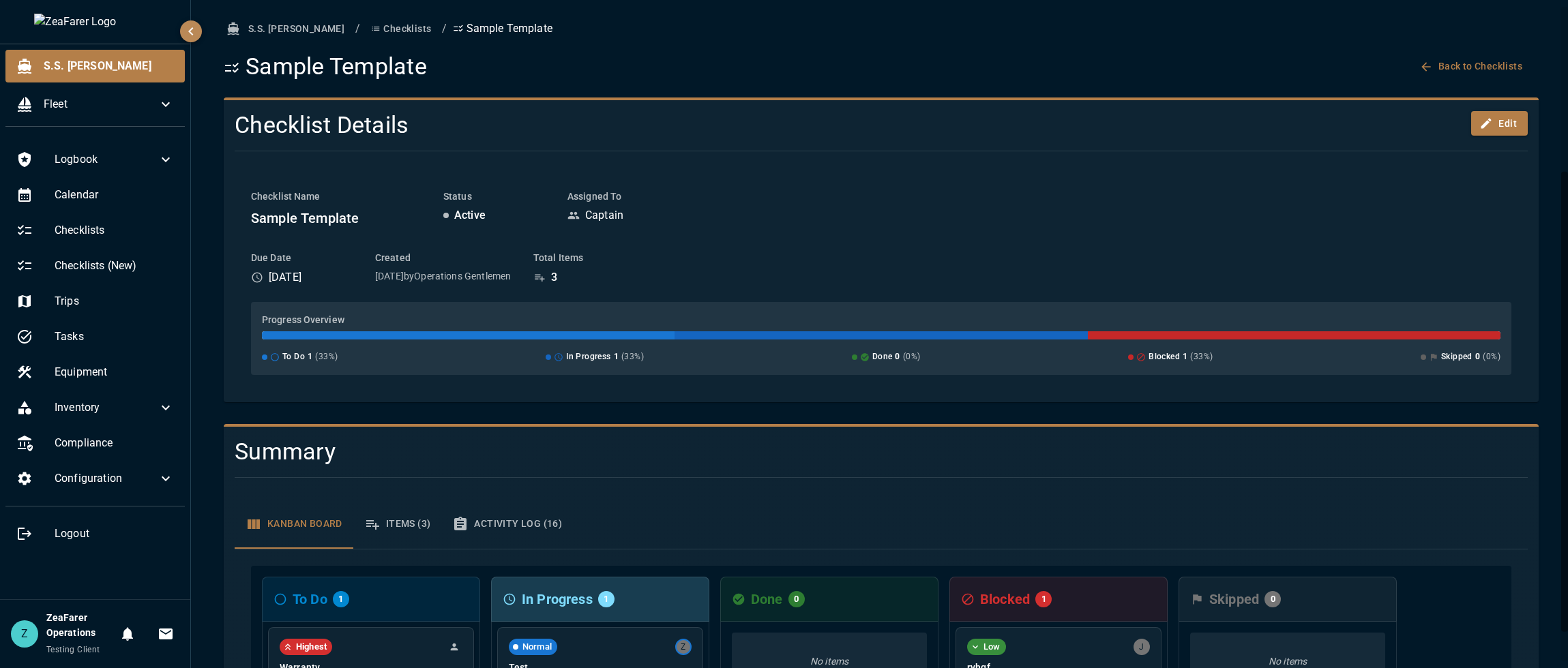
scroll to position [239, 0]
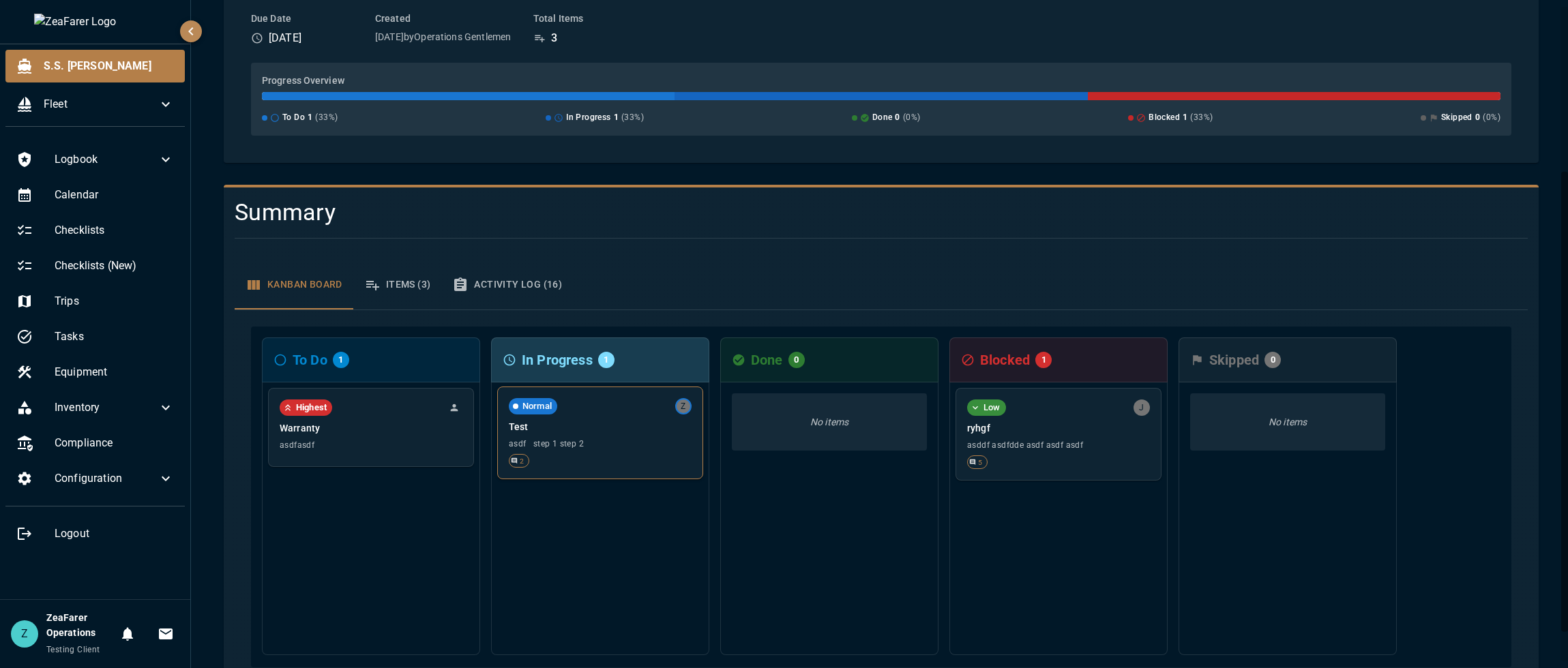
click at [618, 449] on span "asdf step 1 step 2" at bounding box center [600, 443] width 183 height 9
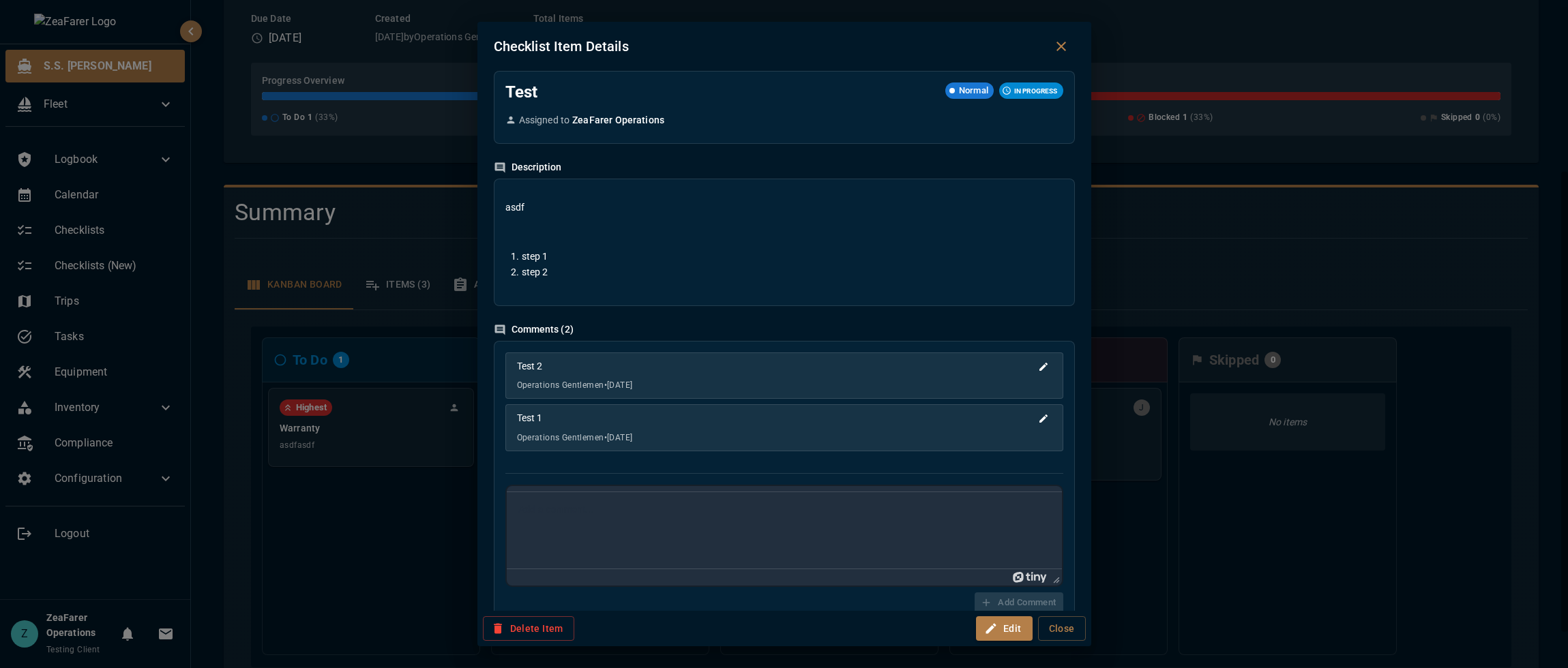
scroll to position [0, 0]
click at [1251, 570] on div "Checklist Item Details Test Normal IN PROGRESS Assigned to ZeaFarer Operations …" at bounding box center [784, 334] width 1568 height 668
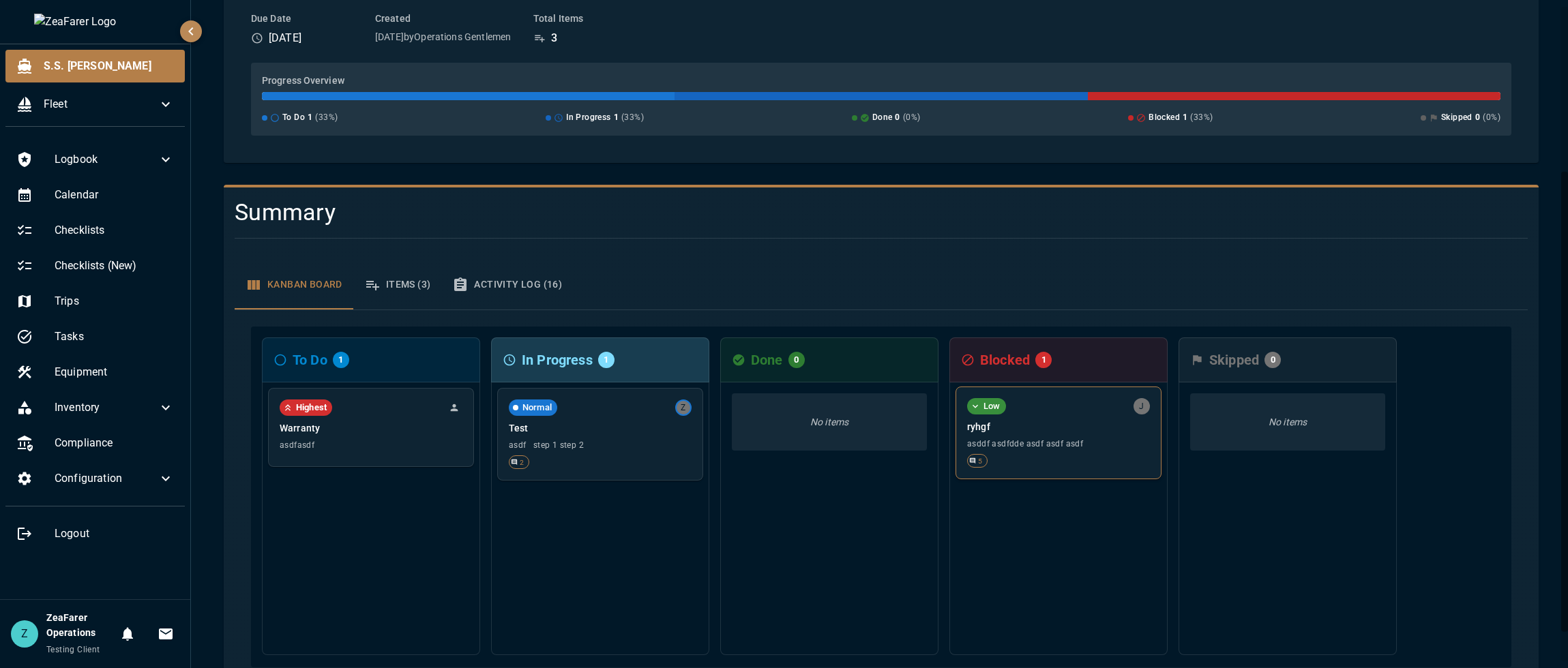
click at [1068, 456] on div "5" at bounding box center [1058, 461] width 183 height 14
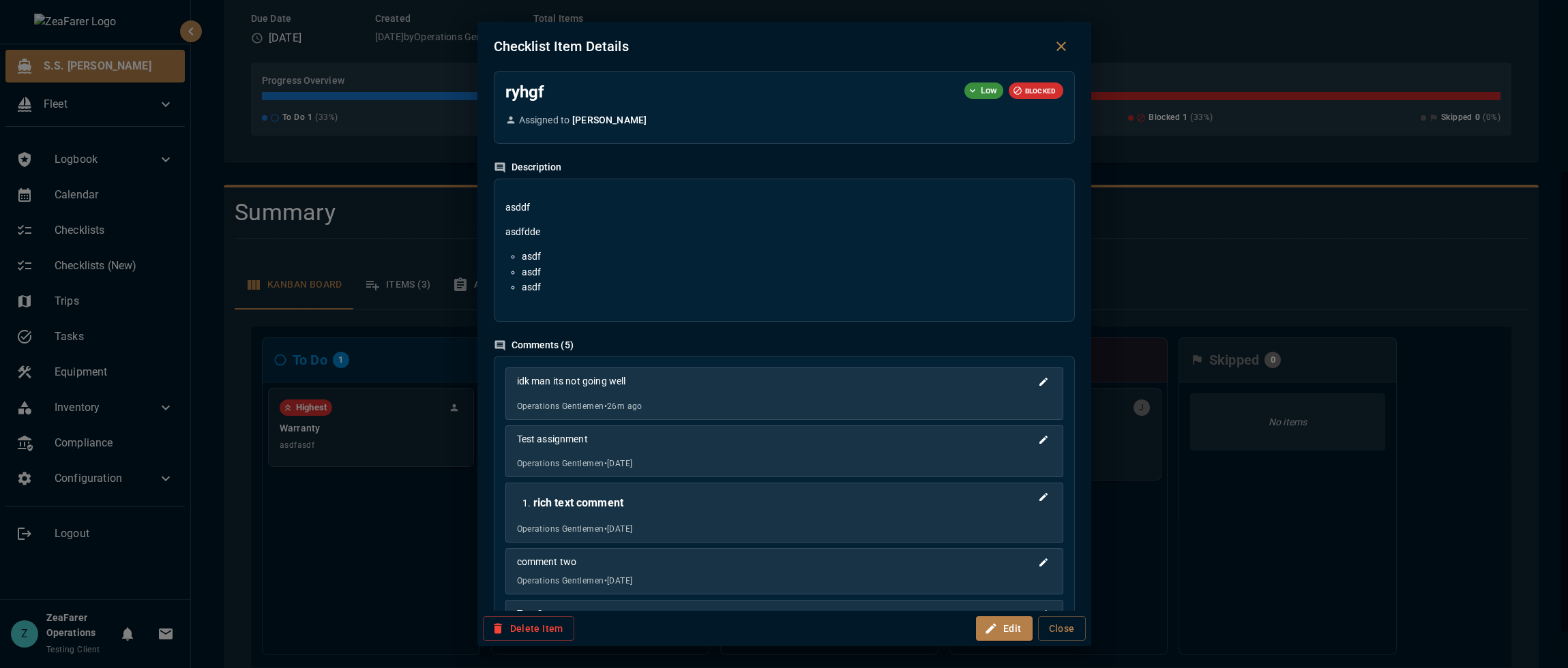
click at [334, 486] on div "Checklist Item Details ryhgf Low BLOCKED Assigned to [PERSON_NAME] Description …" at bounding box center [784, 334] width 1568 height 668
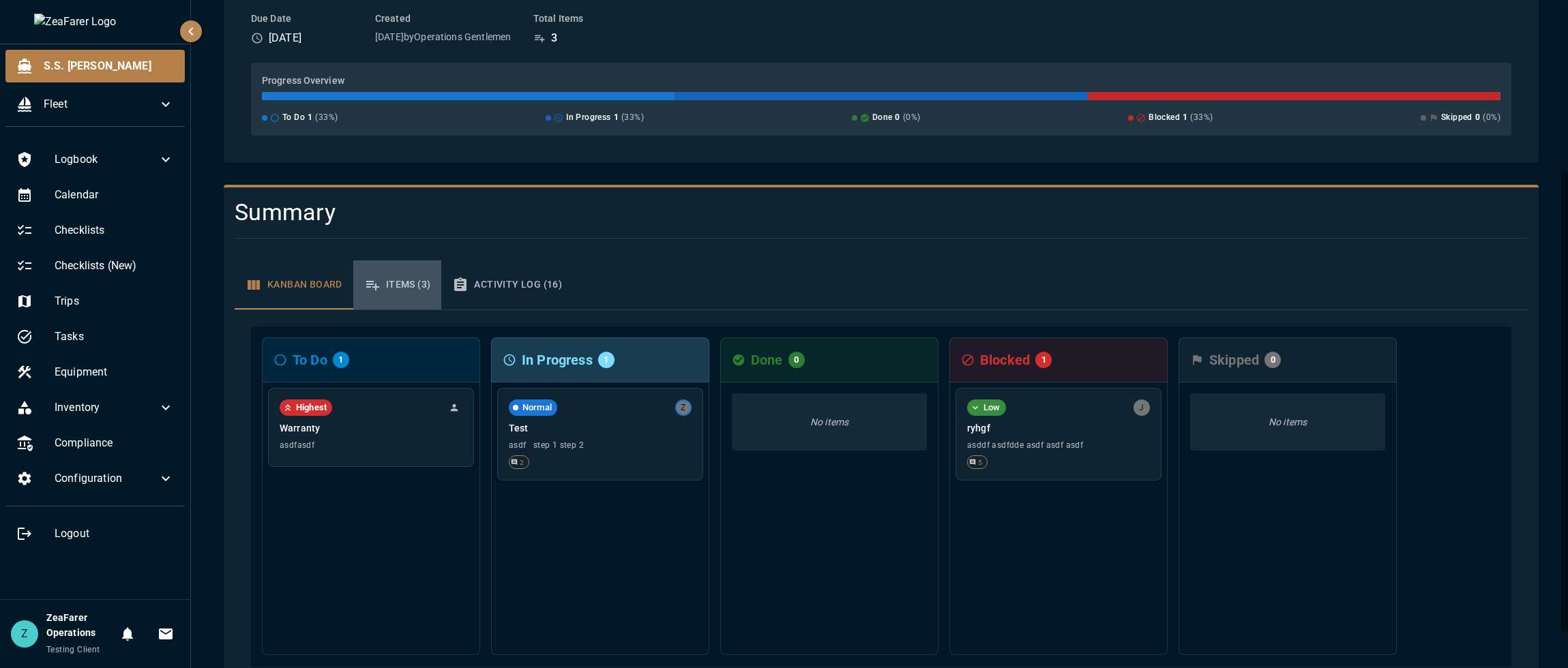
click at [424, 295] on button "Items (3)" at bounding box center [397, 285] width 89 height 49
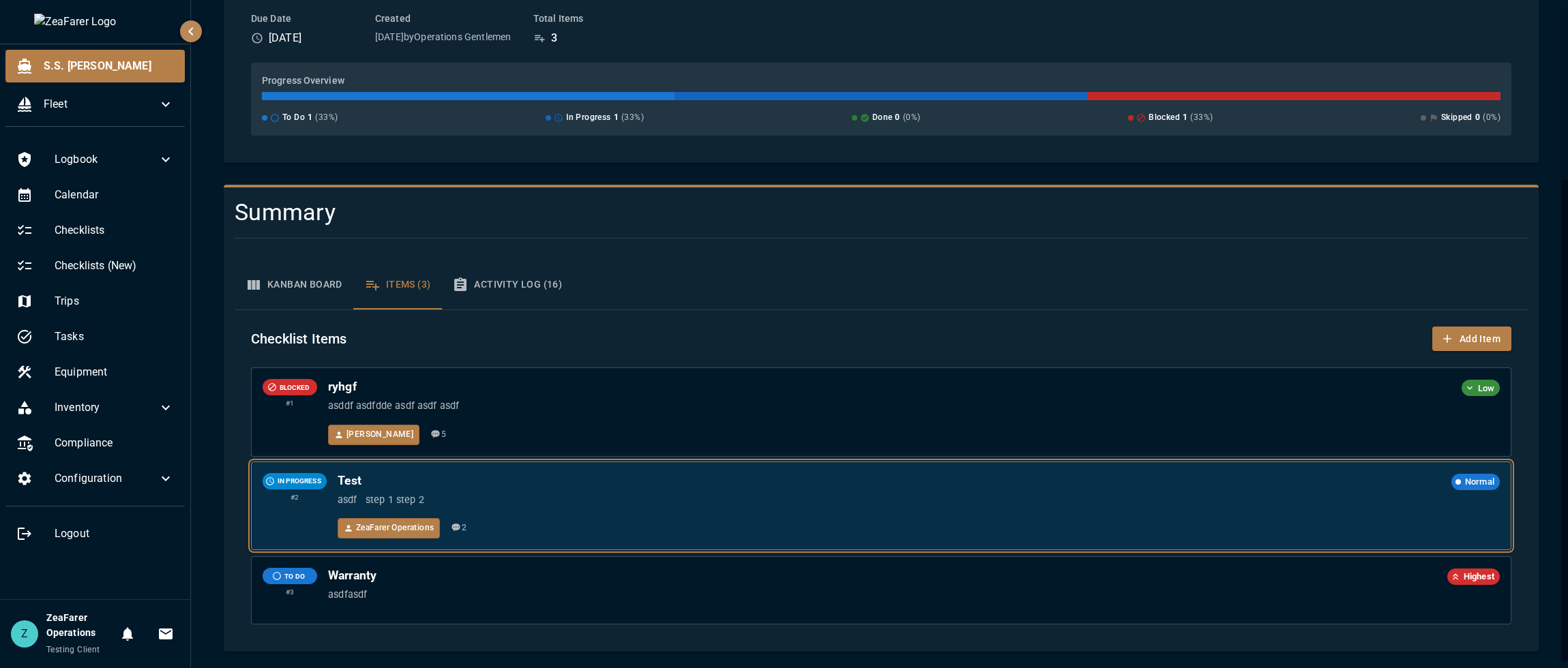
click at [653, 511] on div "Test Normal asdf step 1 step 2 ZeaFarer Operations 💬 2" at bounding box center [918, 506] width 1162 height 65
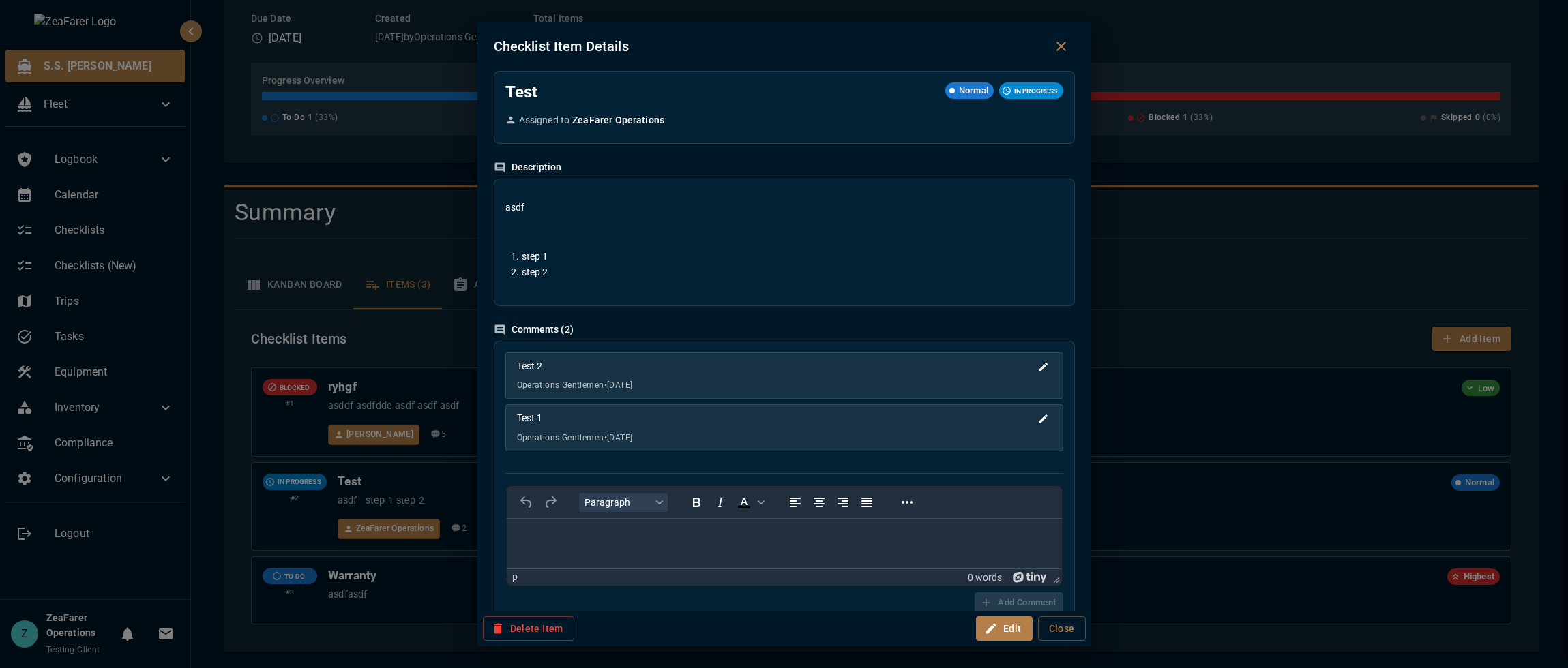
click at [407, 306] on div "Checklist Item Details Test Normal IN PROGRESS Assigned to ZeaFarer Operations …" at bounding box center [784, 334] width 1568 height 668
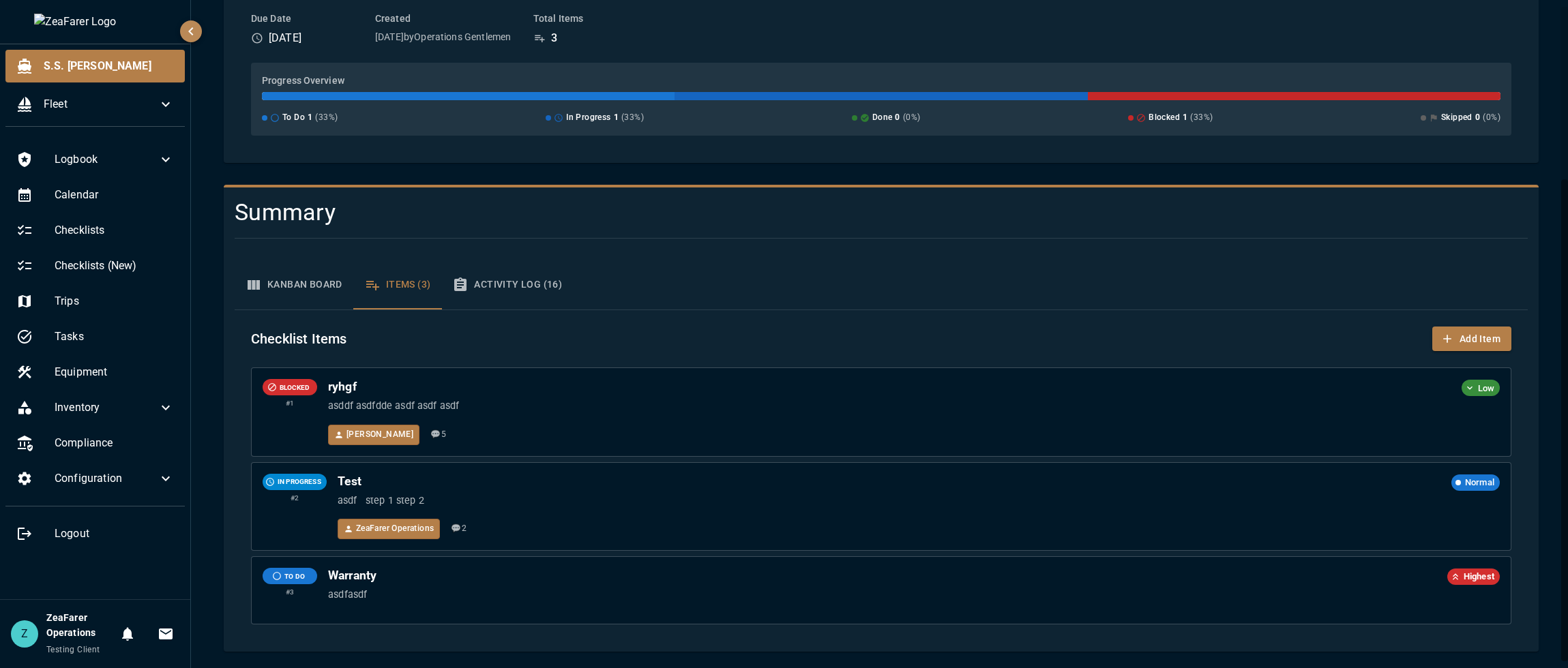
click at [527, 294] on button "Activity Log (16)" at bounding box center [507, 285] width 132 height 49
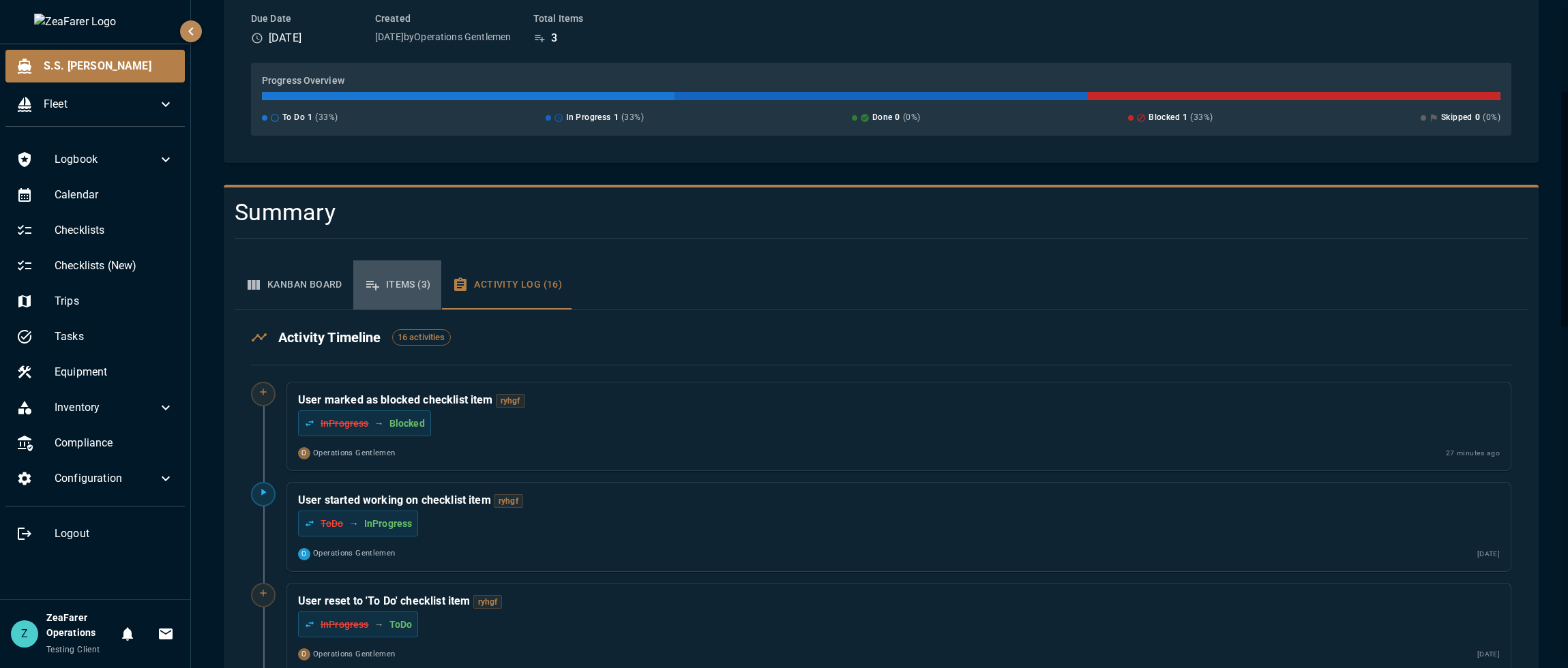
click at [409, 296] on button "Items (3)" at bounding box center [397, 285] width 89 height 49
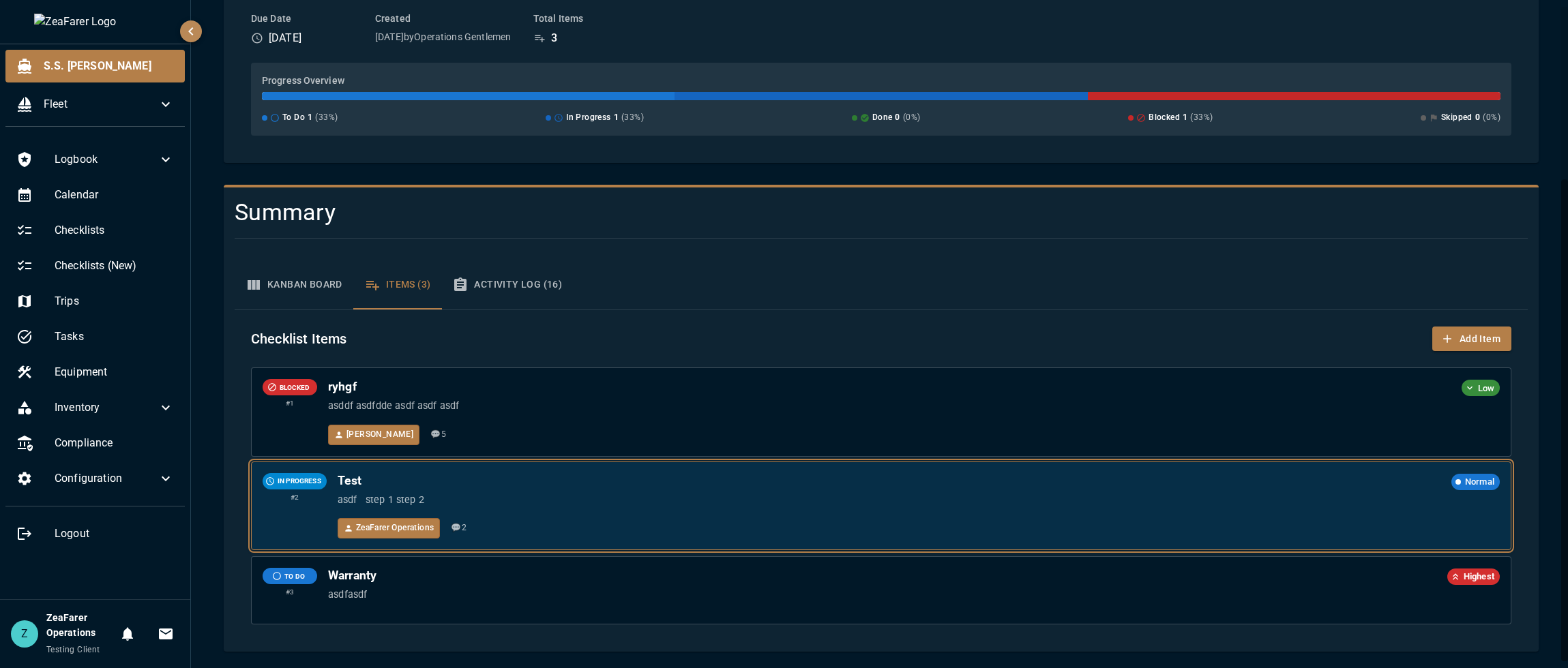
click at [644, 536] on div "ZeaFarer Operations 💬 2" at bounding box center [918, 528] width 1162 height 21
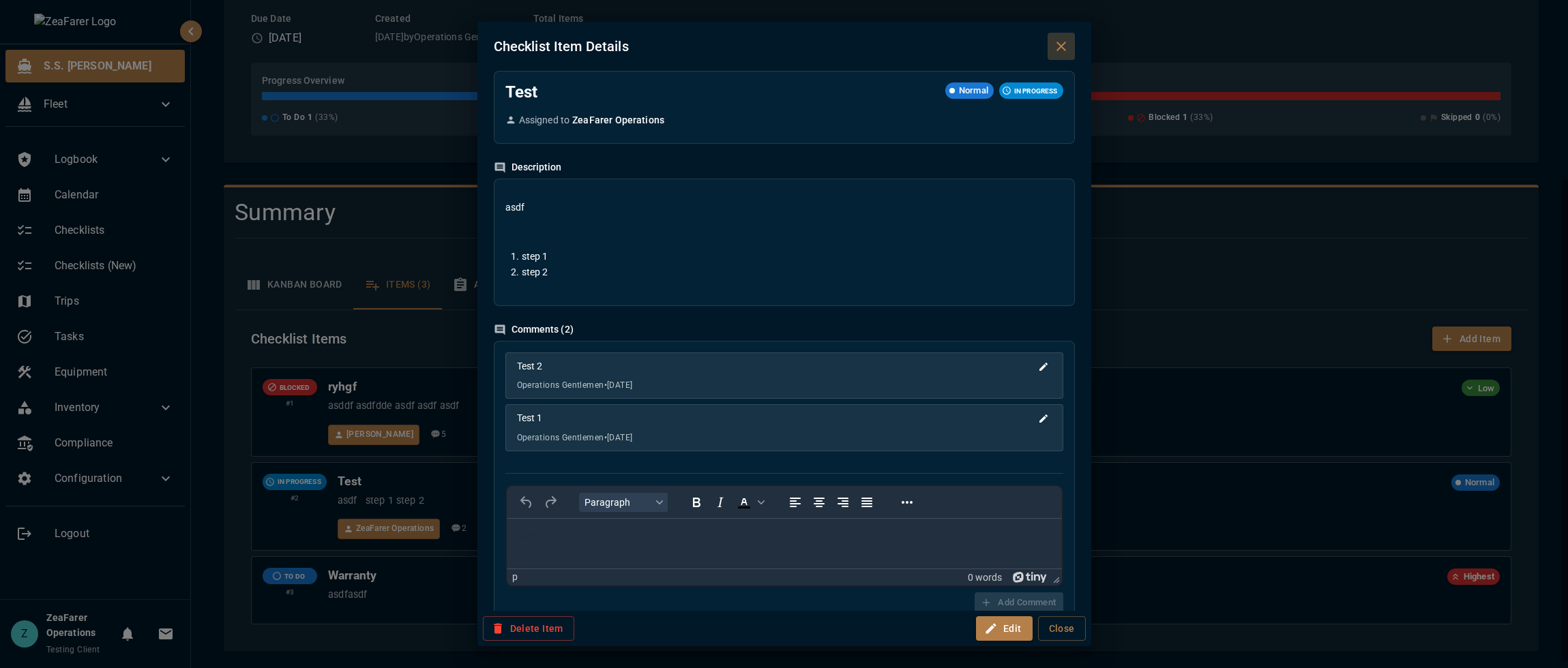
click at [1060, 48] on icon "Close dialog" at bounding box center [1061, 46] width 9 height 9
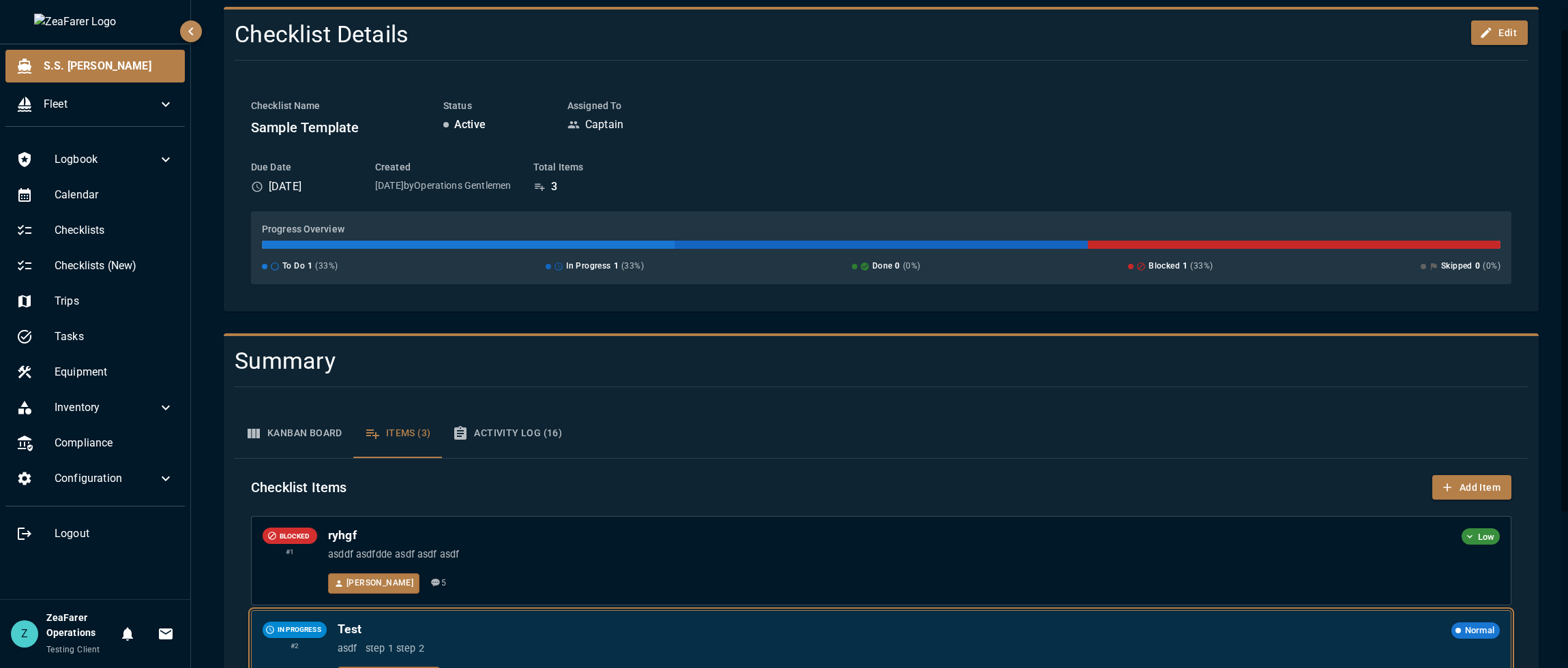
scroll to position [239, 0]
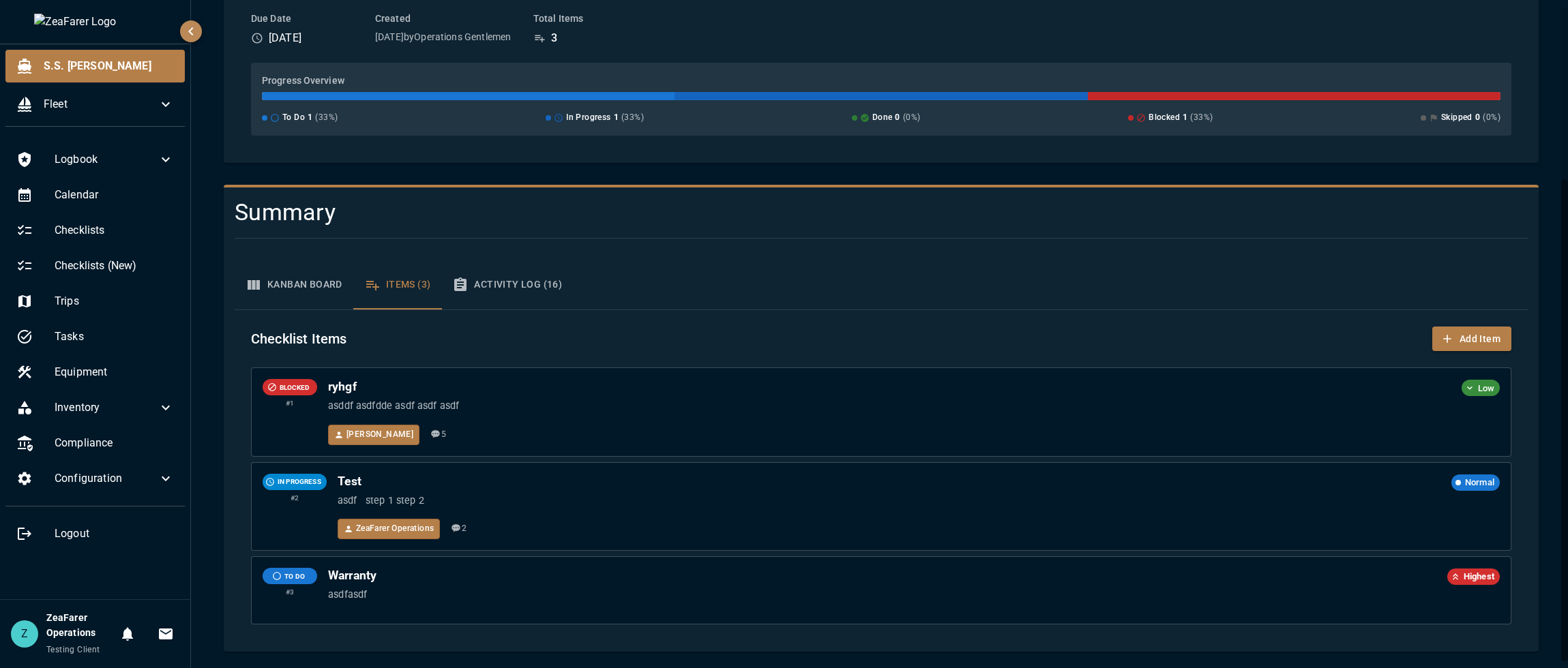
click at [759, 292] on div "Kanban Board Items (3) Activity Log (16)" at bounding box center [881, 285] width 1293 height 49
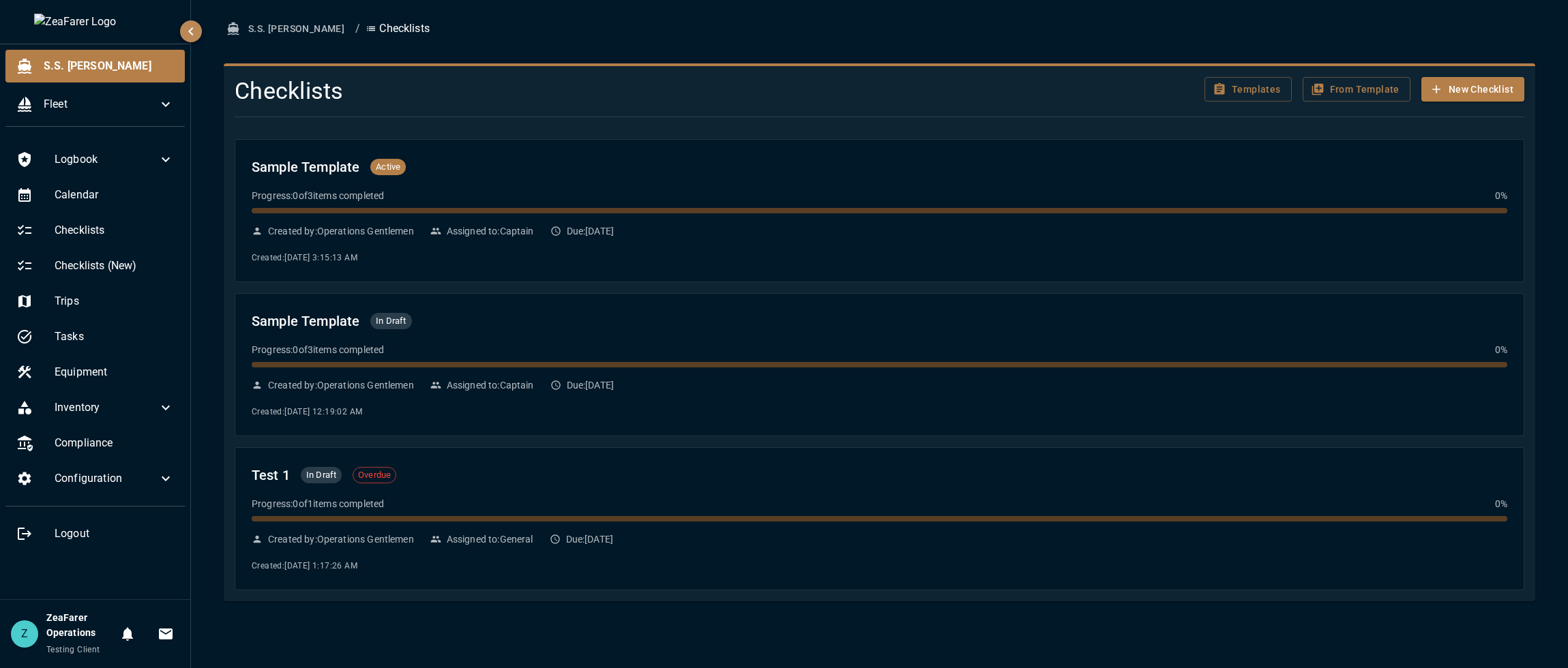
click at [307, 666] on div "S.S. [PERSON_NAME] / Checklists Checklists Templates From Template New Checklis…" at bounding box center [879, 334] width 1377 height 668
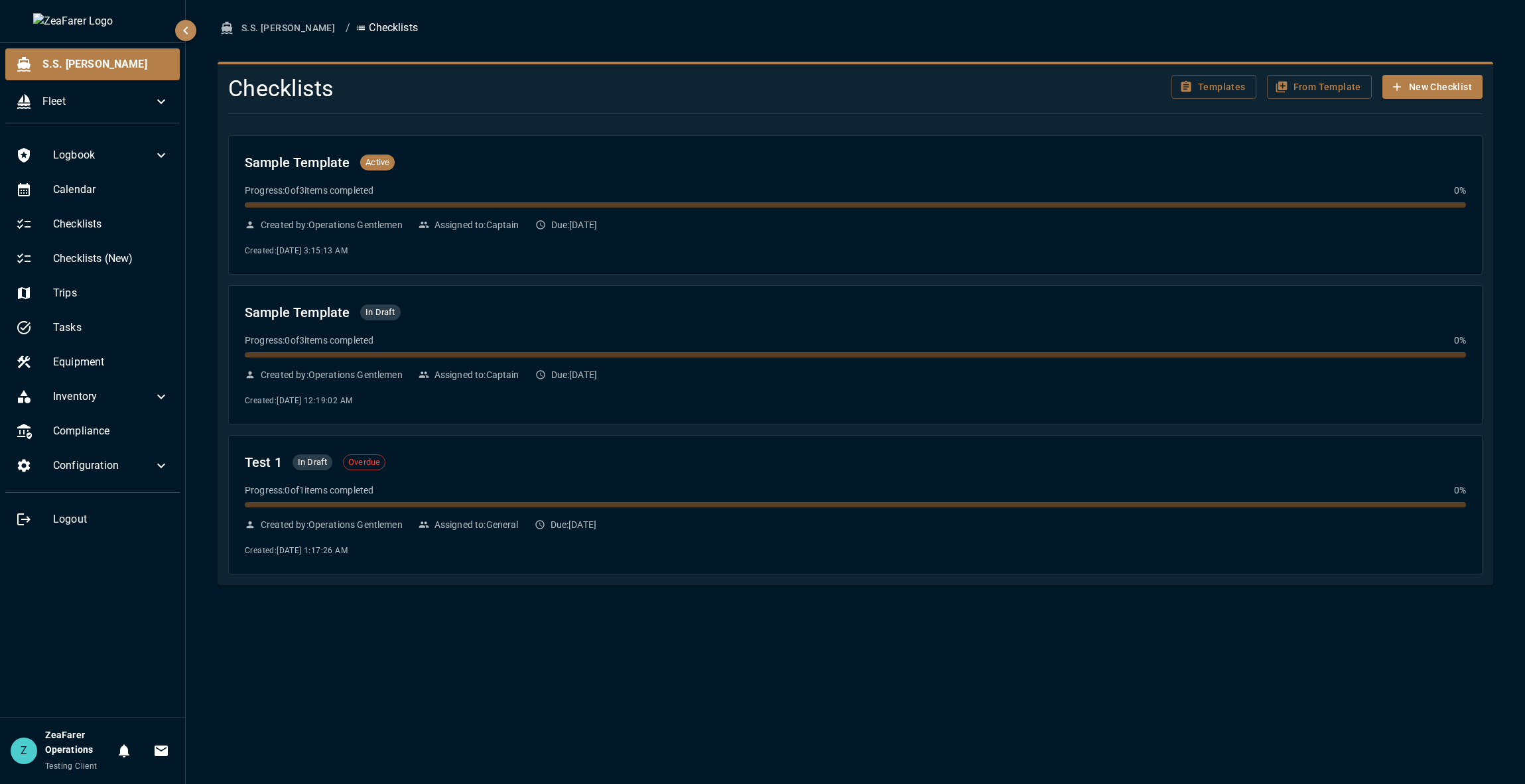
click at [118, 649] on div "Logbook Calendar Checklists Checklists (New) Trips Tasks Equipment Inventory Co…" at bounding box center [92, 425] width 185 height 583
click at [212, 241] on div "S.S. [PERSON_NAME] / Checklists Checklists Templates From Template New Checklis…" at bounding box center [855, 300] width 1308 height 569
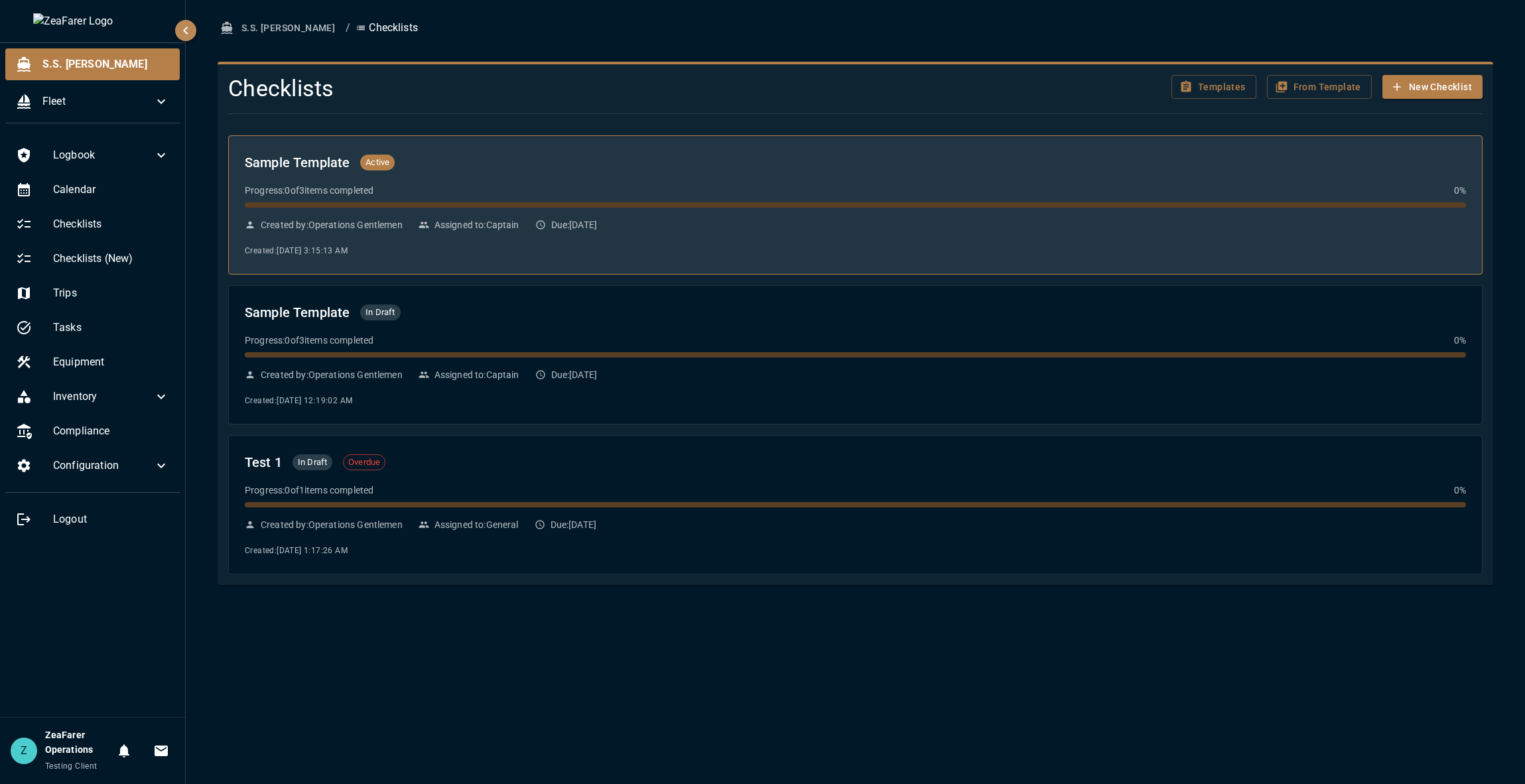
click at [343, 231] on p "Created by: Operations Gentlemen" at bounding box center [332, 225] width 142 height 13
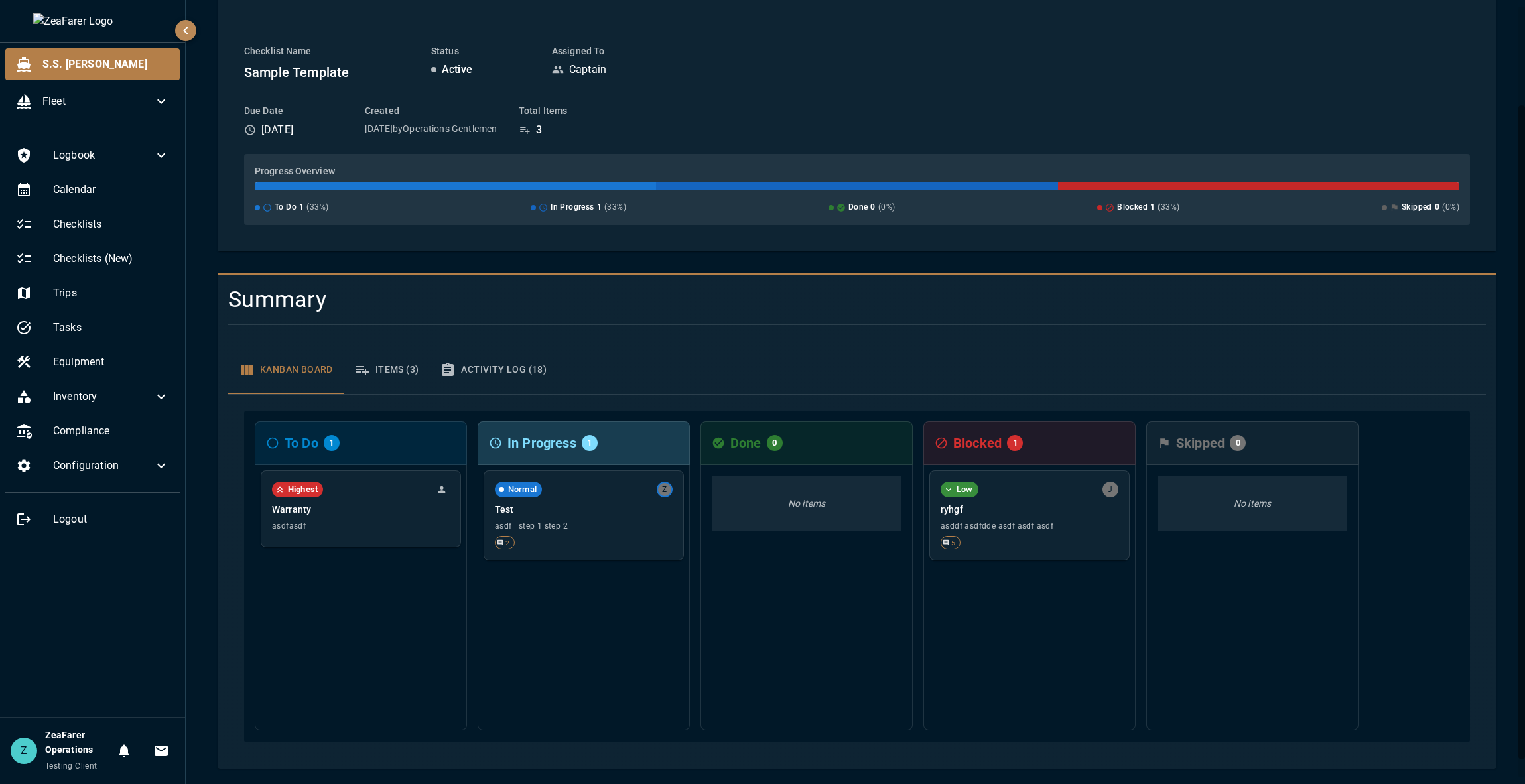
scroll to position [141, 0]
click at [604, 538] on div "2" at bounding box center [583, 541] width 178 height 13
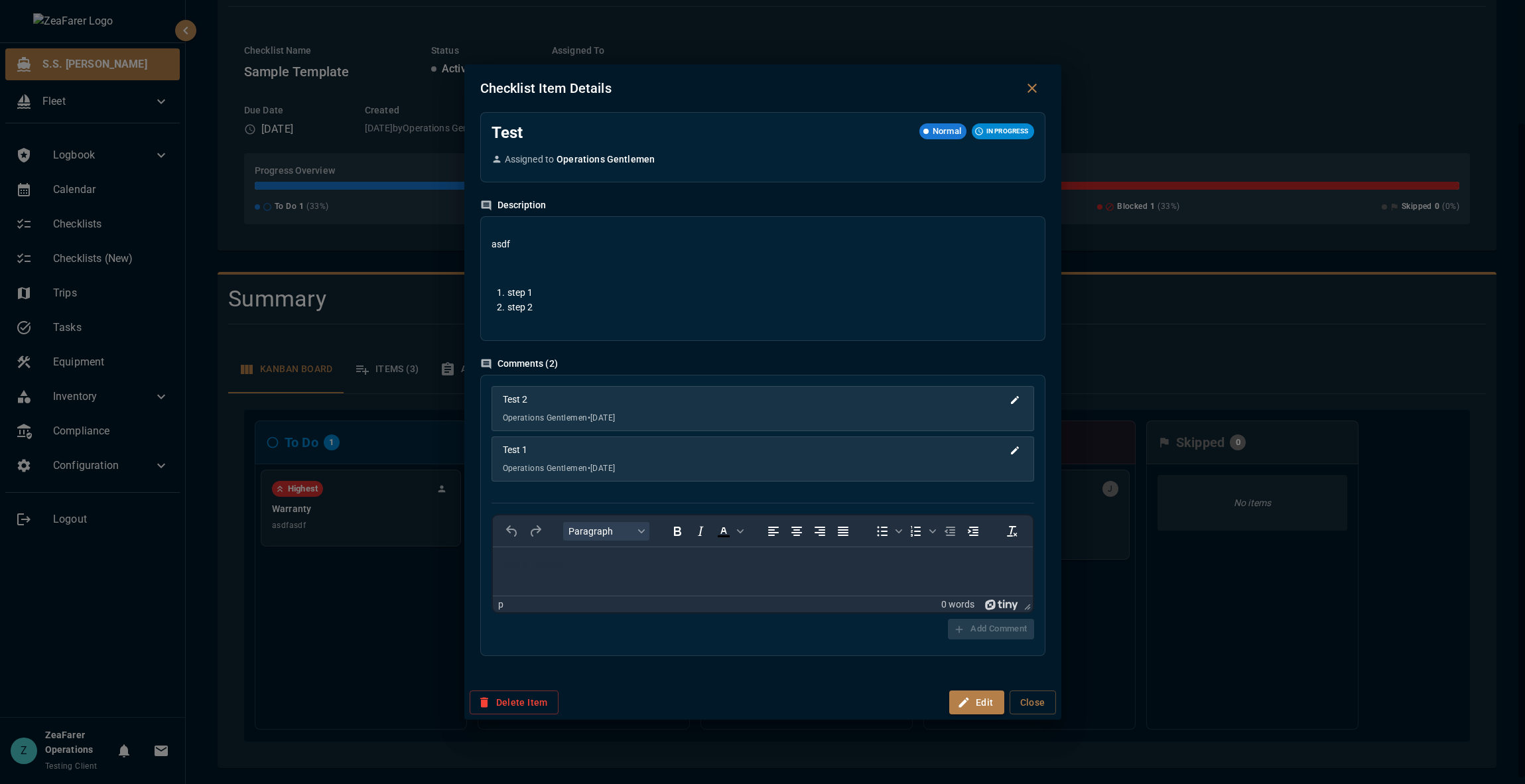
scroll to position [0, 0]
click at [978, 649] on button "Edit" at bounding box center [977, 702] width 55 height 25
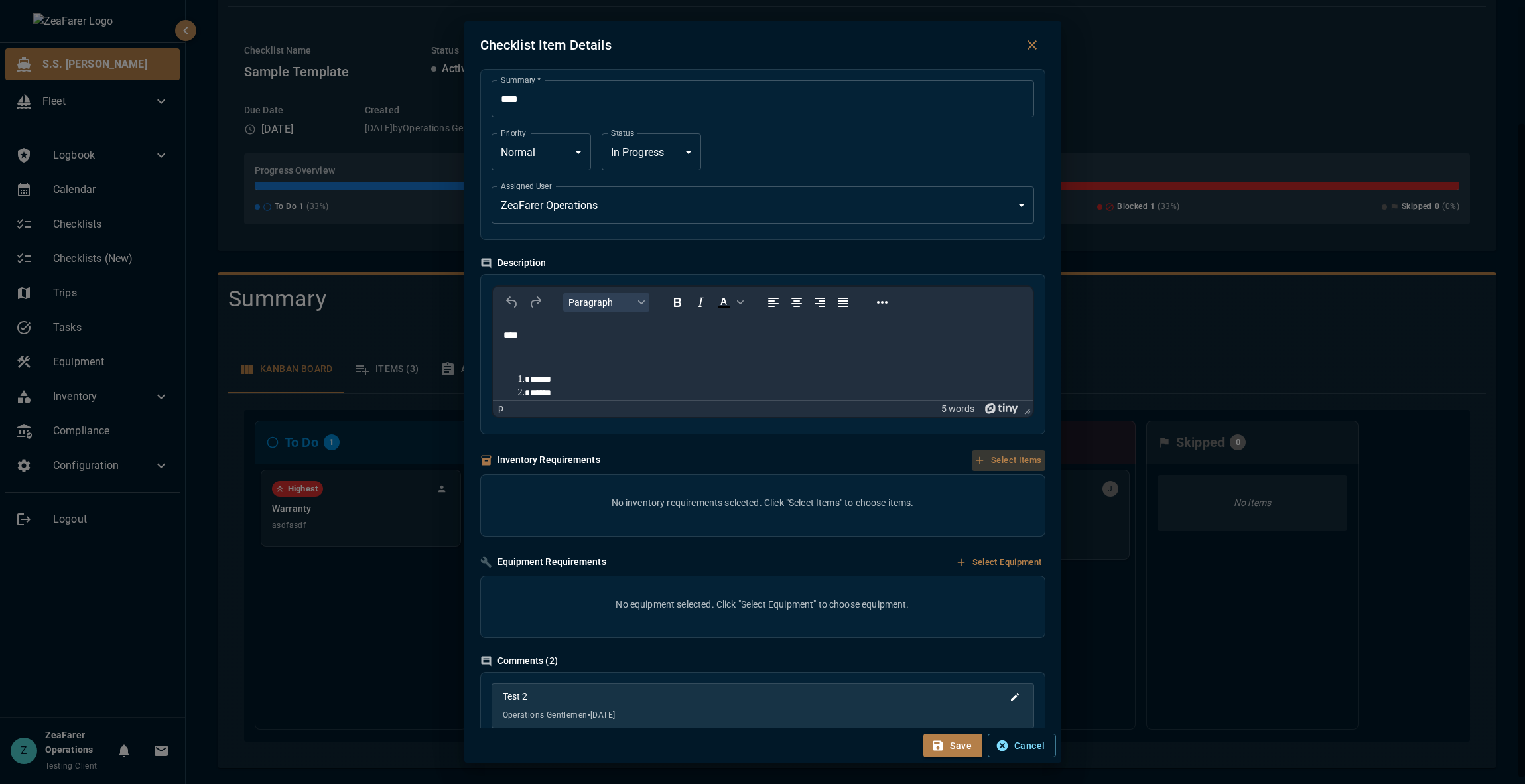
click at [1025, 461] on button "Select Items" at bounding box center [1008, 460] width 73 height 20
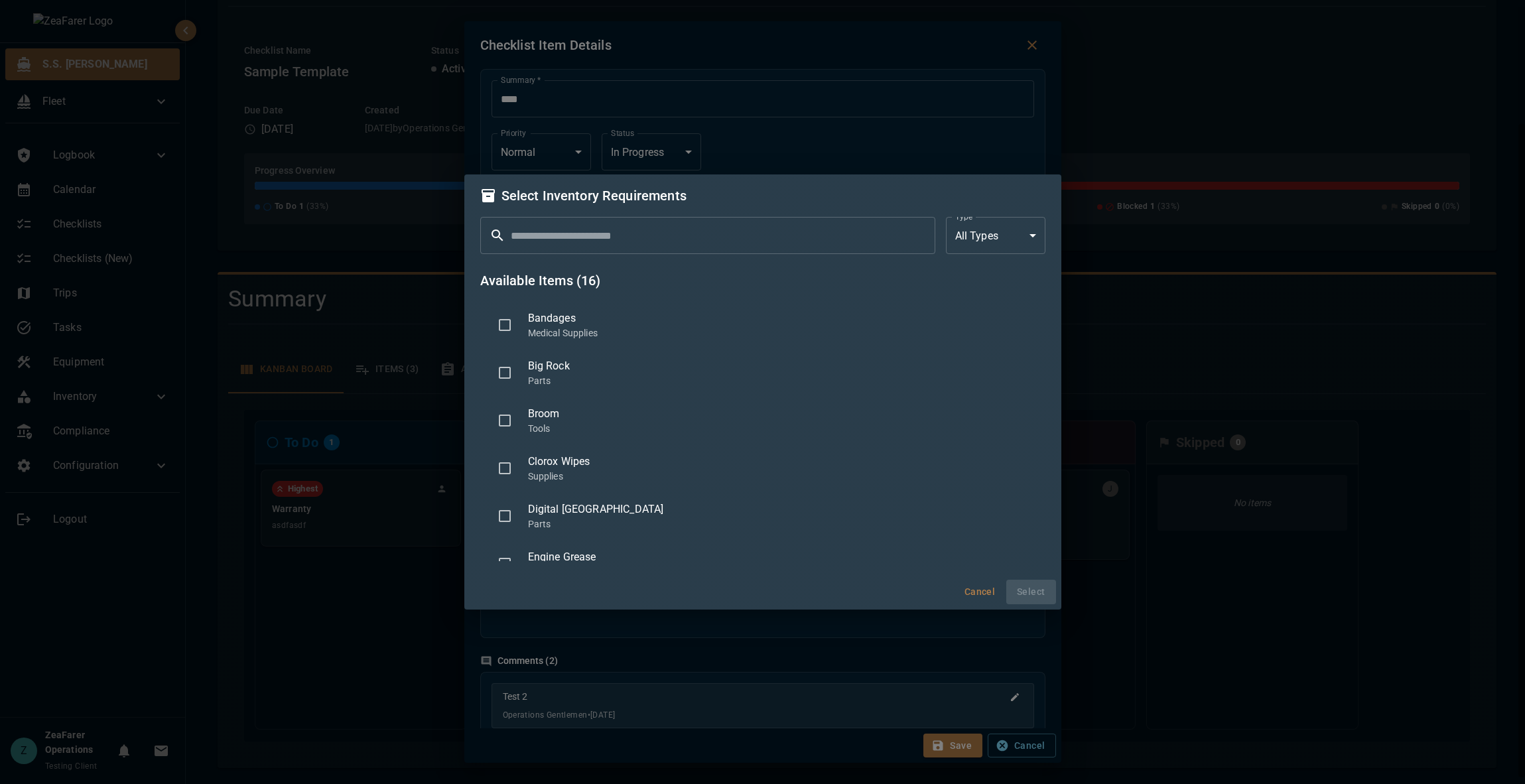
click at [555, 363] on span "Big Rock" at bounding box center [781, 365] width 507 height 16
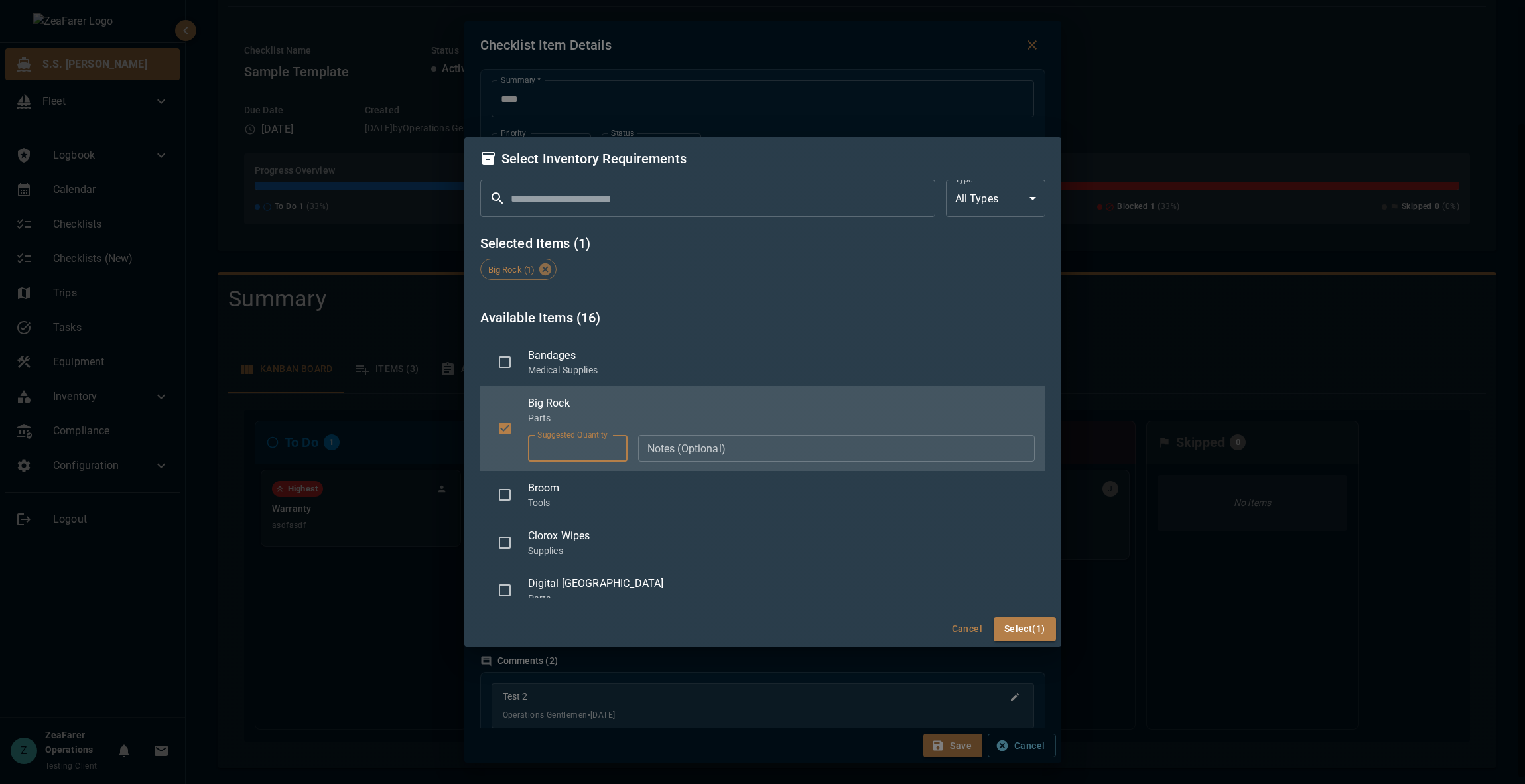
click at [580, 452] on input "*" at bounding box center [577, 448] width 100 height 26
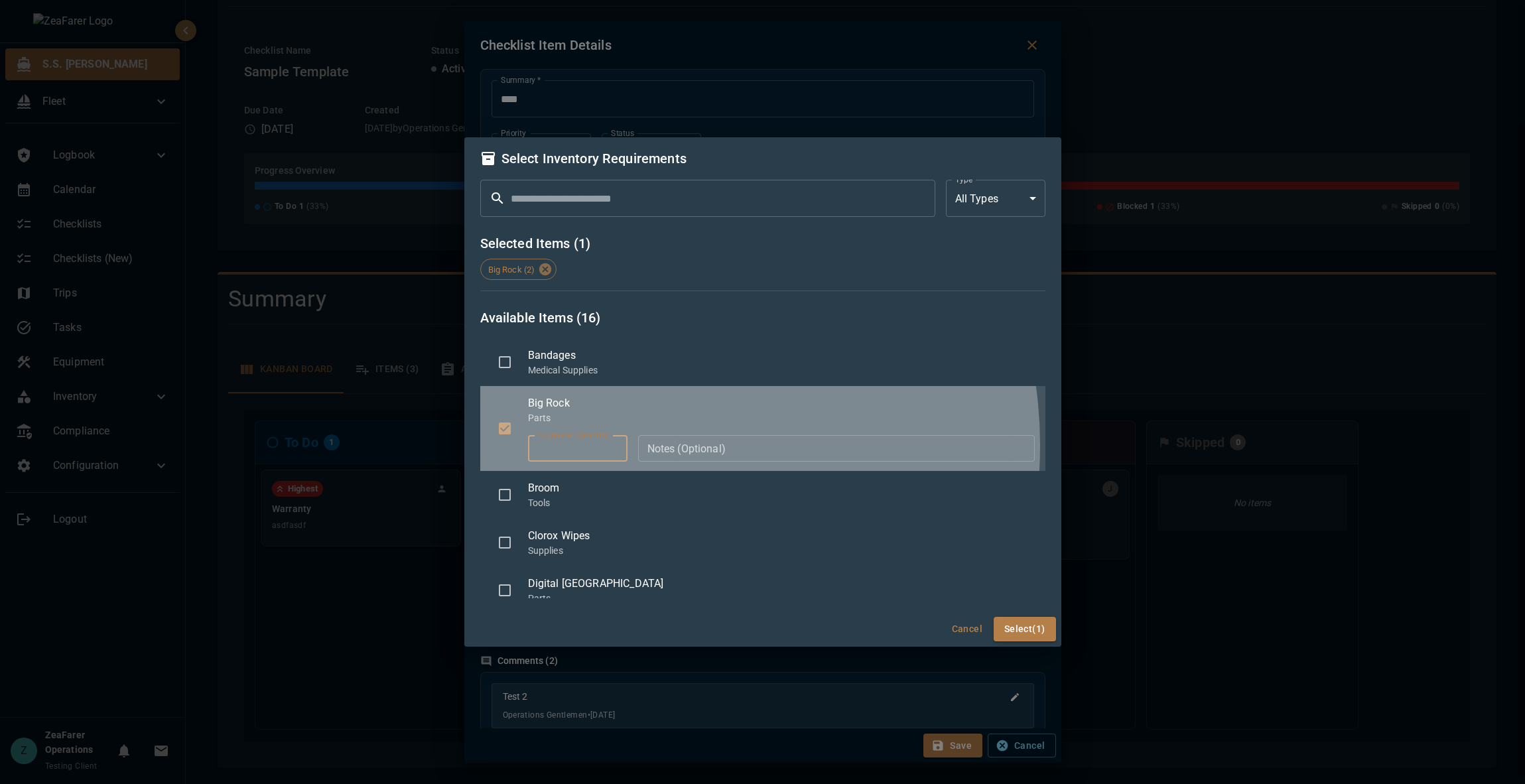
click at [613, 445] on input "*" at bounding box center [577, 448] width 100 height 26
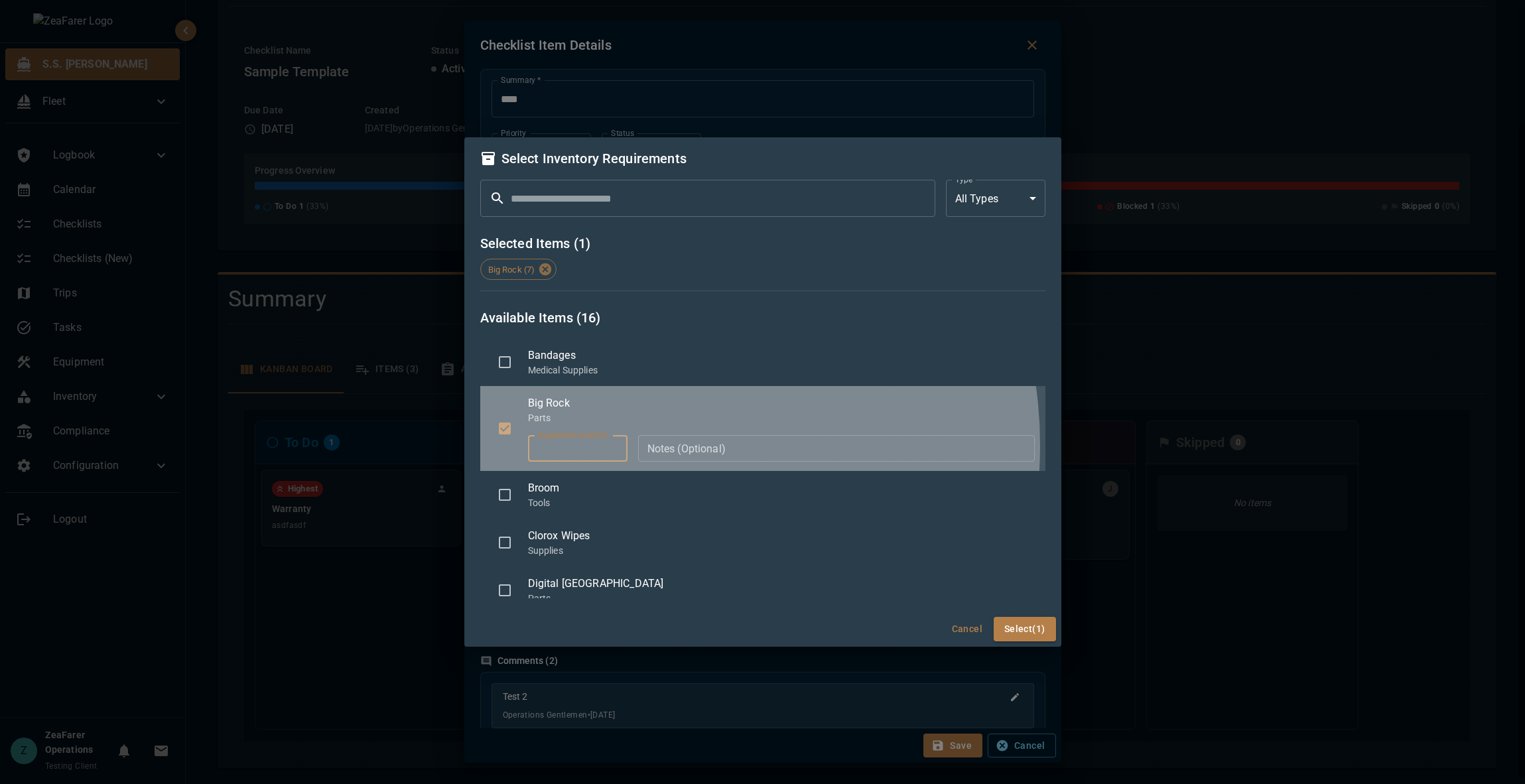
click at [613, 445] on input "*" at bounding box center [577, 448] width 100 height 26
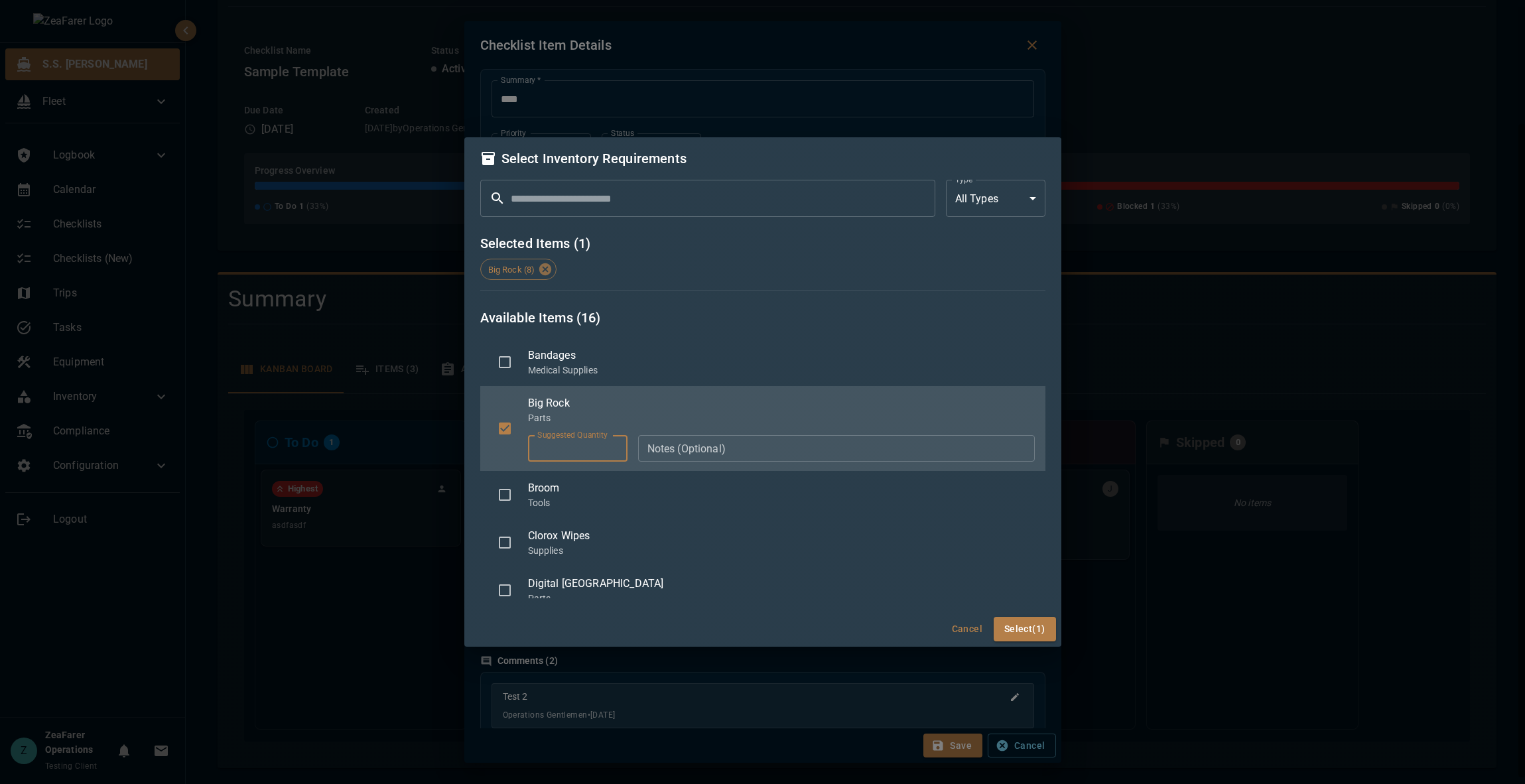
click at [613, 445] on input "*" at bounding box center [577, 448] width 100 height 26
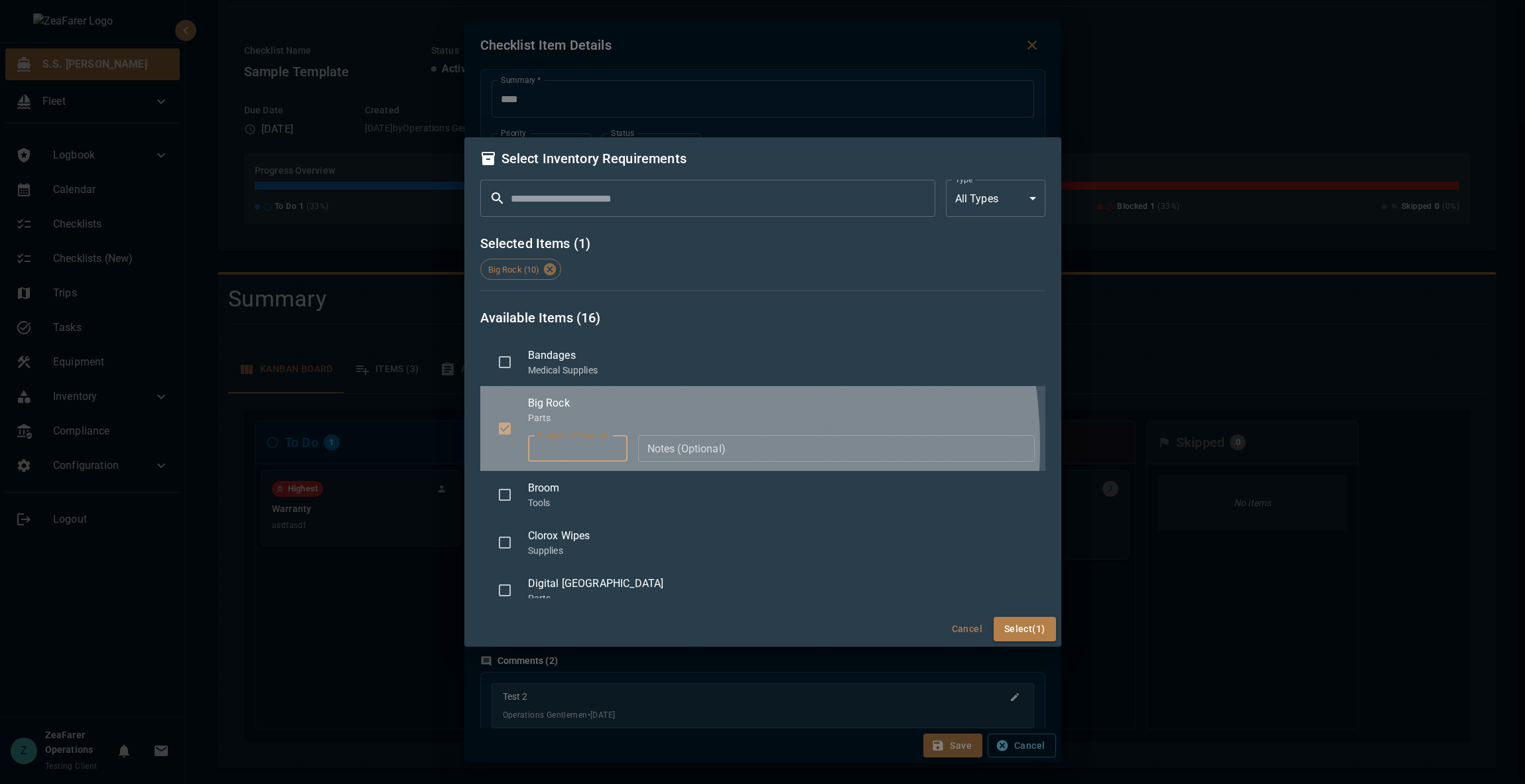
type input "**"
click at [613, 445] on input "**" at bounding box center [577, 448] width 100 height 26
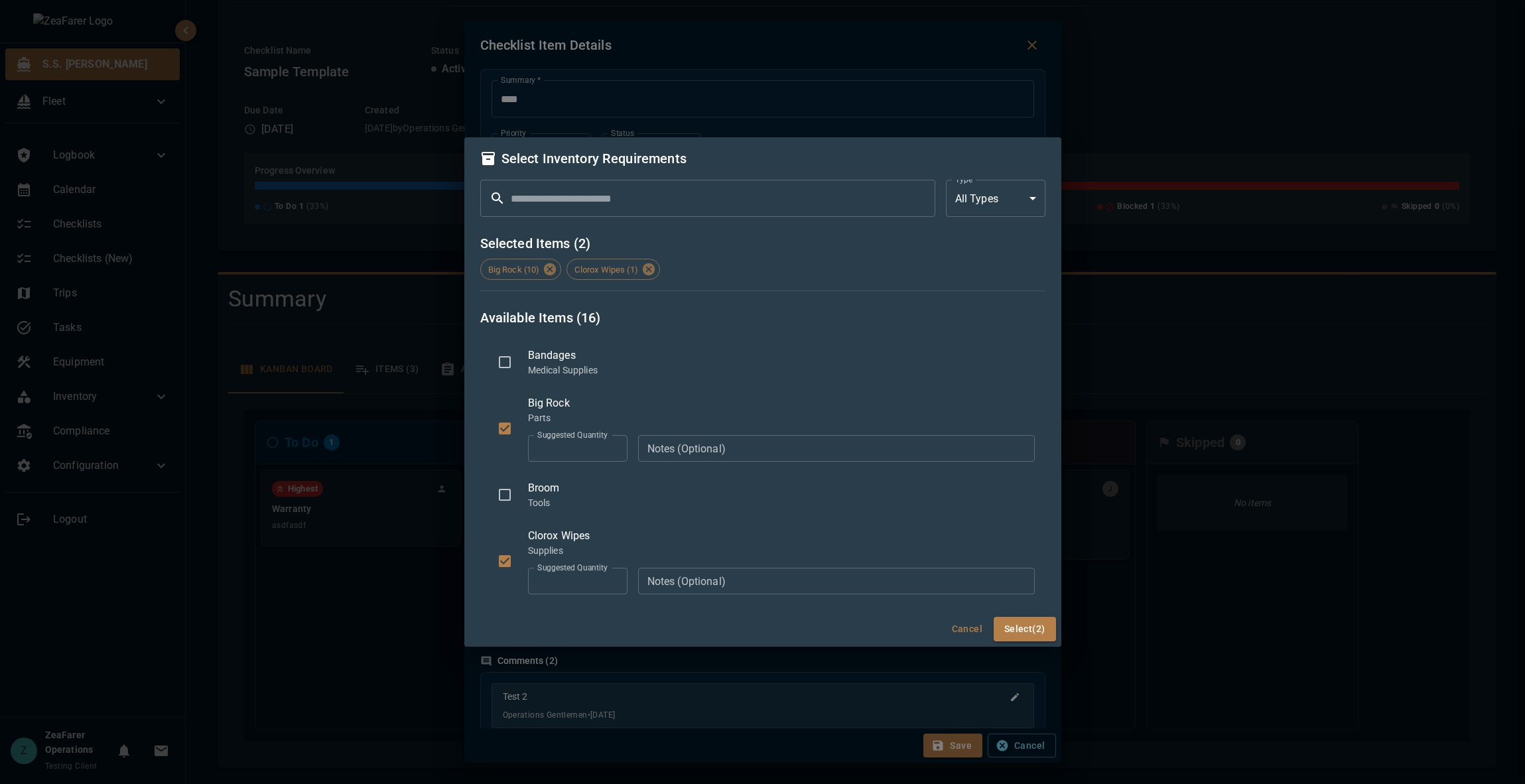
click at [612, 577] on input "*" at bounding box center [577, 580] width 100 height 26
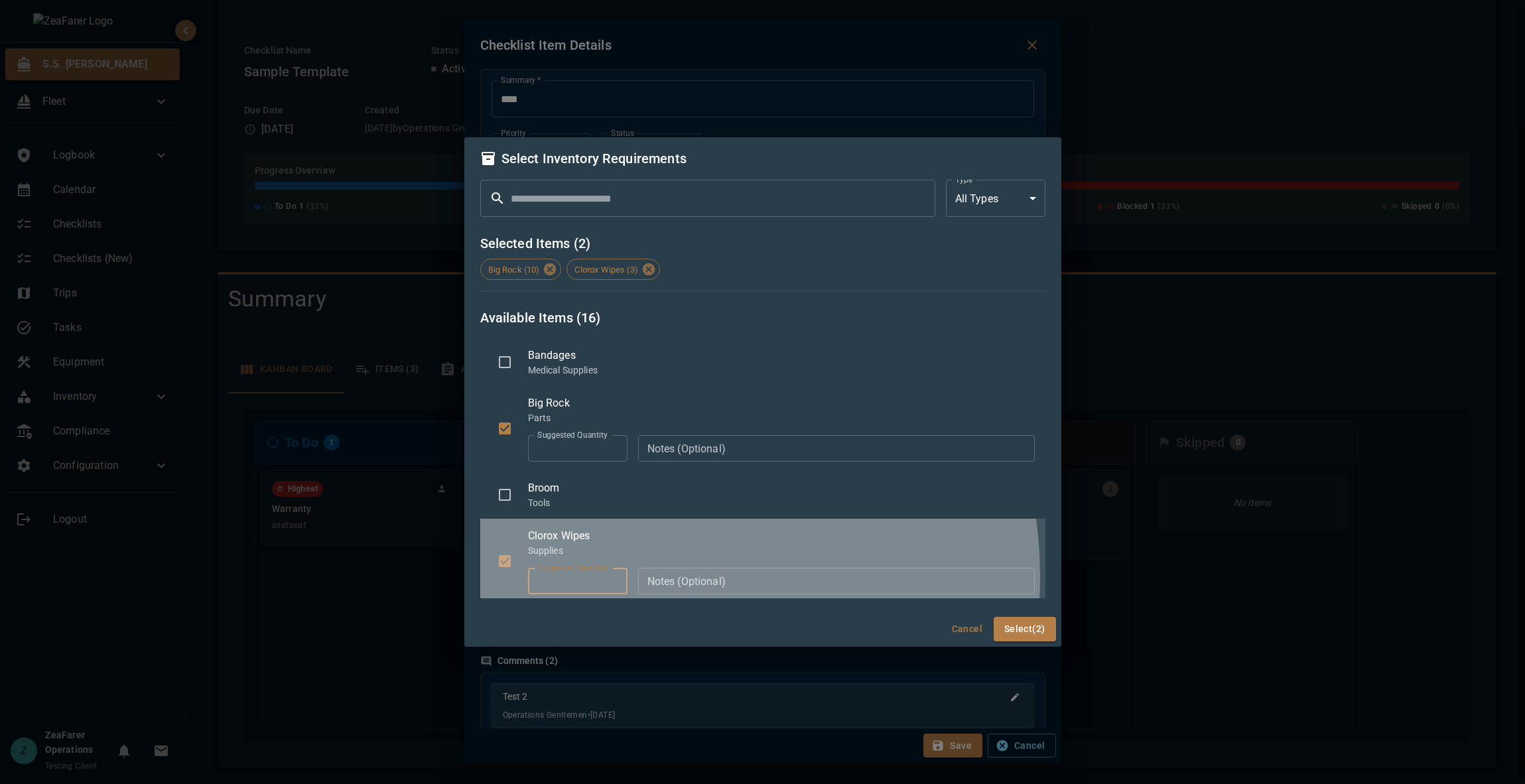
click at [612, 577] on input "*" at bounding box center [577, 580] width 100 height 26
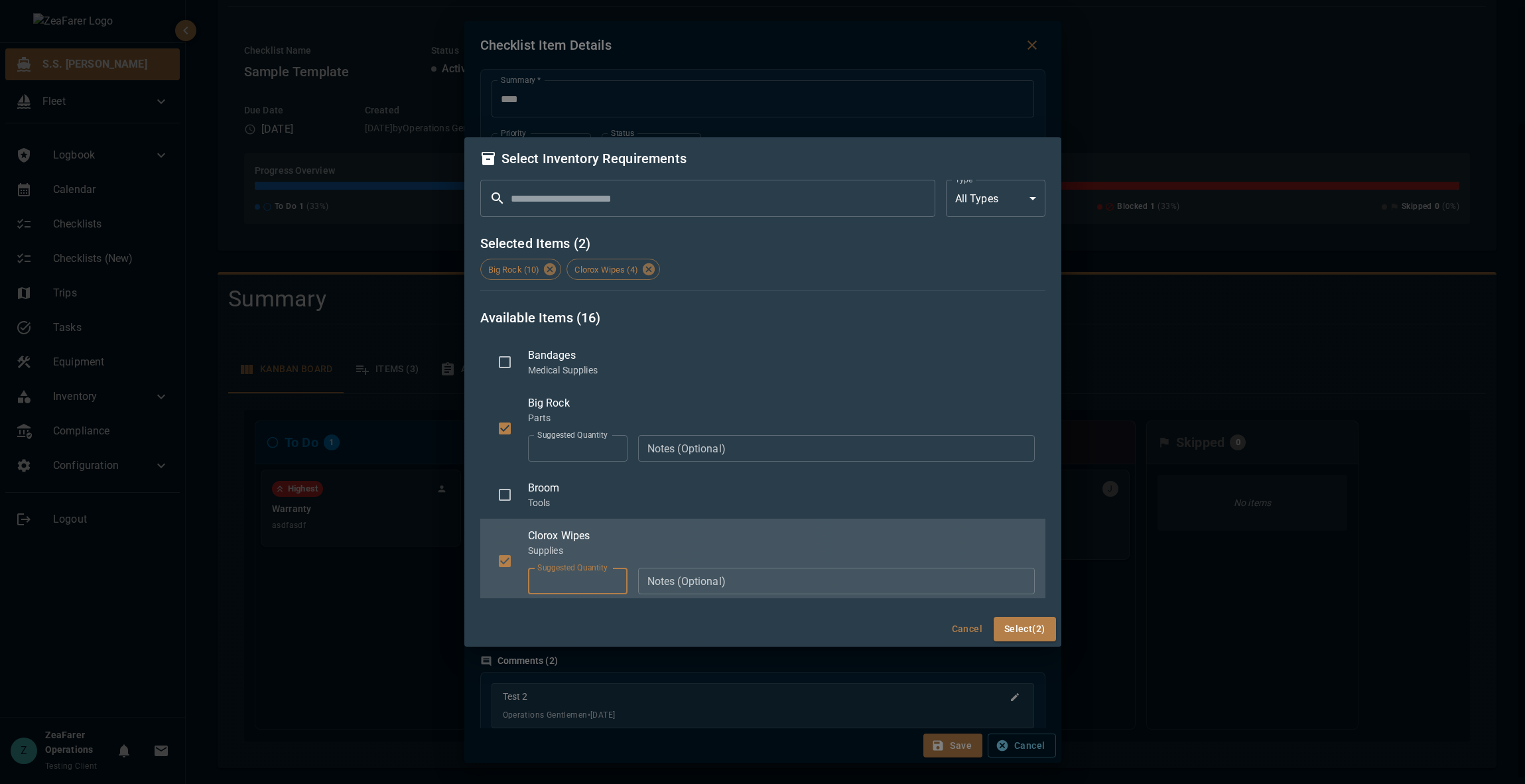
click at [612, 577] on input "*" at bounding box center [577, 580] width 100 height 26
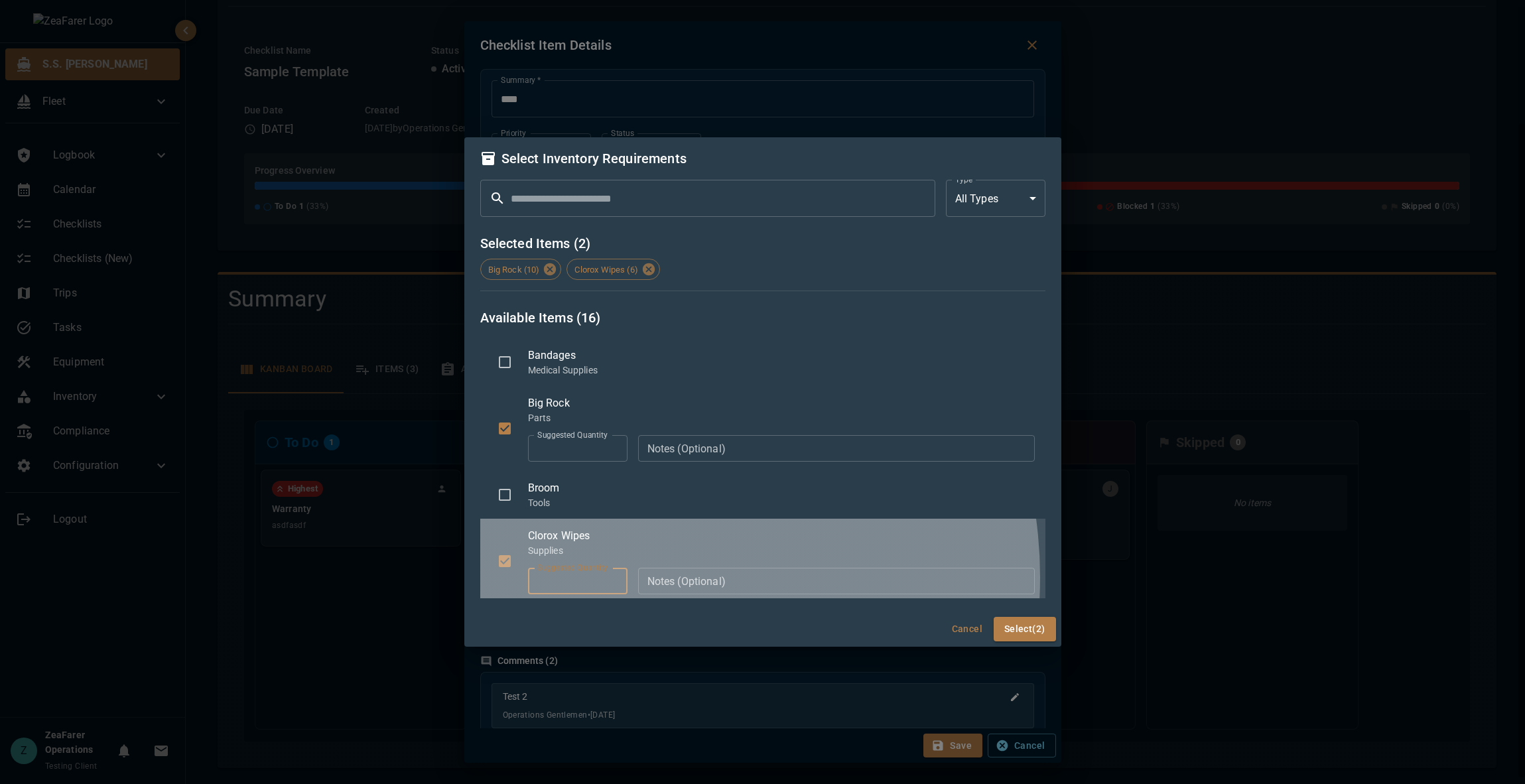
click at [612, 577] on input "*" at bounding box center [577, 580] width 100 height 26
click at [612, 577] on input "**" at bounding box center [577, 580] width 100 height 26
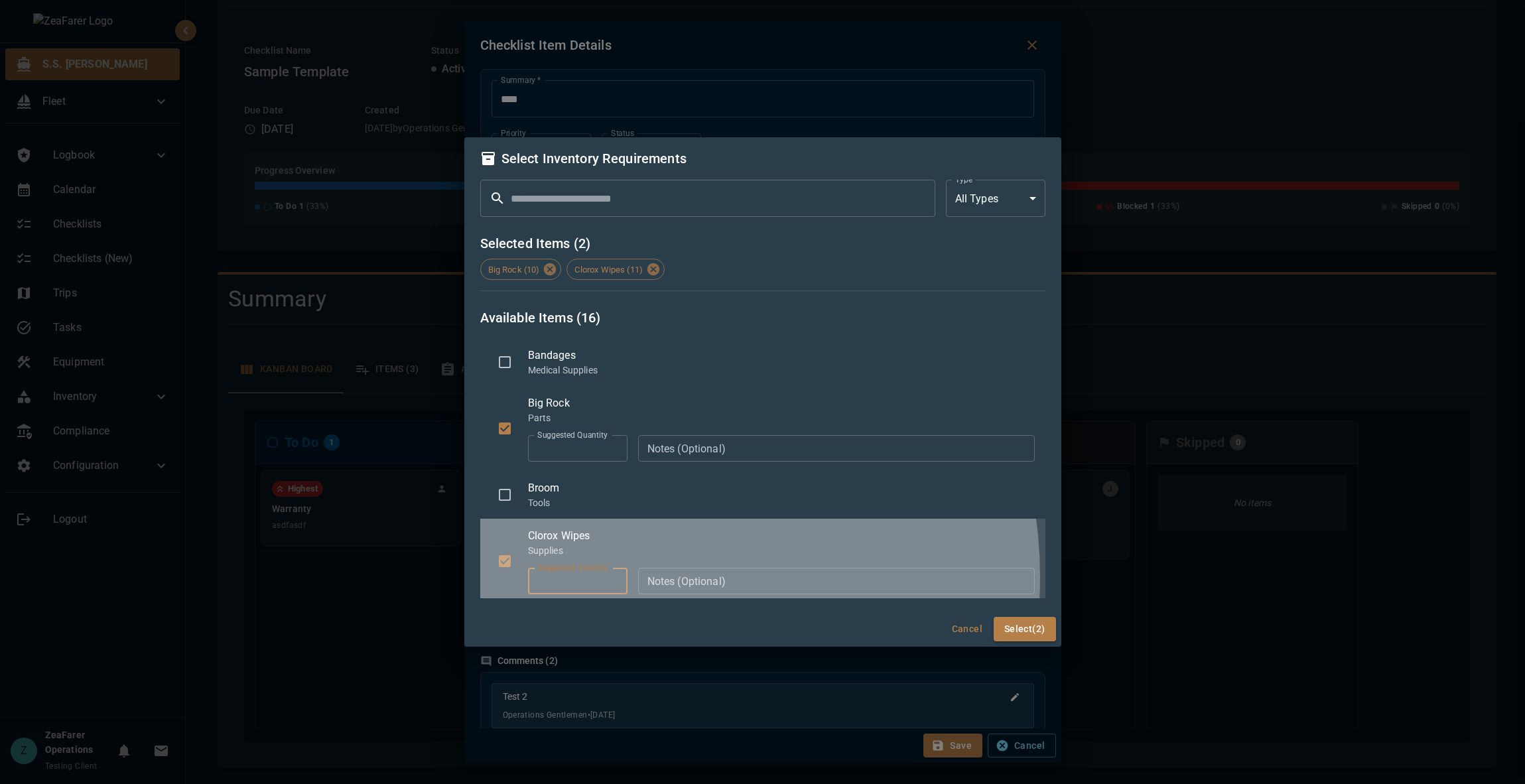
click at [612, 577] on input "**" at bounding box center [577, 580] width 100 height 26
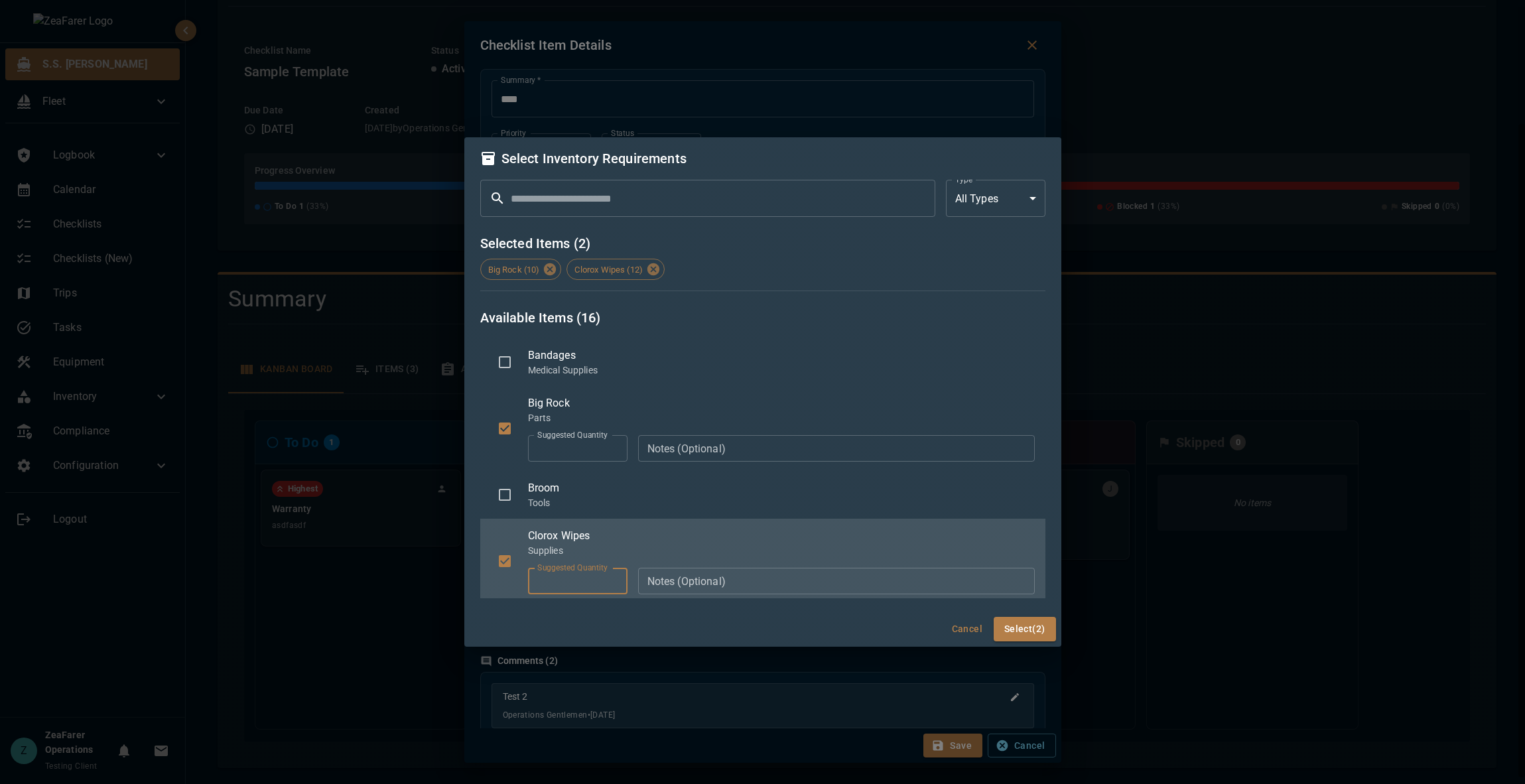
click at [612, 577] on input "**" at bounding box center [577, 580] width 100 height 26
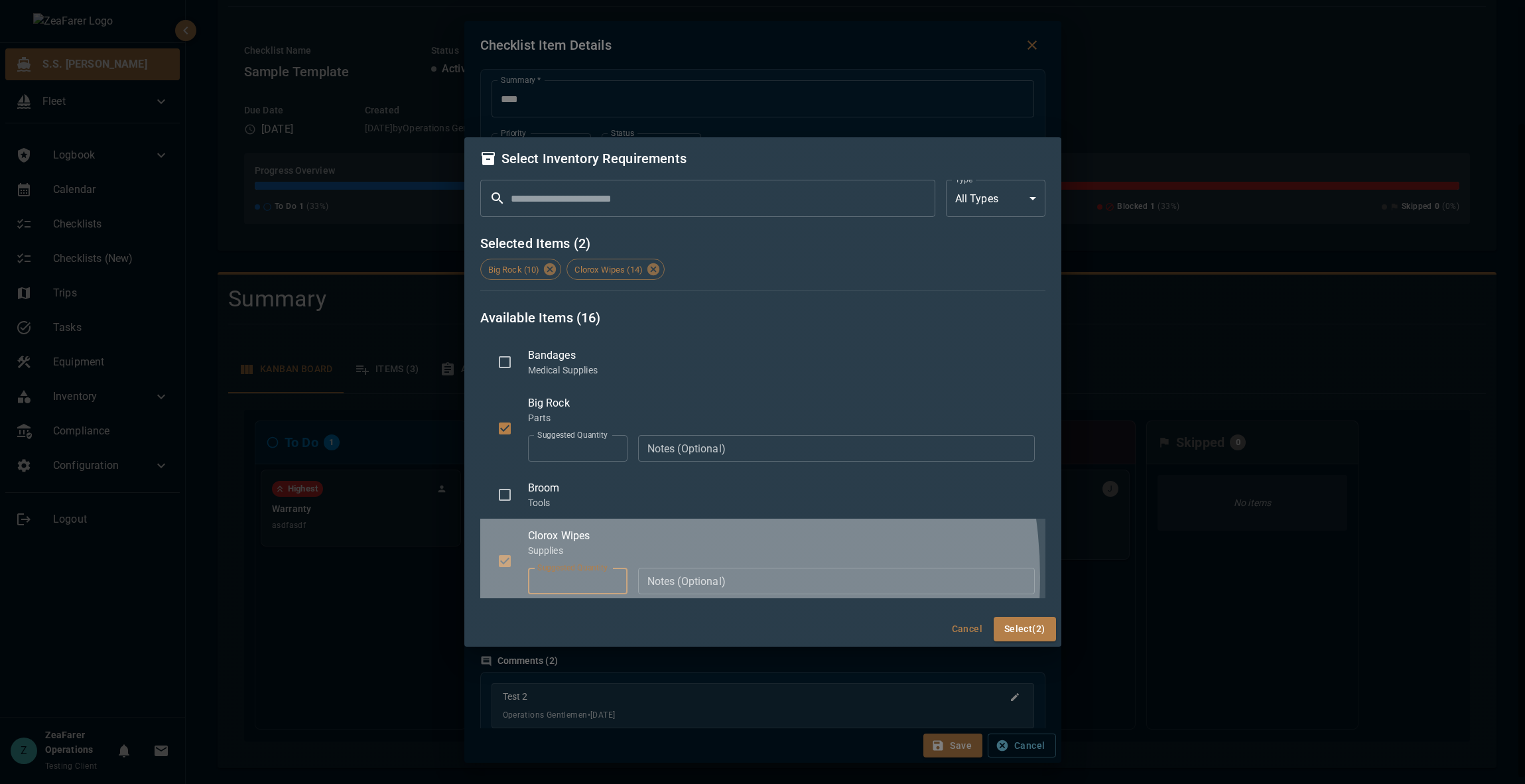
type input "**"
click at [612, 577] on input "**" at bounding box center [577, 580] width 100 height 26
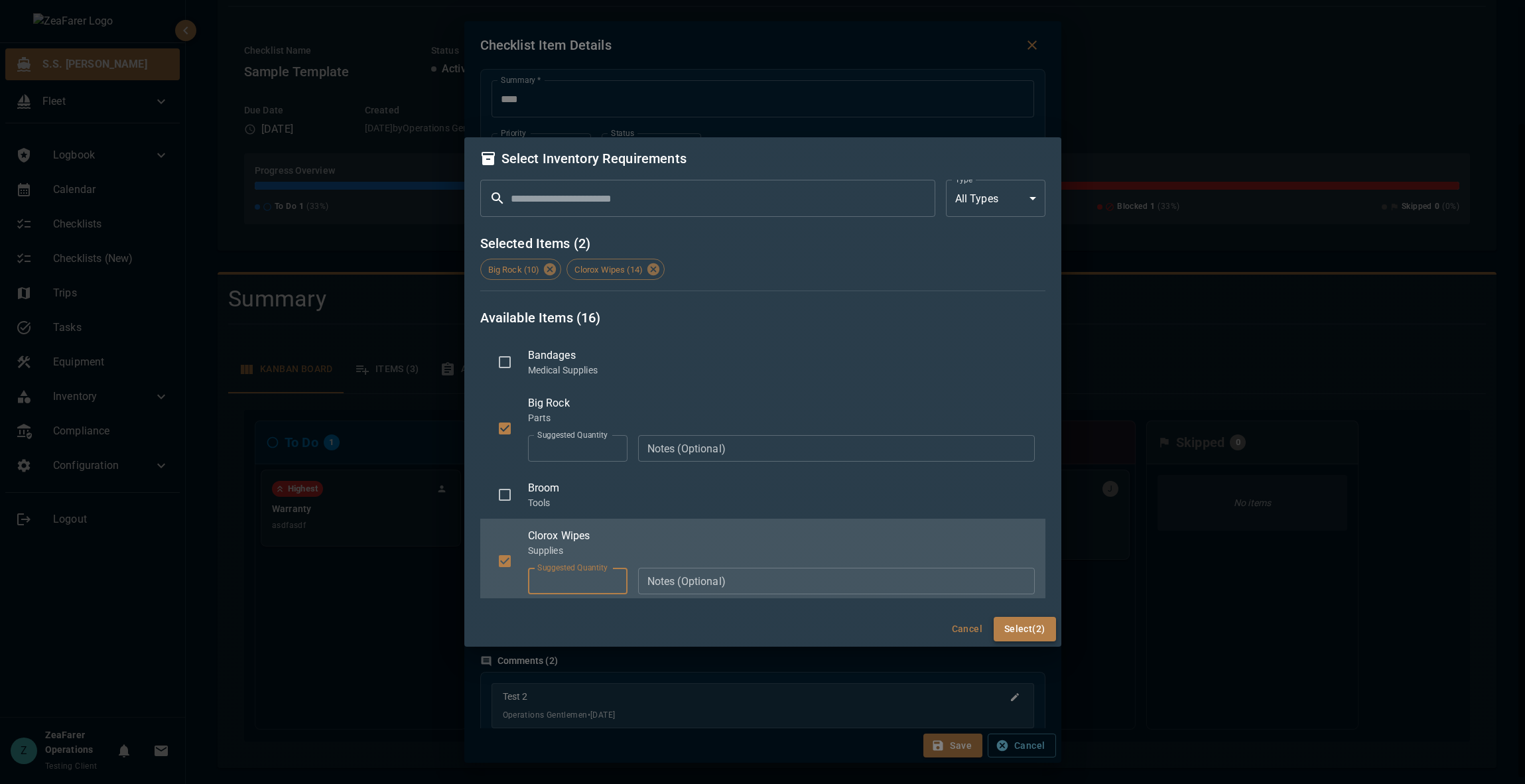
click at [1046, 625] on button "Select (2)" at bounding box center [1025, 629] width 62 height 25
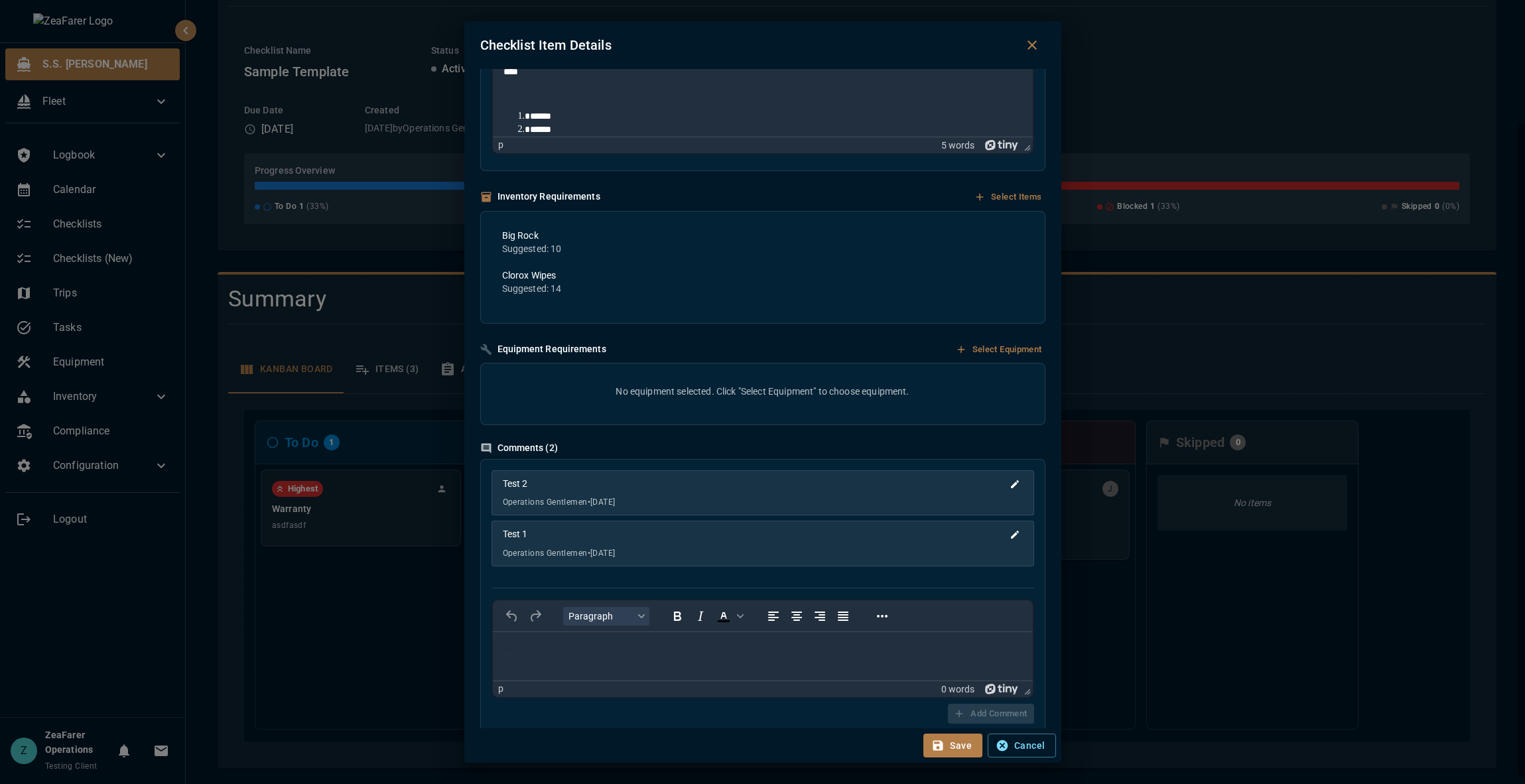
scroll to position [305, 0]
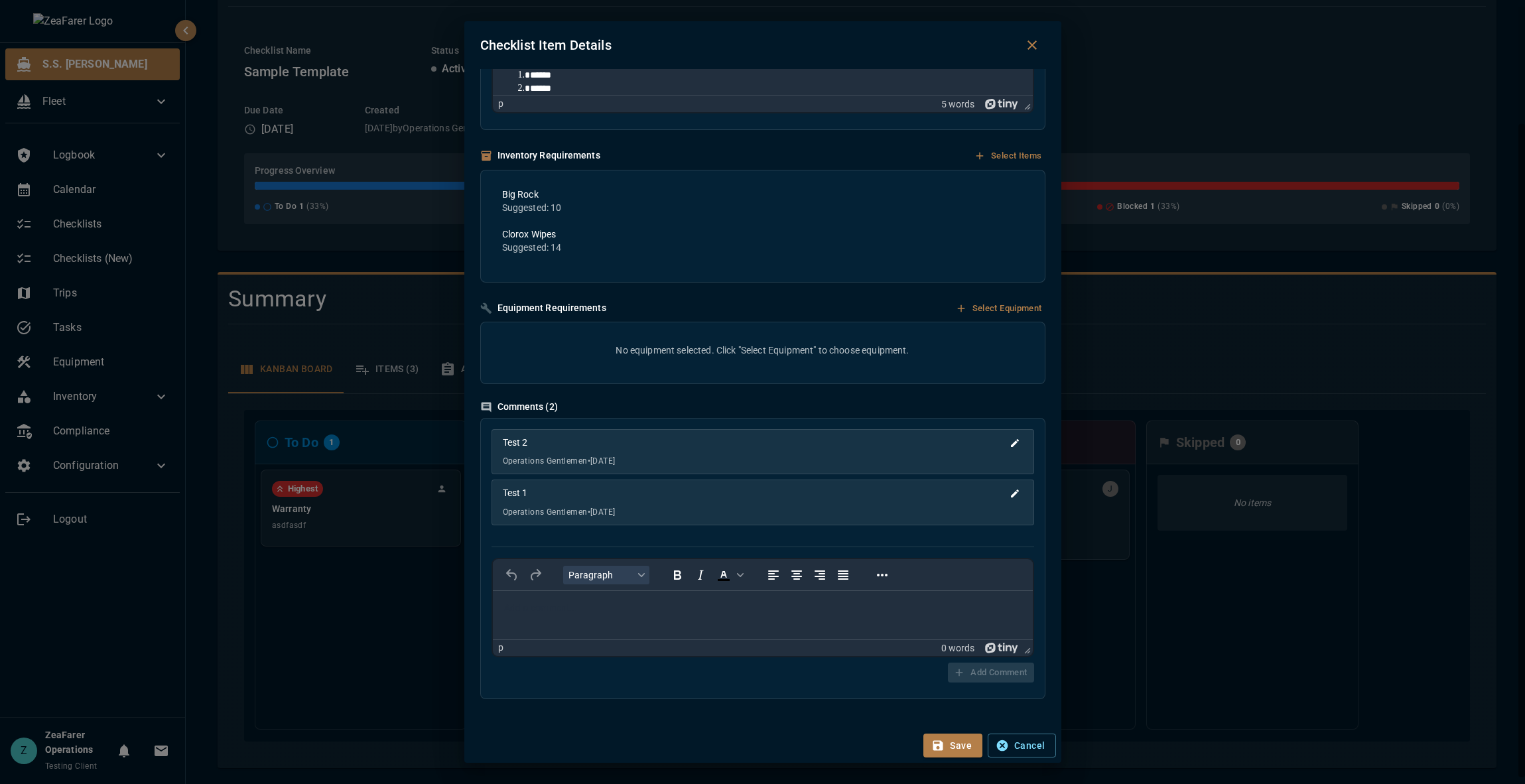
click at [992, 297] on div "**********" at bounding box center [762, 398] width 597 height 659
click at [985, 312] on button "Select Equipment" at bounding box center [999, 309] width 92 height 20
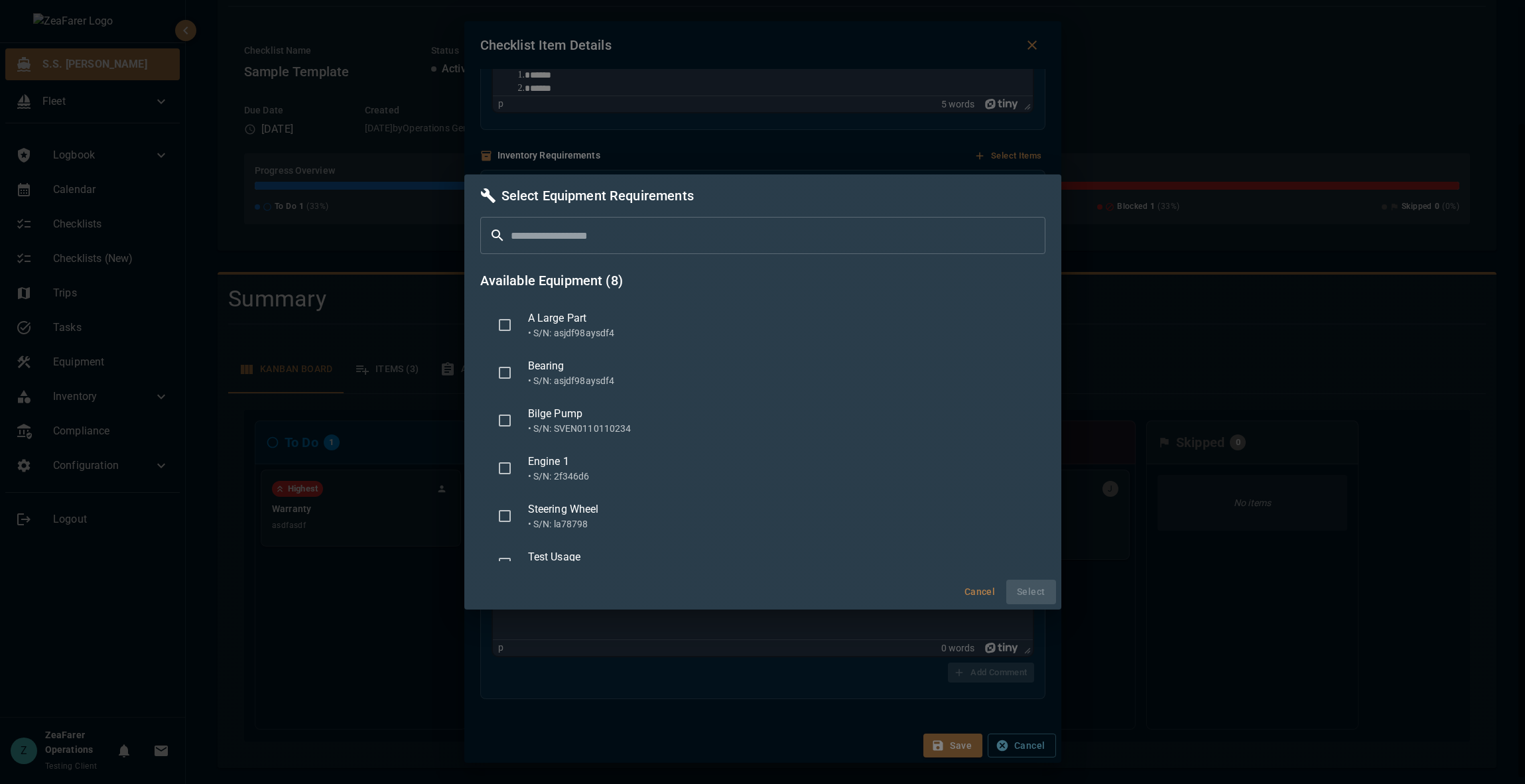
click at [545, 329] on p "• S/N: asjdf98aysdf4" at bounding box center [781, 333] width 507 height 13
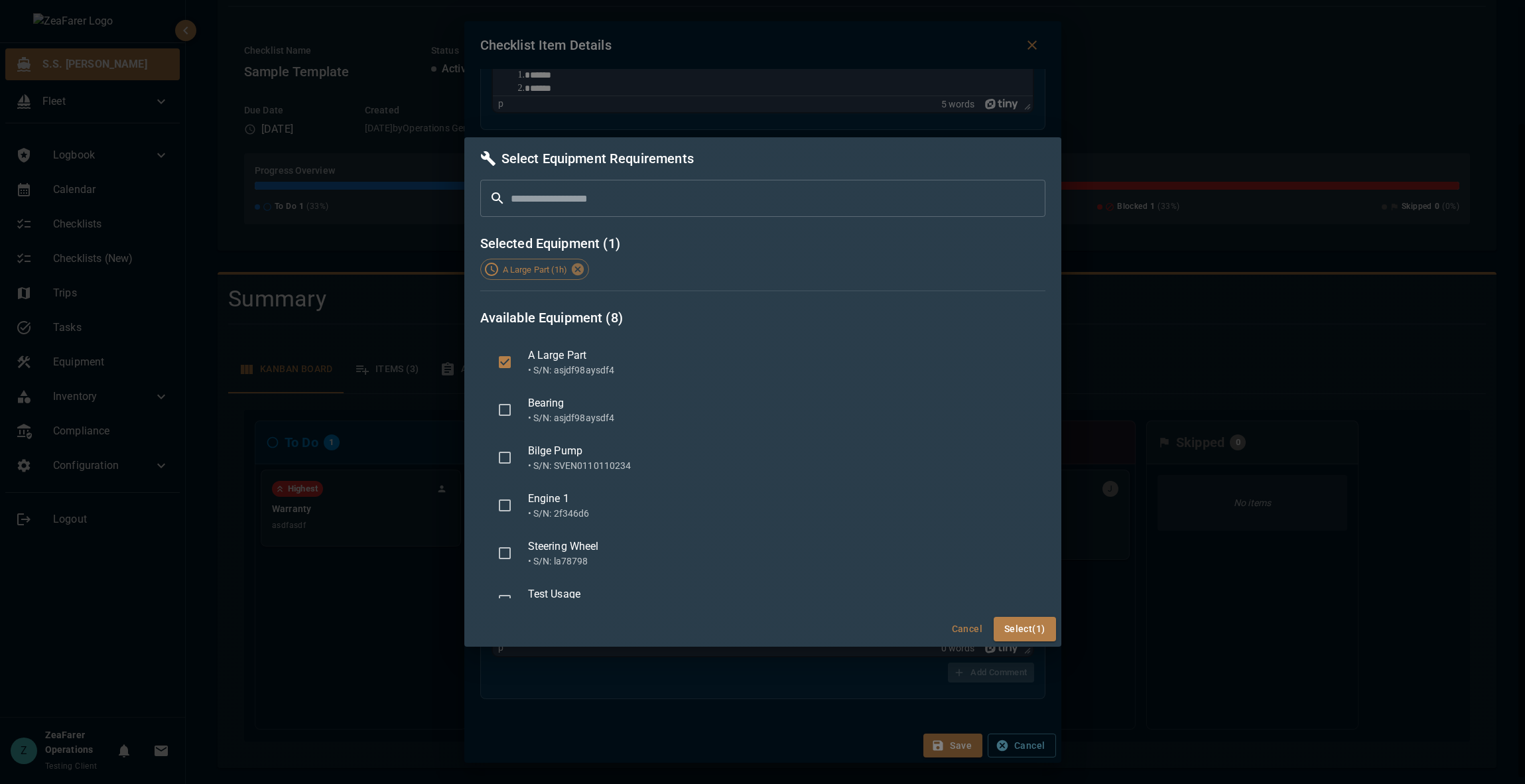
click at [602, 504] on div "Engine 1" at bounding box center [781, 498] width 507 height 16
click at [1031, 630] on button "Select (2)" at bounding box center [1025, 629] width 62 height 25
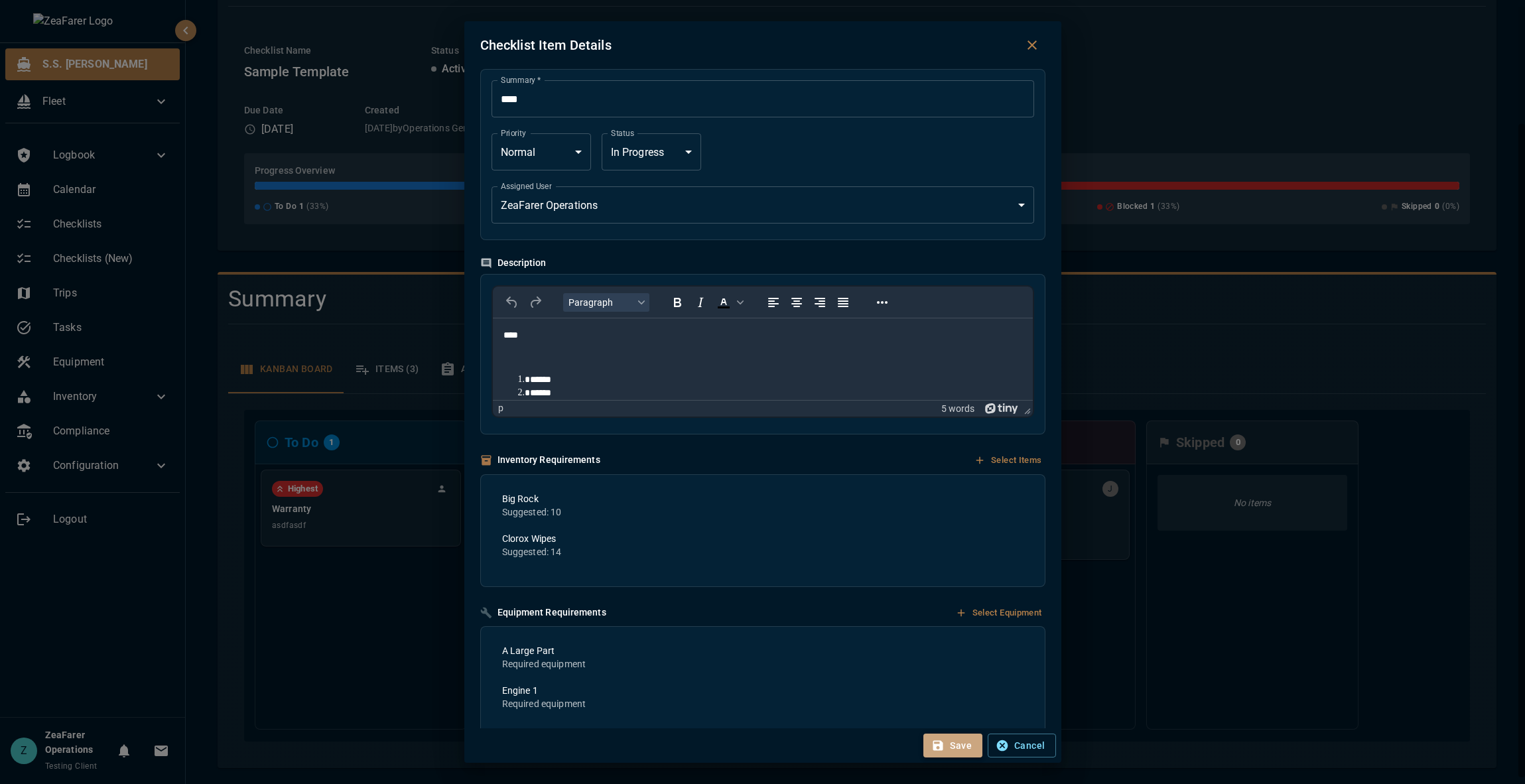
click at [961, 649] on button "Save" at bounding box center [953, 746] width 59 height 25
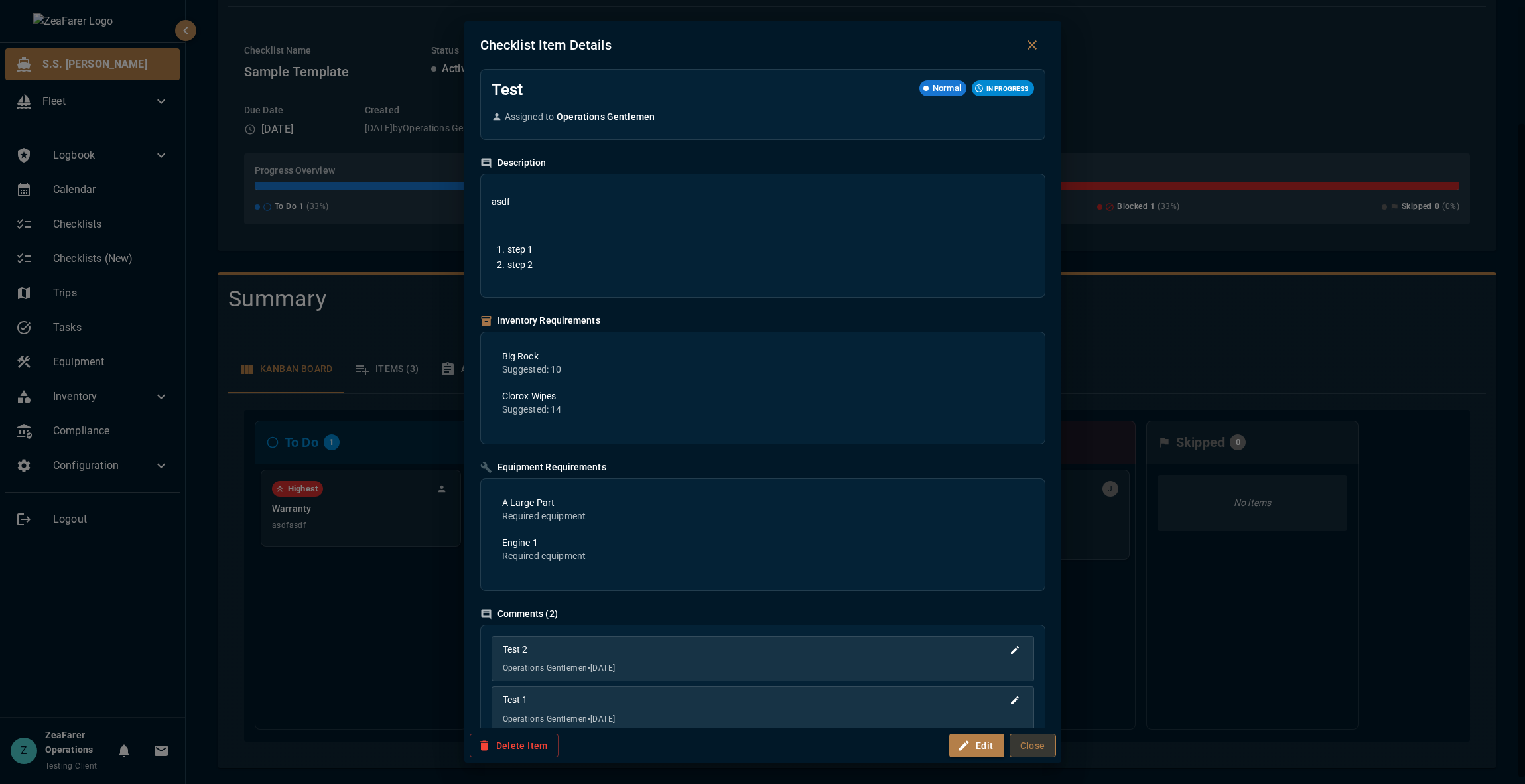
click at [1037, 649] on button "Close" at bounding box center [1033, 746] width 46 height 25
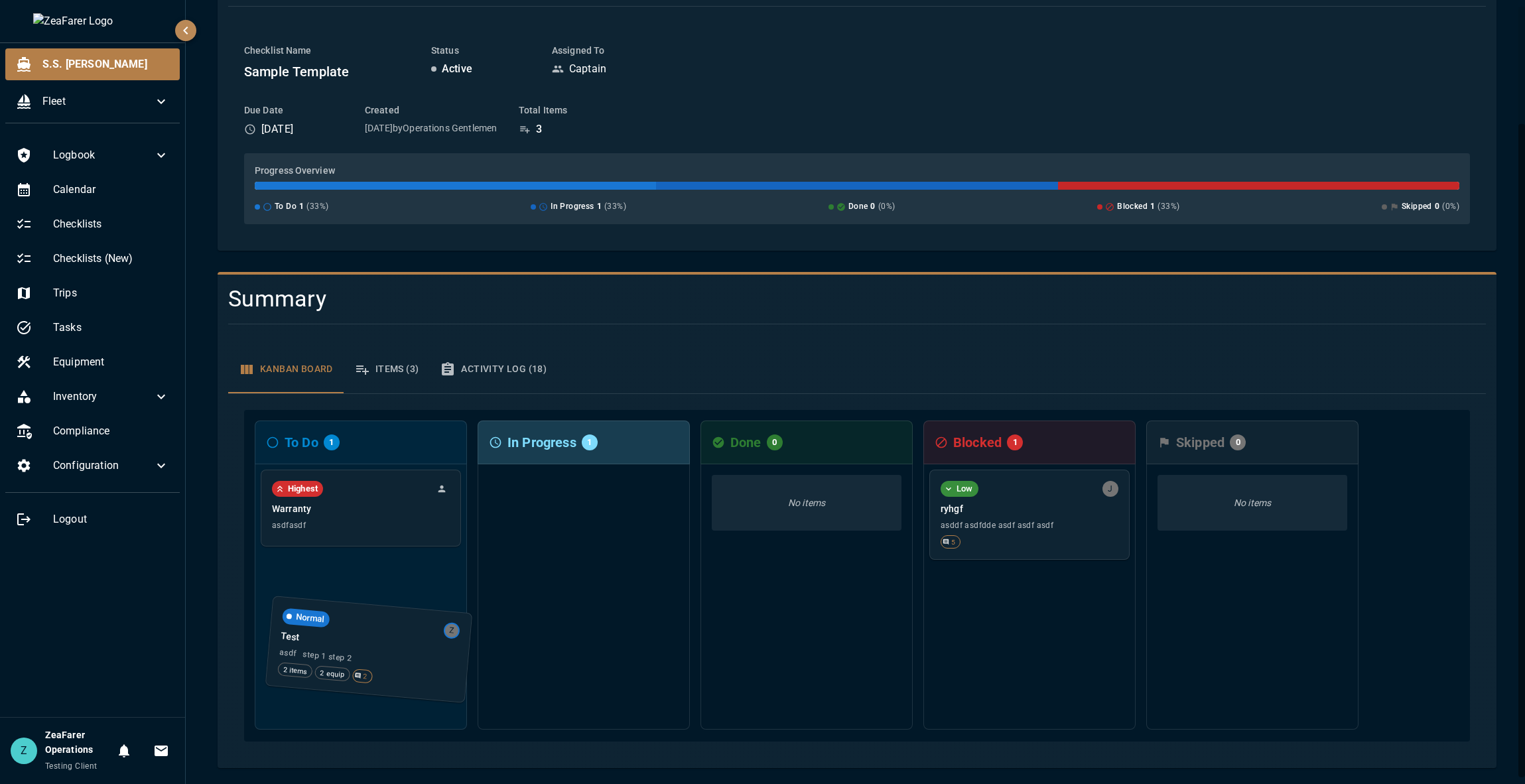
drag, startPoint x: 622, startPoint y: 528, endPoint x: 411, endPoint y: 665, distance: 251.6
click at [411, 649] on div "To Do 1 Highest Warranty asdfasdf In Progress 1 Normal Z Test asdf step 1 step …" at bounding box center [857, 575] width 1226 height 332
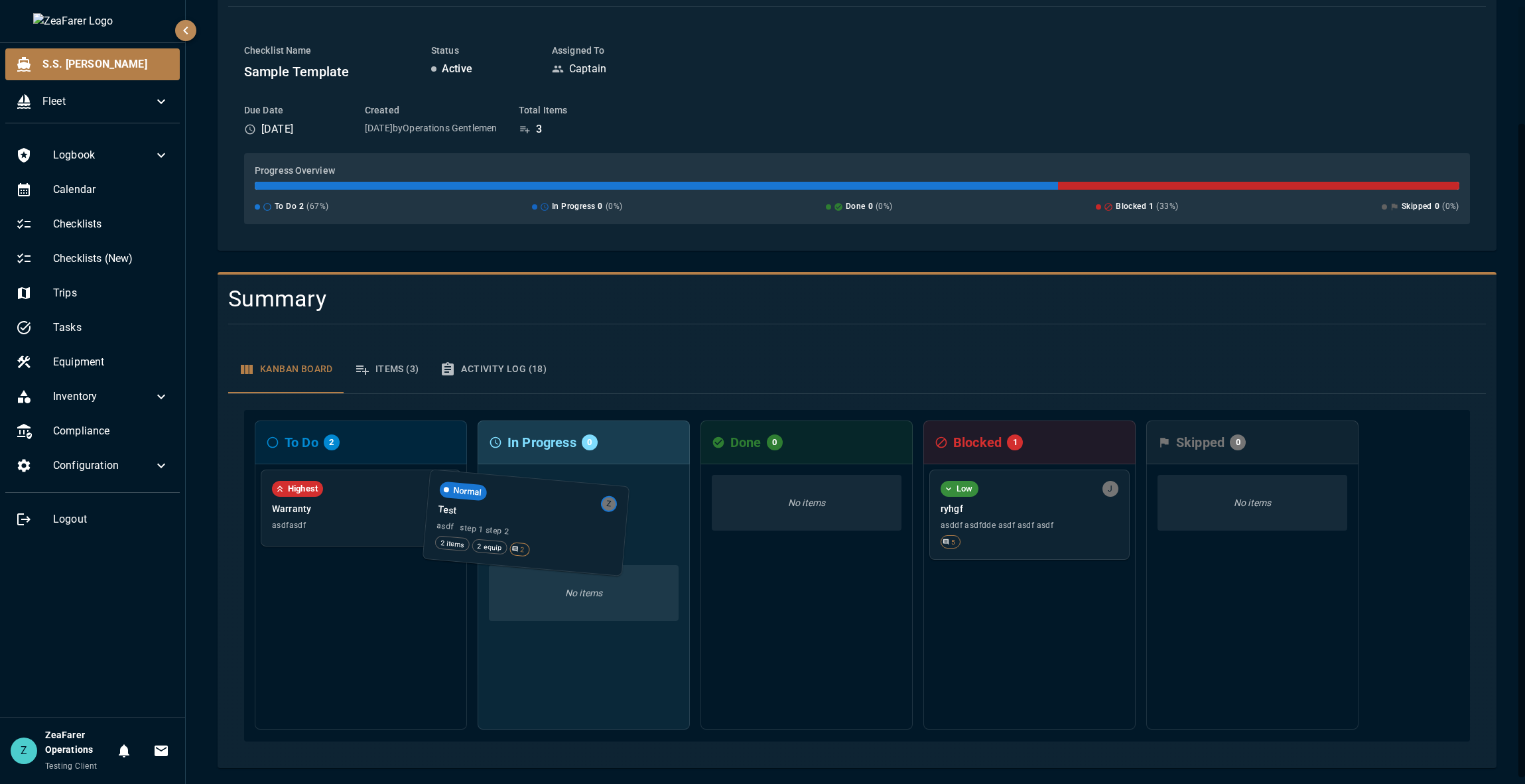
drag, startPoint x: 407, startPoint y: 513, endPoint x: 577, endPoint y: 520, distance: 170.1
click at [577, 520] on div "To Do 2 Normal Z Test asdf step 1 step 2 2 items 2 equip 2 Highest Warranty asd…" at bounding box center [857, 575] width 1226 height 332
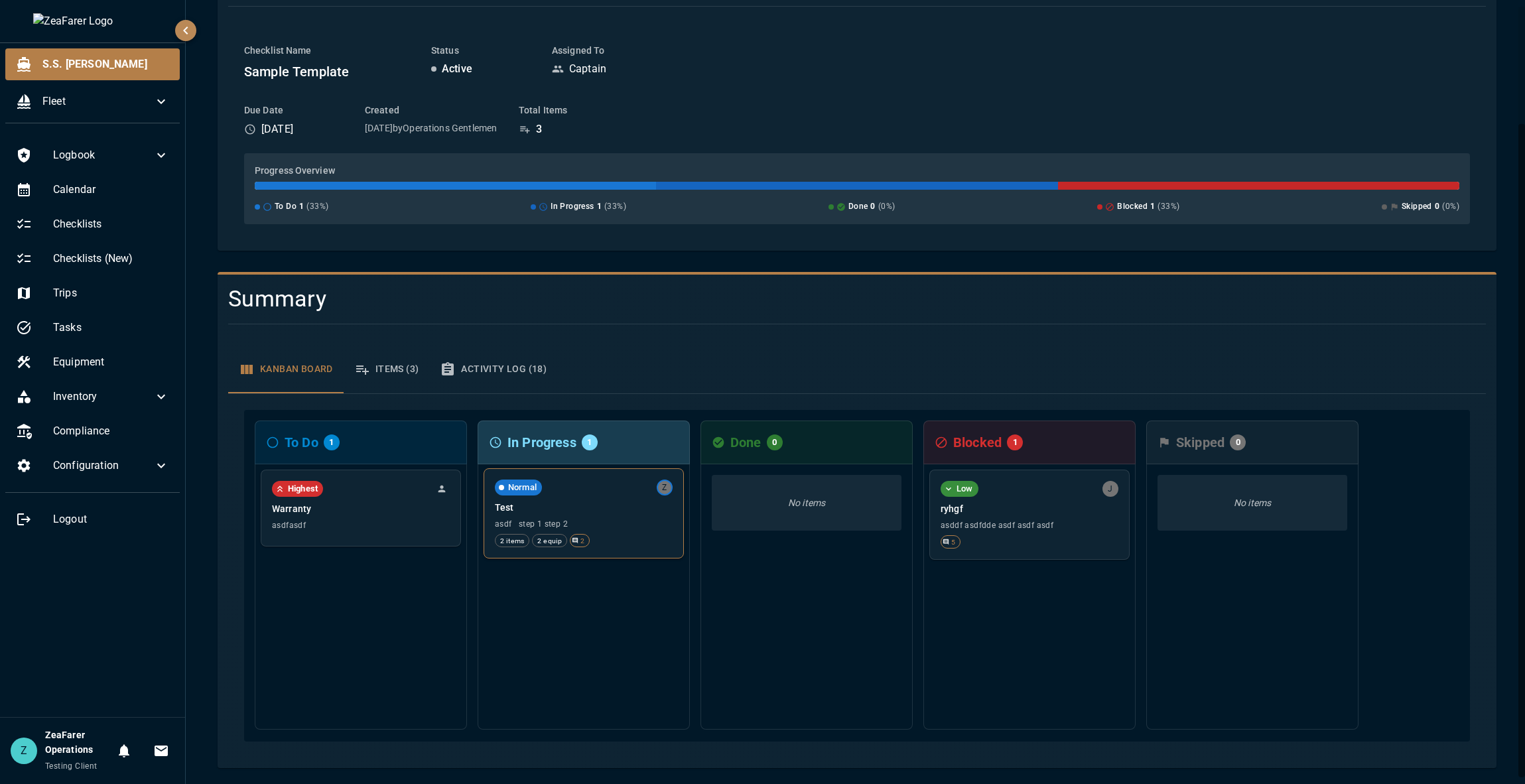
click at [616, 509] on p "Test" at bounding box center [583, 508] width 178 height 13
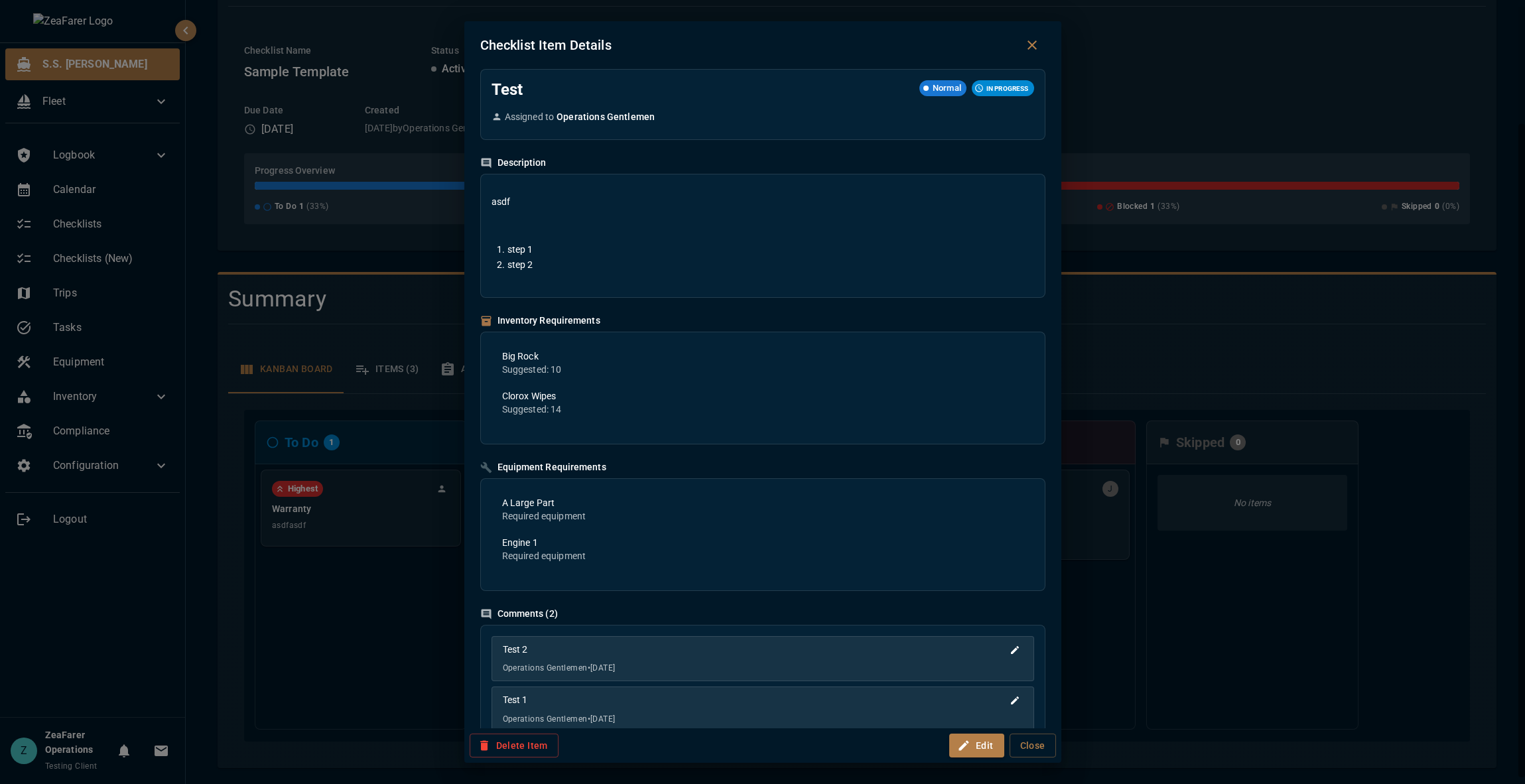
click at [1297, 589] on div "Checklist Item Details Test Normal IN PROGRESS Assigned to Operations Gentlemen…" at bounding box center [762, 392] width 1525 height 784
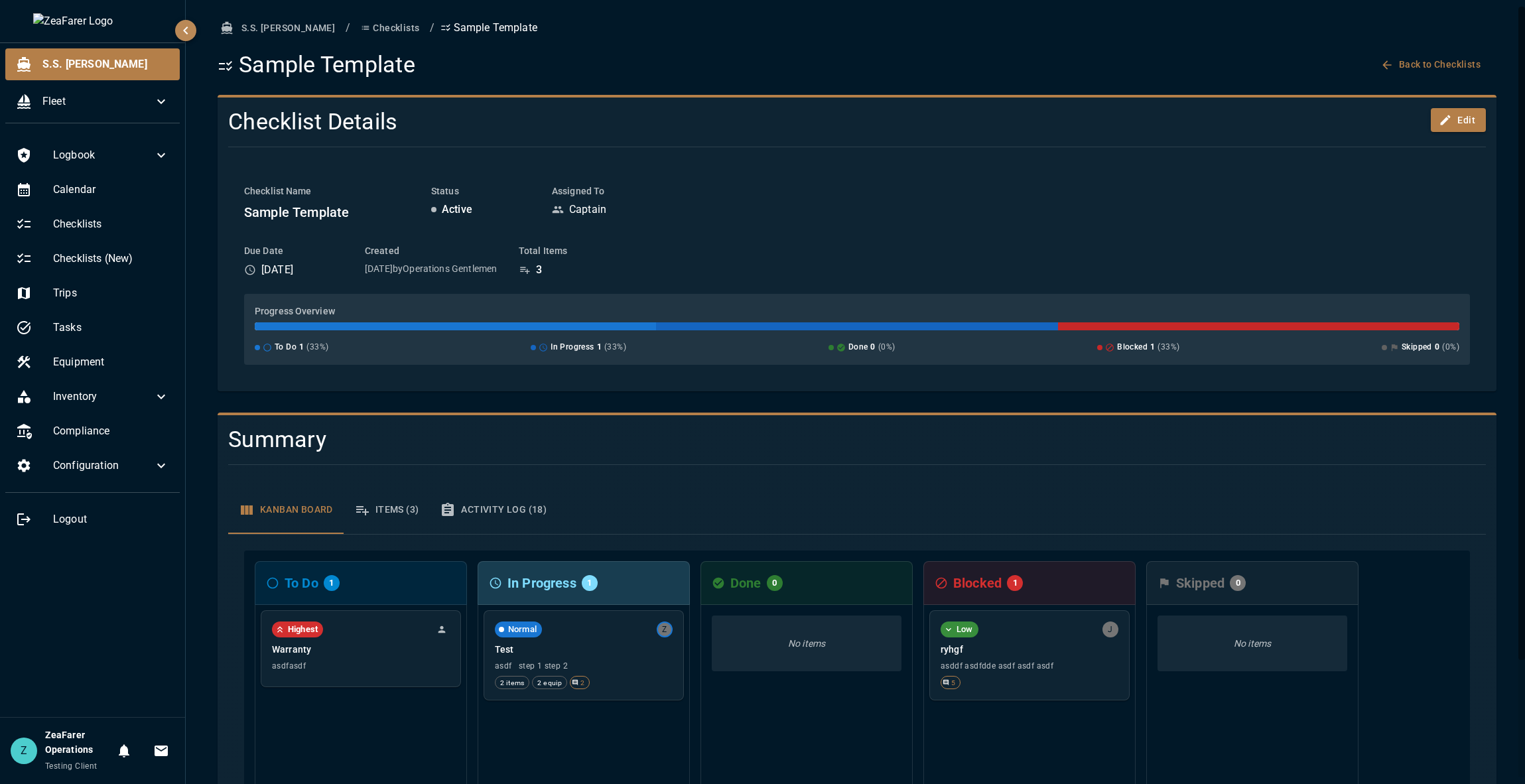
click at [356, 28] on button "Checklists" at bounding box center [390, 28] width 69 height 25
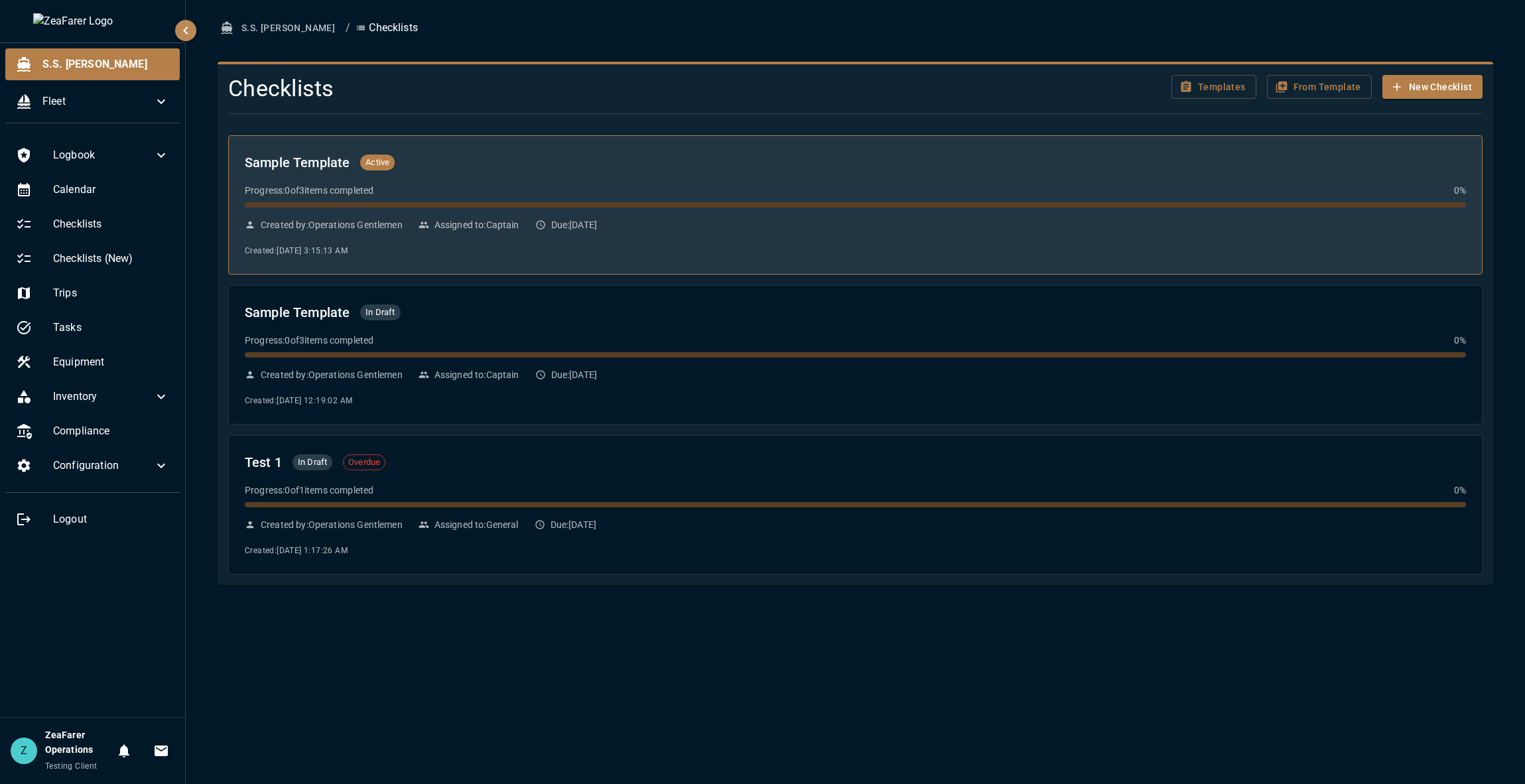
click at [562, 241] on div "Sample Template Active Progress: 0 of 3 items completed 0 % Created by: Operati…" at bounding box center [855, 205] width 1222 height 106
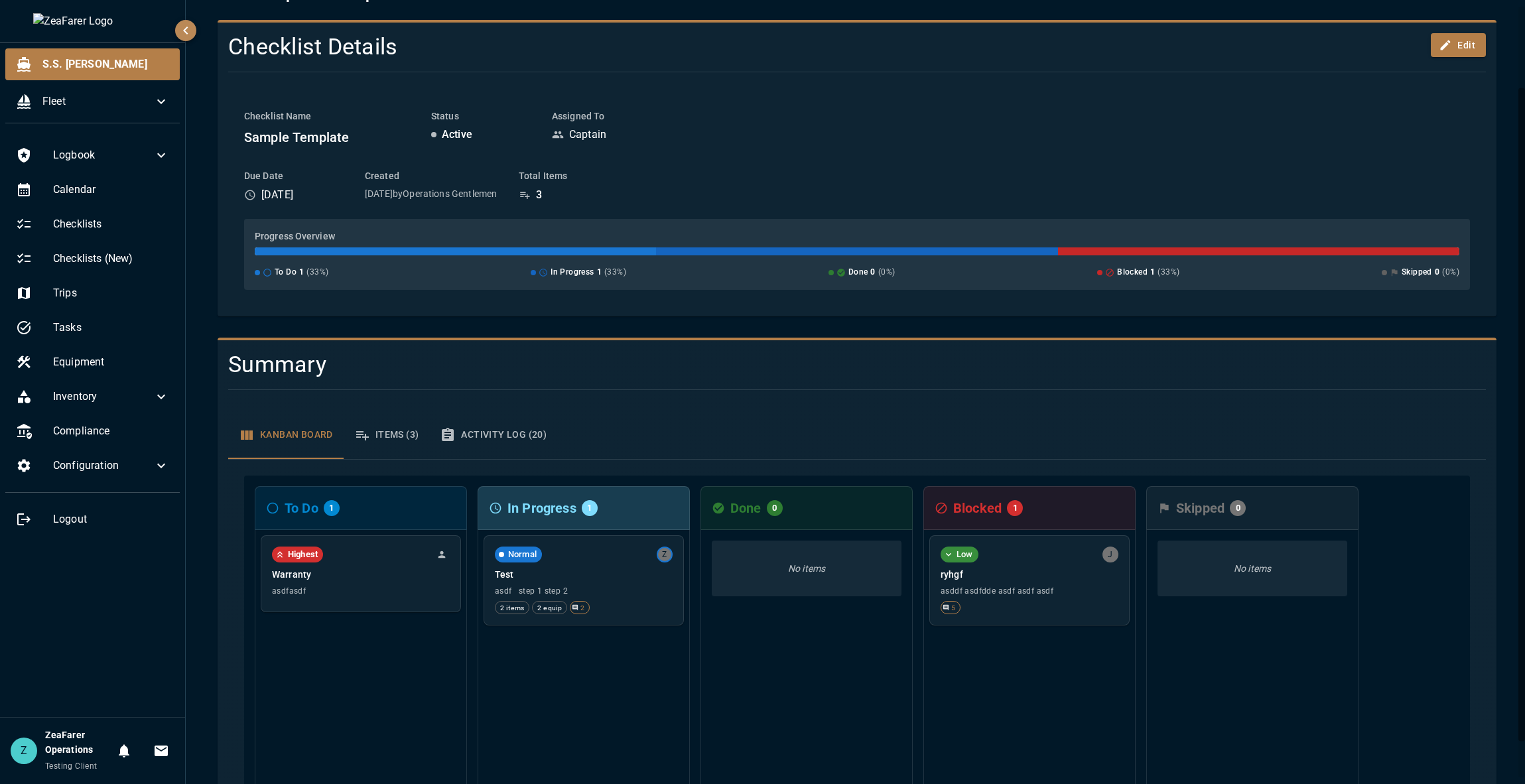
scroll to position [141, 0]
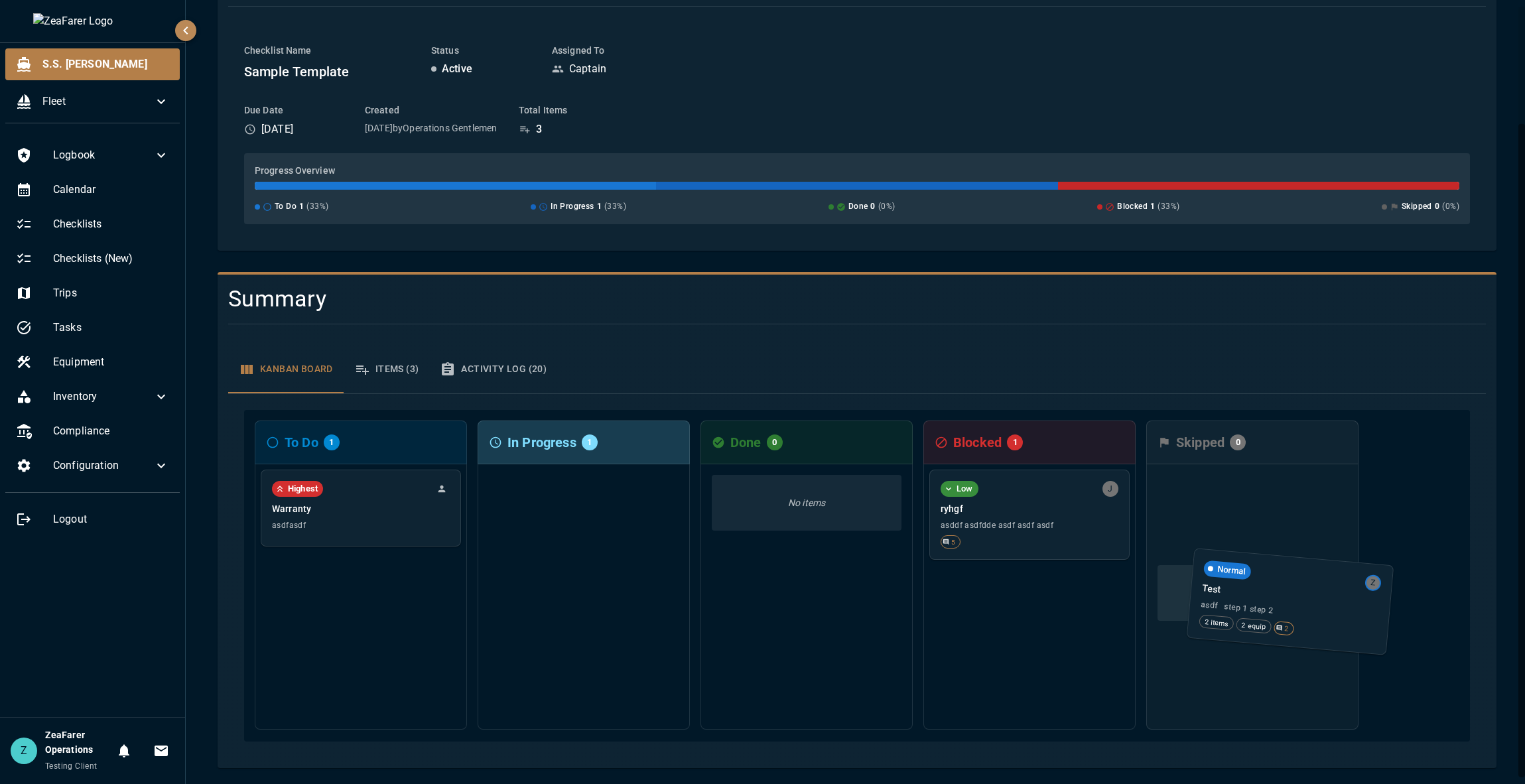
drag, startPoint x: 586, startPoint y: 524, endPoint x: 1293, endPoint y: 610, distance: 712.2
click at [1293, 610] on div "To Do 1 Highest Warranty asdfasdf In Progress 1 Normal Z Test asdf step 1 step …" at bounding box center [857, 575] width 1226 height 332
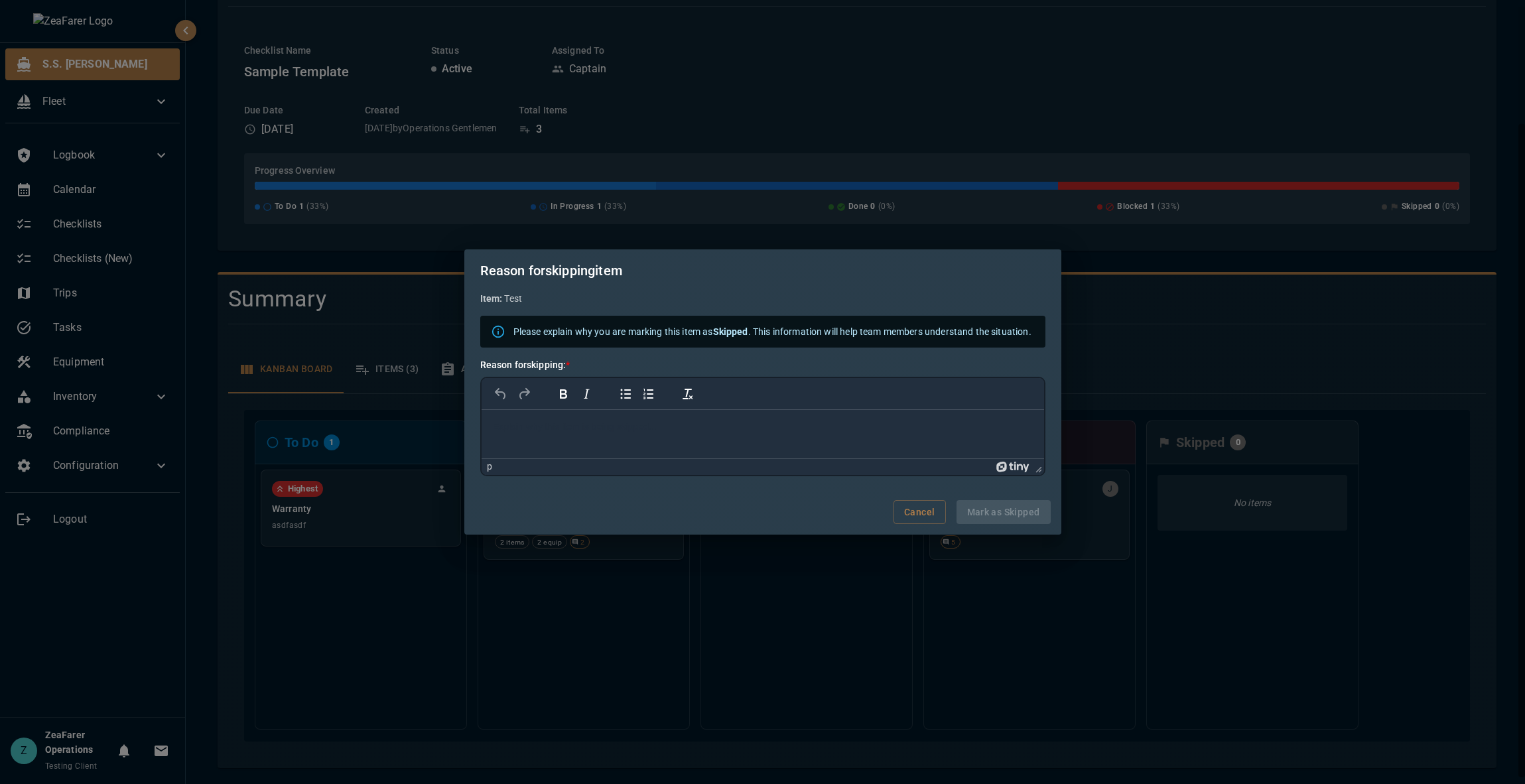
scroll to position [0, 0]
click at [586, 444] on html at bounding box center [762, 427] width 563 height 34
click at [1027, 511] on button "Mark as Skipped" at bounding box center [1004, 512] width 94 height 25
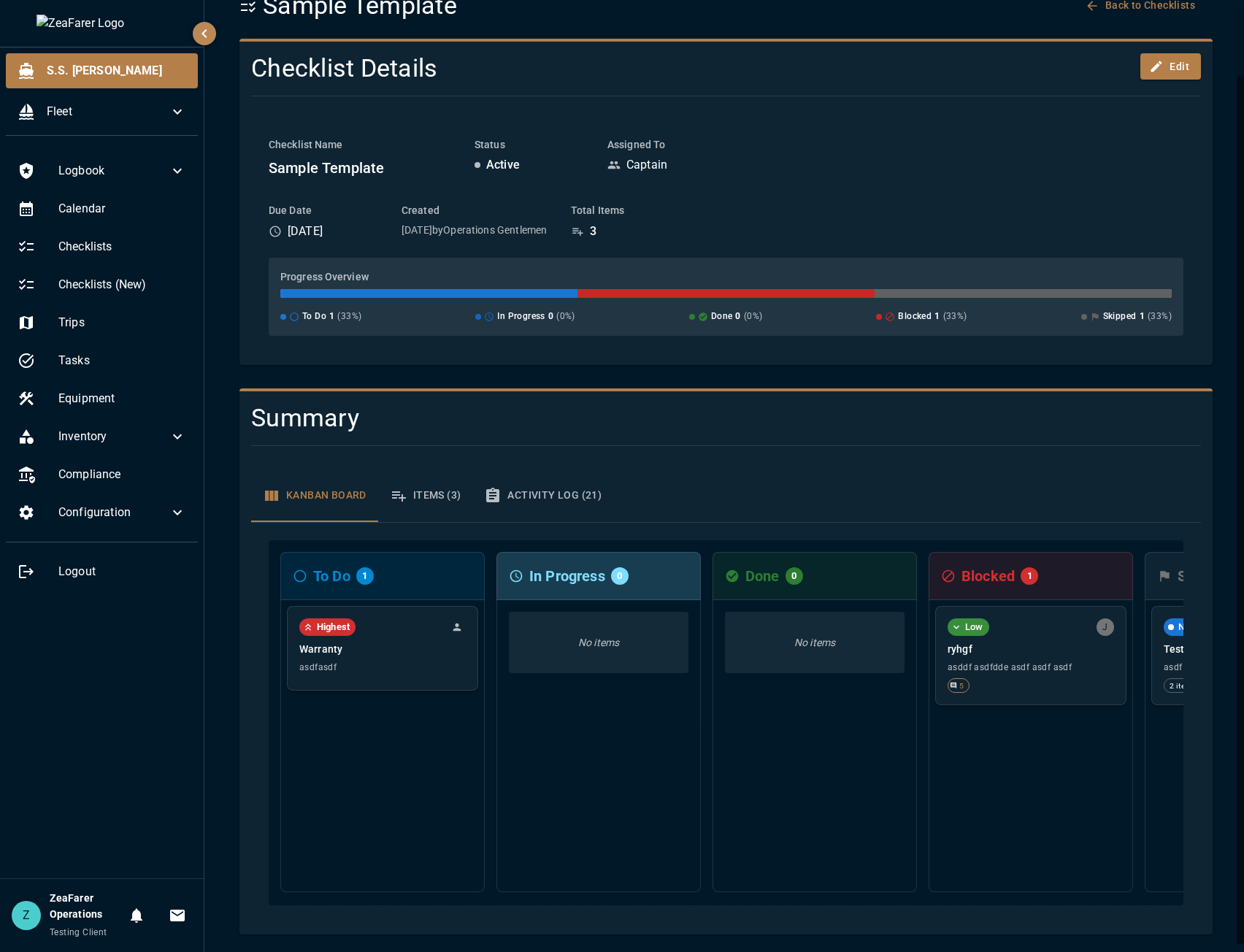
scroll to position [0, 189]
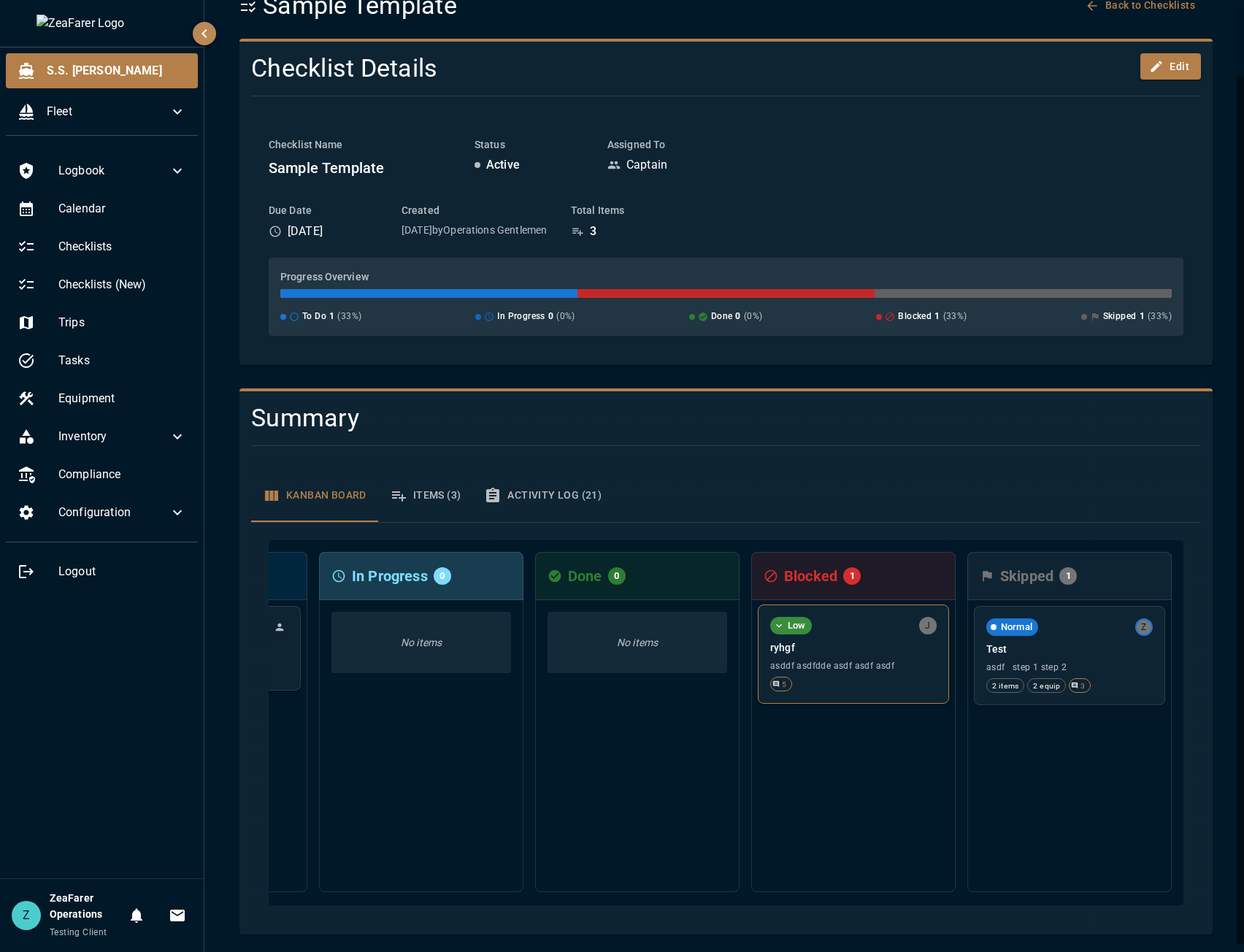
click at [784, 667] on div "Low J ryhgf asddf asdfdde asdf asdf asdf 5" at bounding box center [853, 654] width 190 height 98
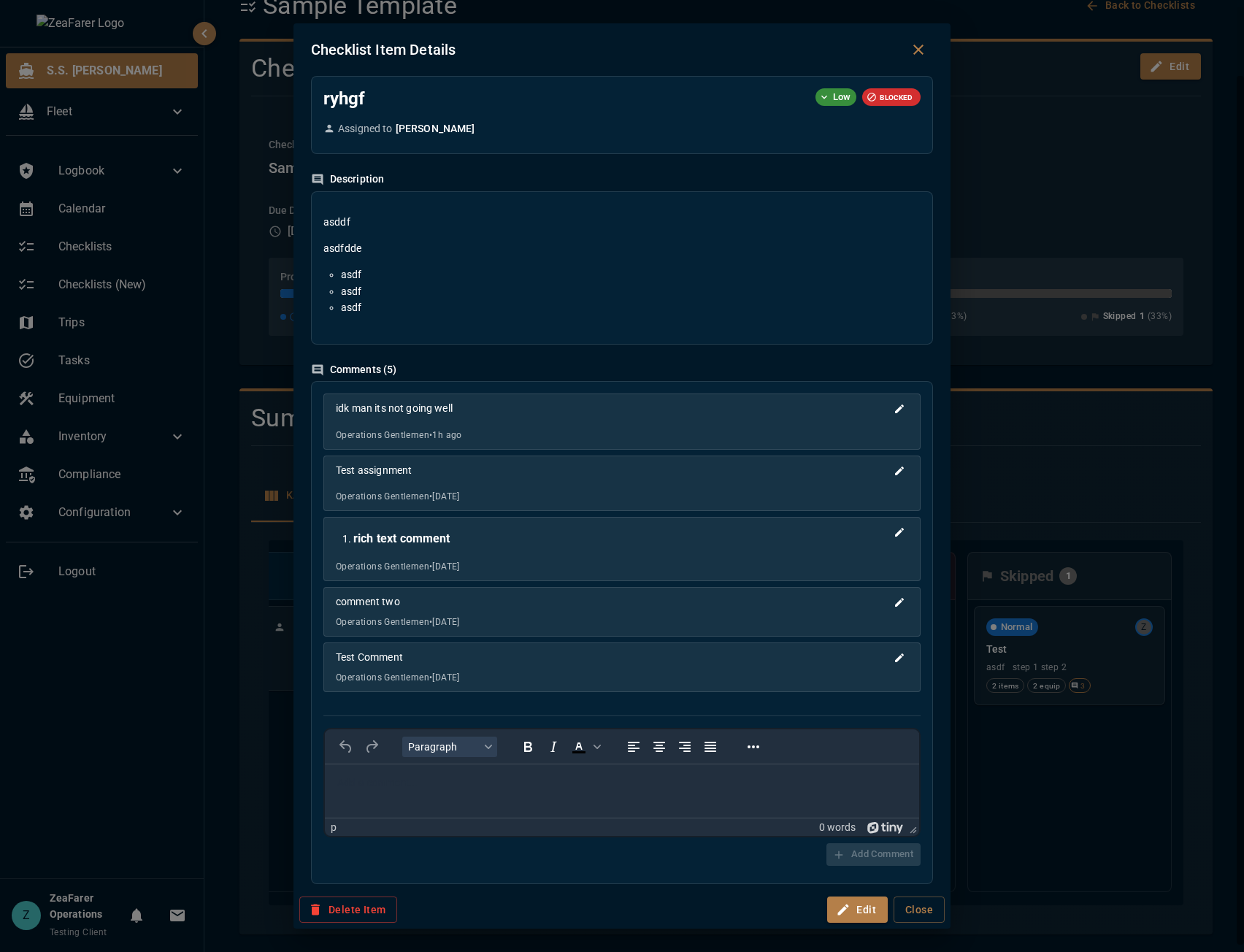
scroll to position [0, 0]
click at [1090, 715] on div "Checklist Item Details ryhgf Low BLOCKED Assigned to [PERSON_NAME] Description …" at bounding box center [622, 476] width 1244 height 952
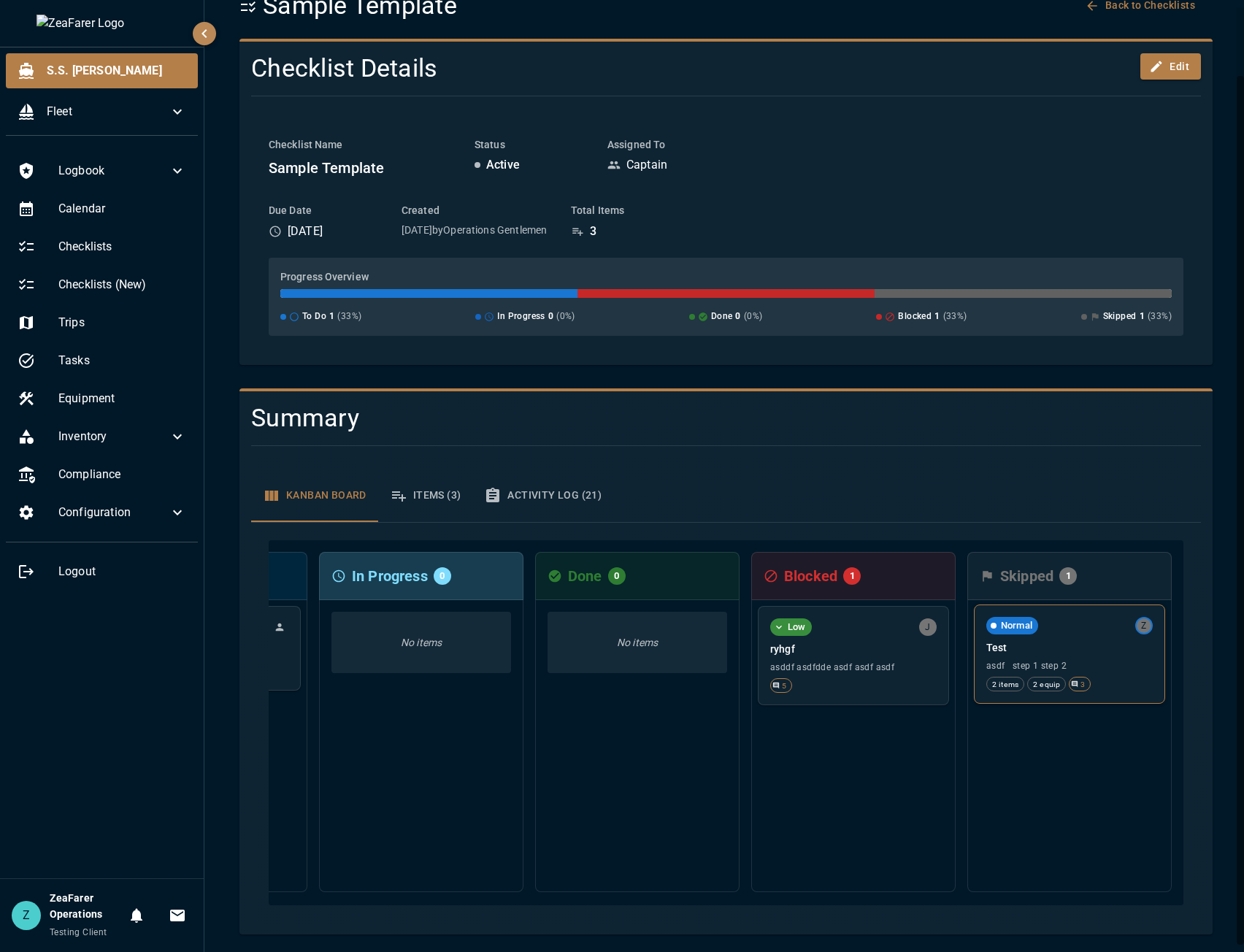
click at [1085, 661] on span "asdf step 1 step 2" at bounding box center [1070, 666] width 167 height 10
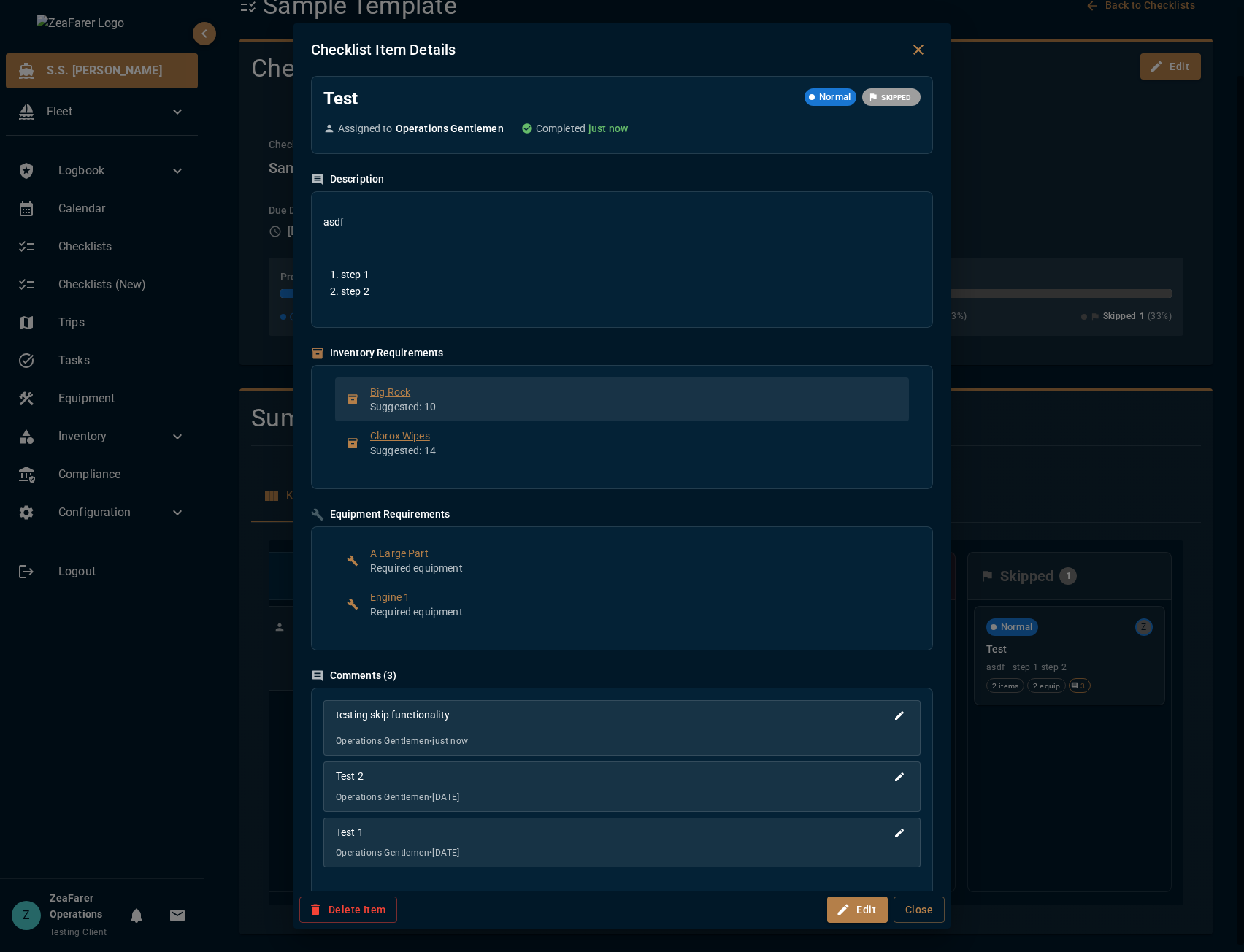
click at [393, 395] on span "Big Rock" at bounding box center [634, 392] width 528 height 15
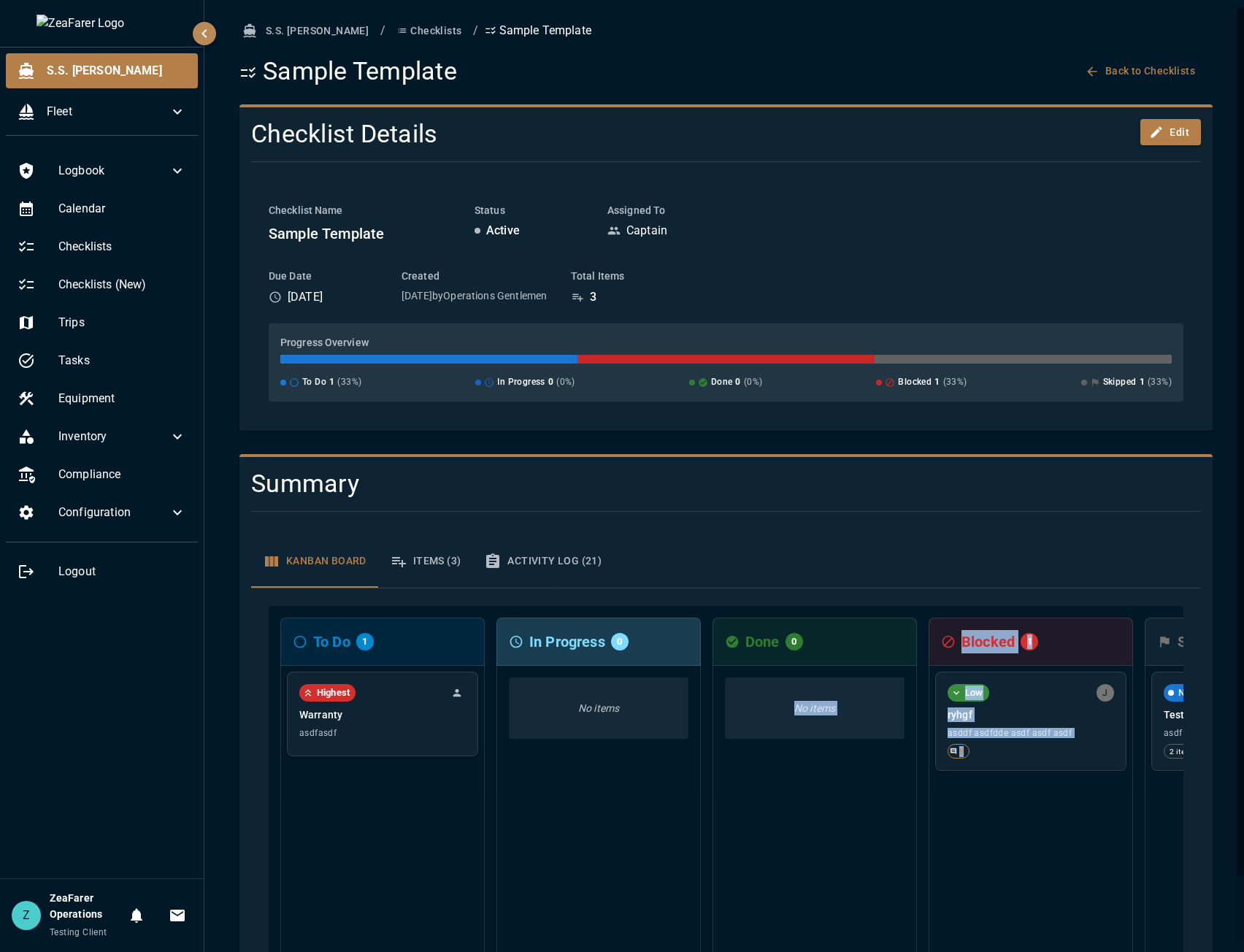
drag, startPoint x: 1059, startPoint y: 844, endPoint x: 875, endPoint y: 835, distance: 184.2
click at [778, 715] on div "To Do 1 Highest Warranty asdfasdf In Progress 0 No items Done 0 No items Blocke…" at bounding box center [726, 788] width 915 height 365
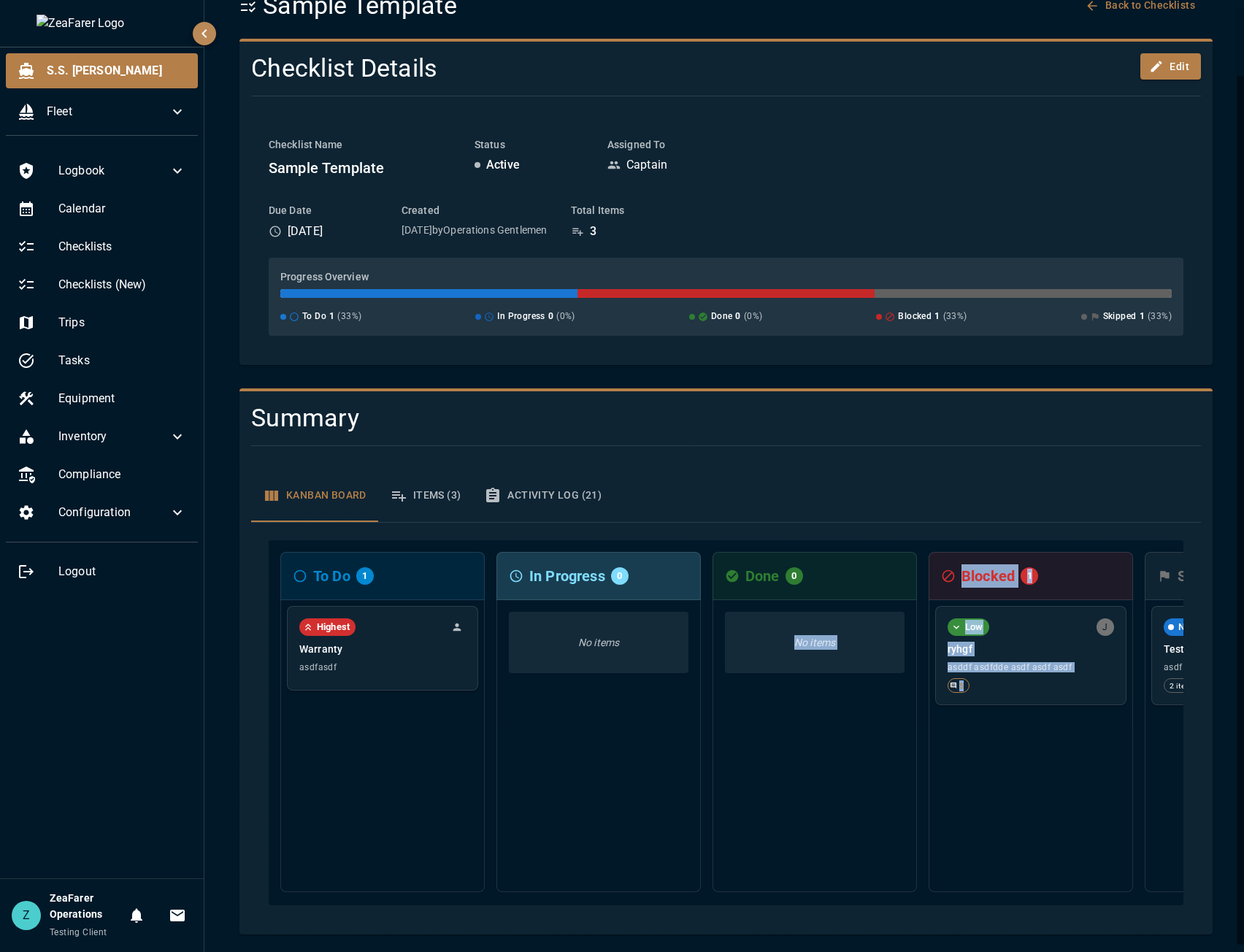
scroll to position [0, 189]
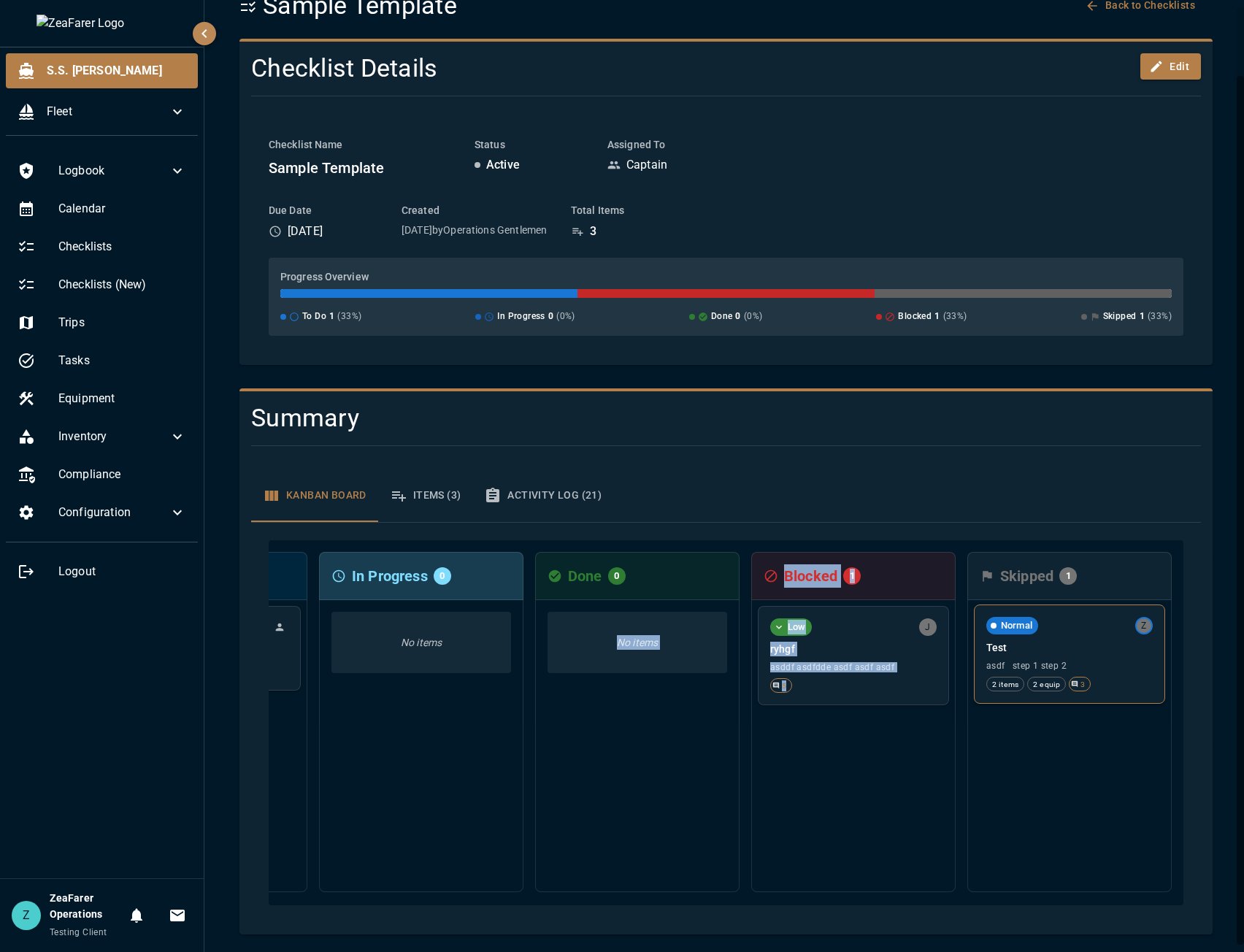
click at [1054, 640] on p "Test" at bounding box center [1070, 648] width 167 height 15
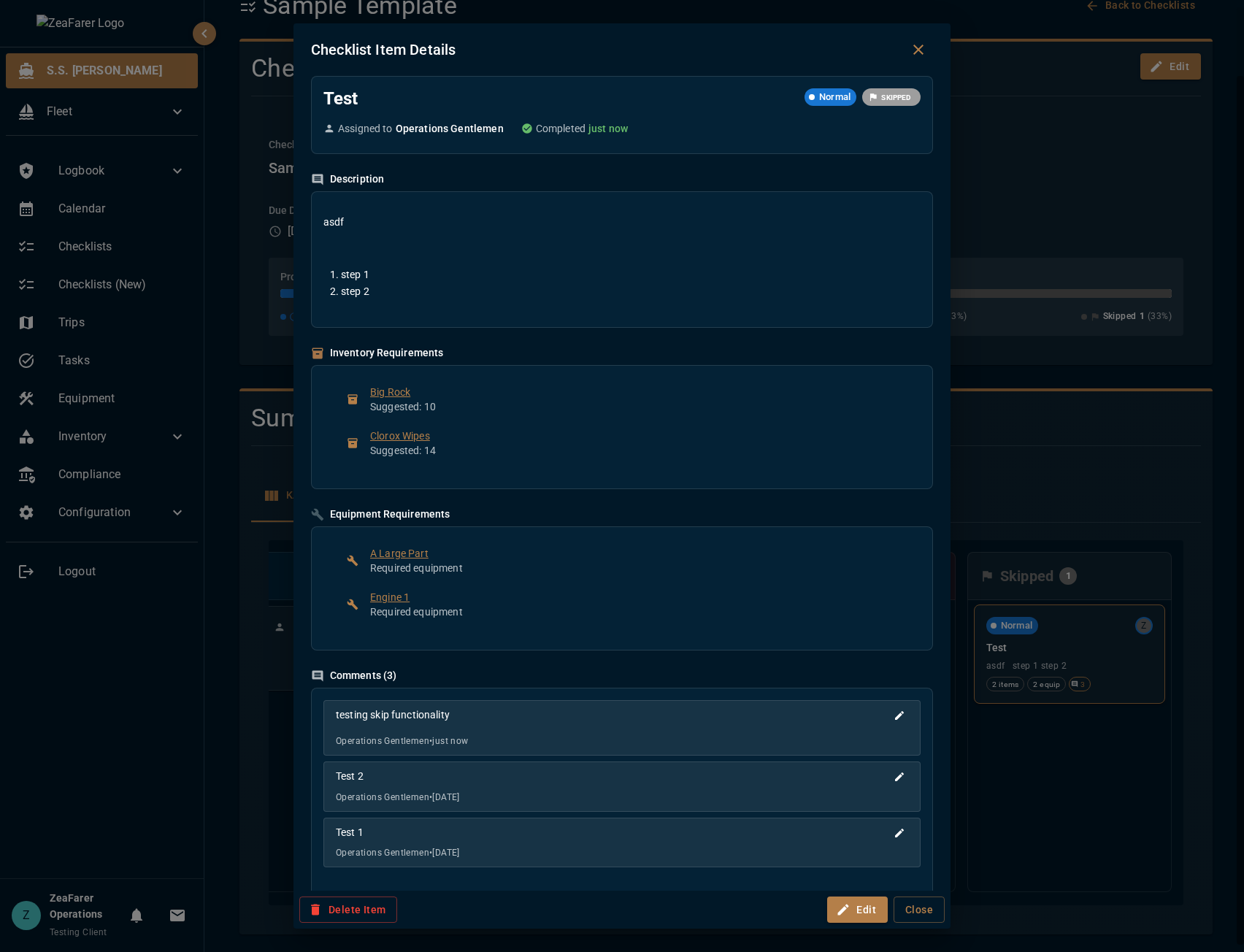
scroll to position [0, 0]
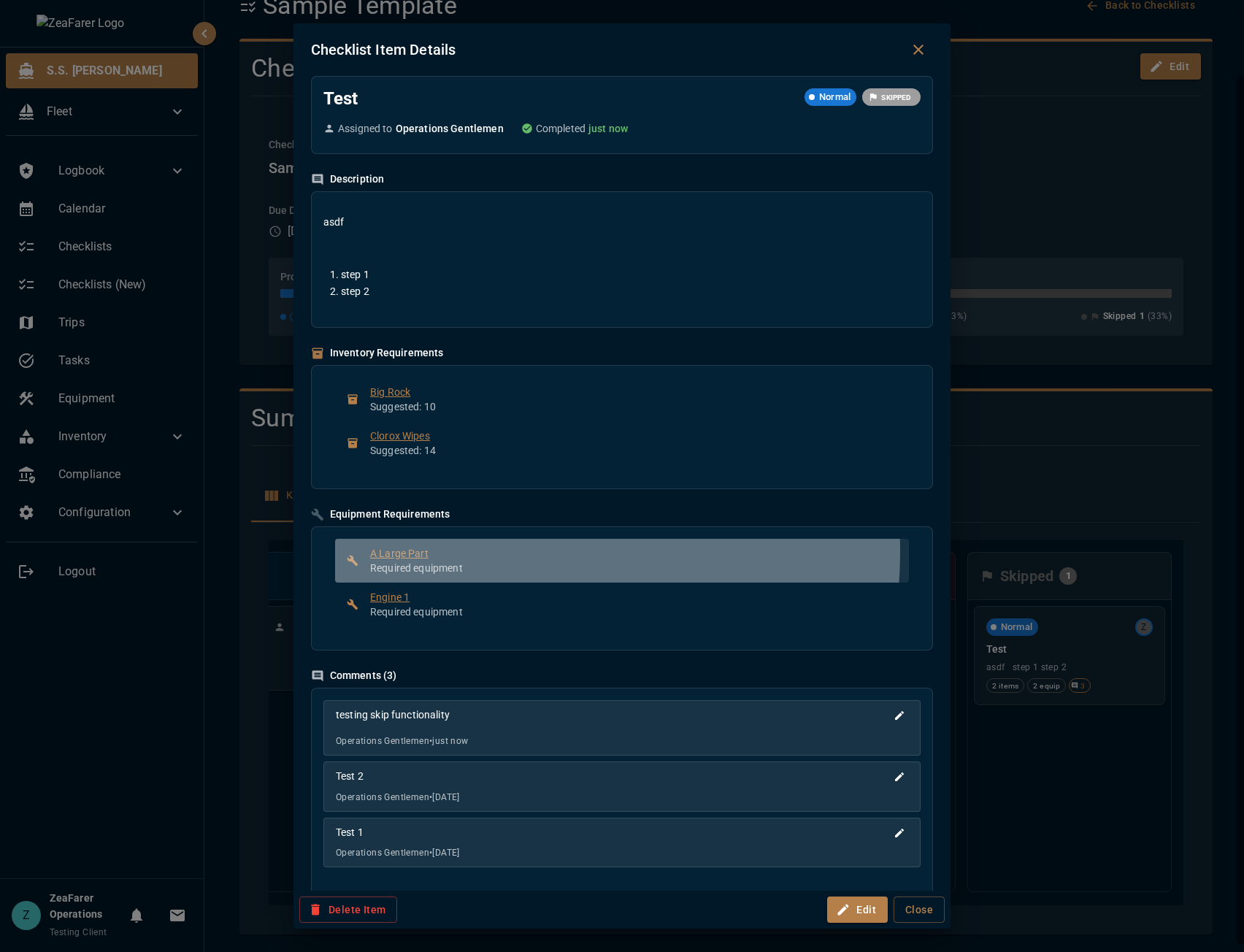
click at [460, 551] on span "A Large Part" at bounding box center [634, 554] width 528 height 15
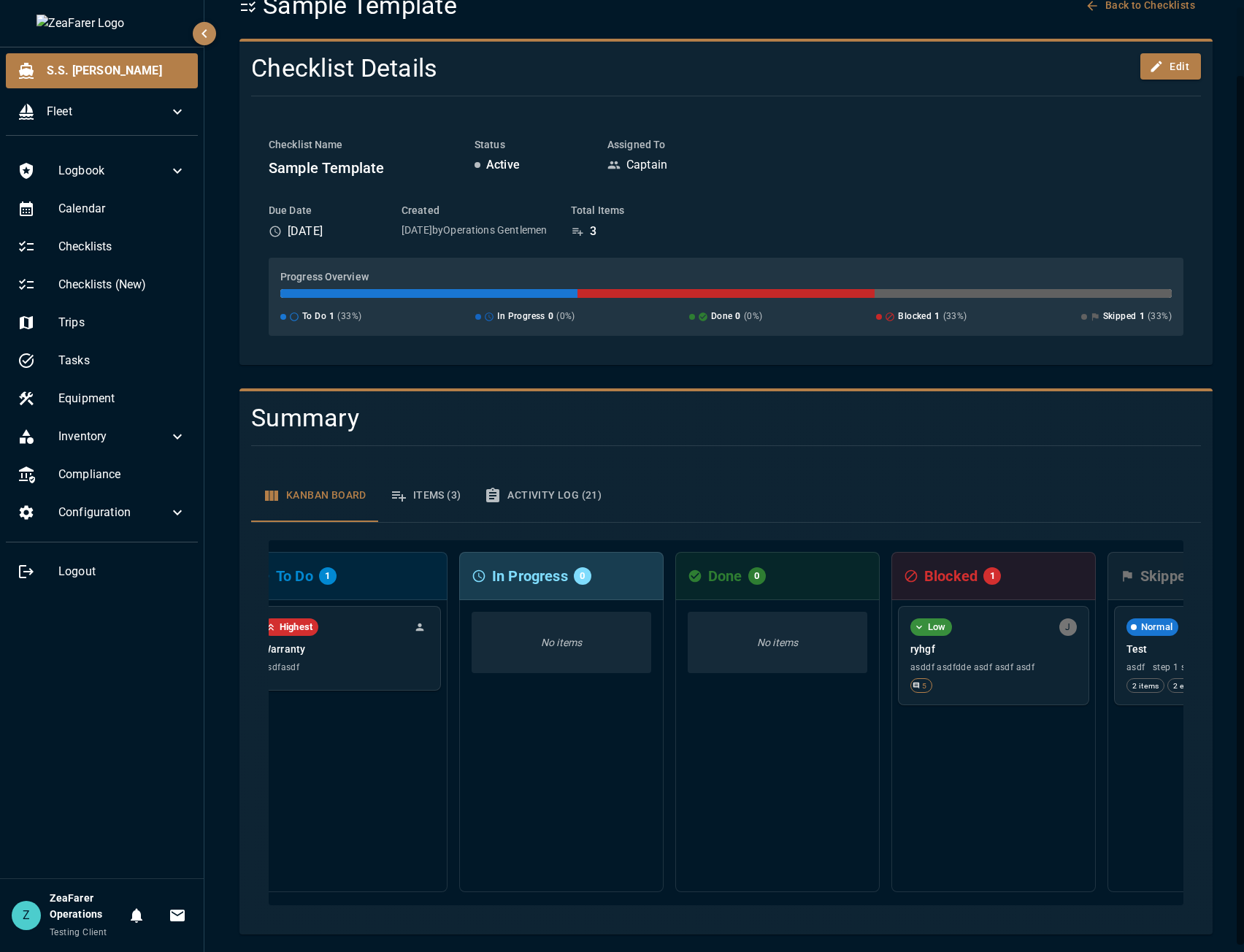
scroll to position [0, 189]
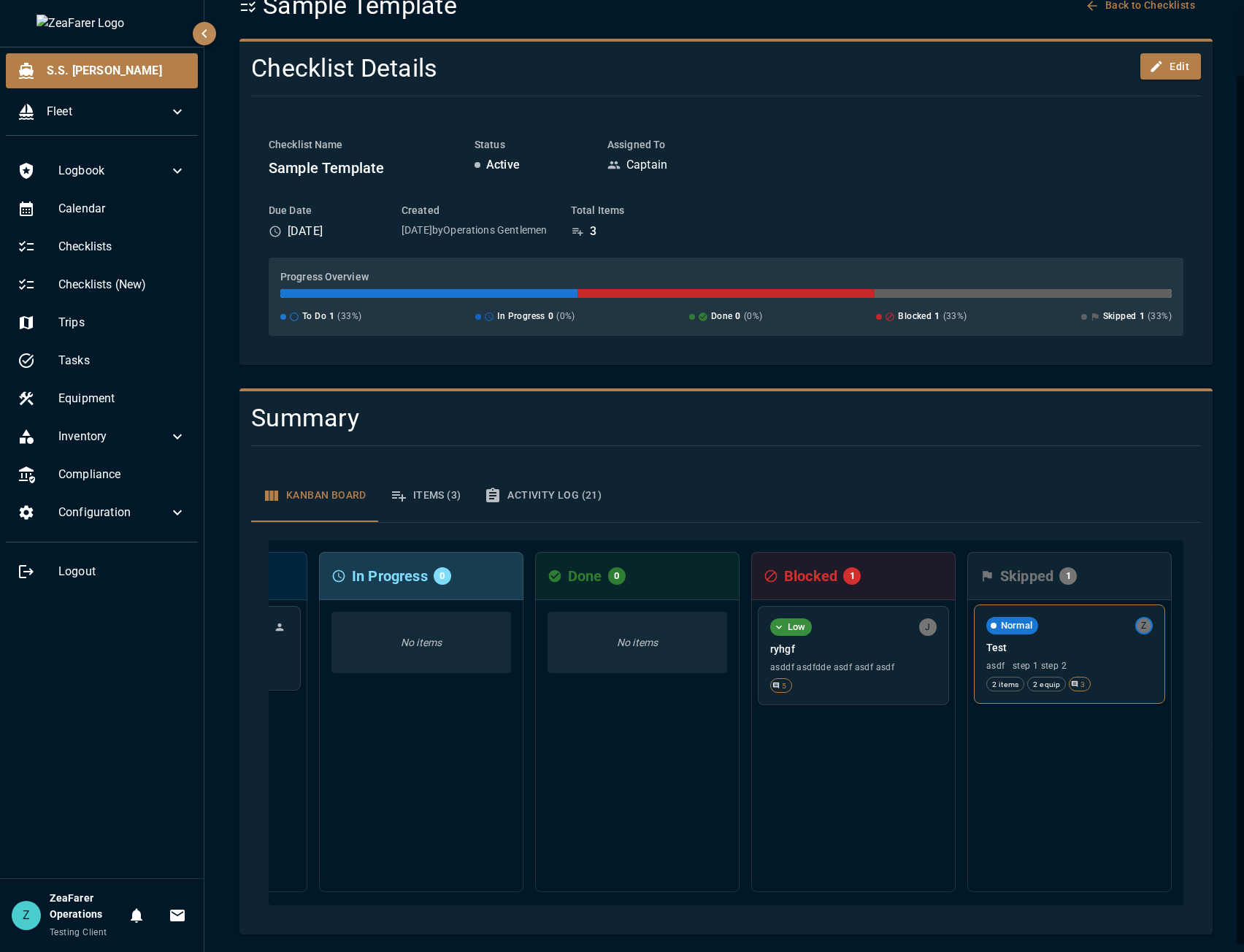
click at [1100, 640] on p "Test" at bounding box center [1070, 648] width 167 height 15
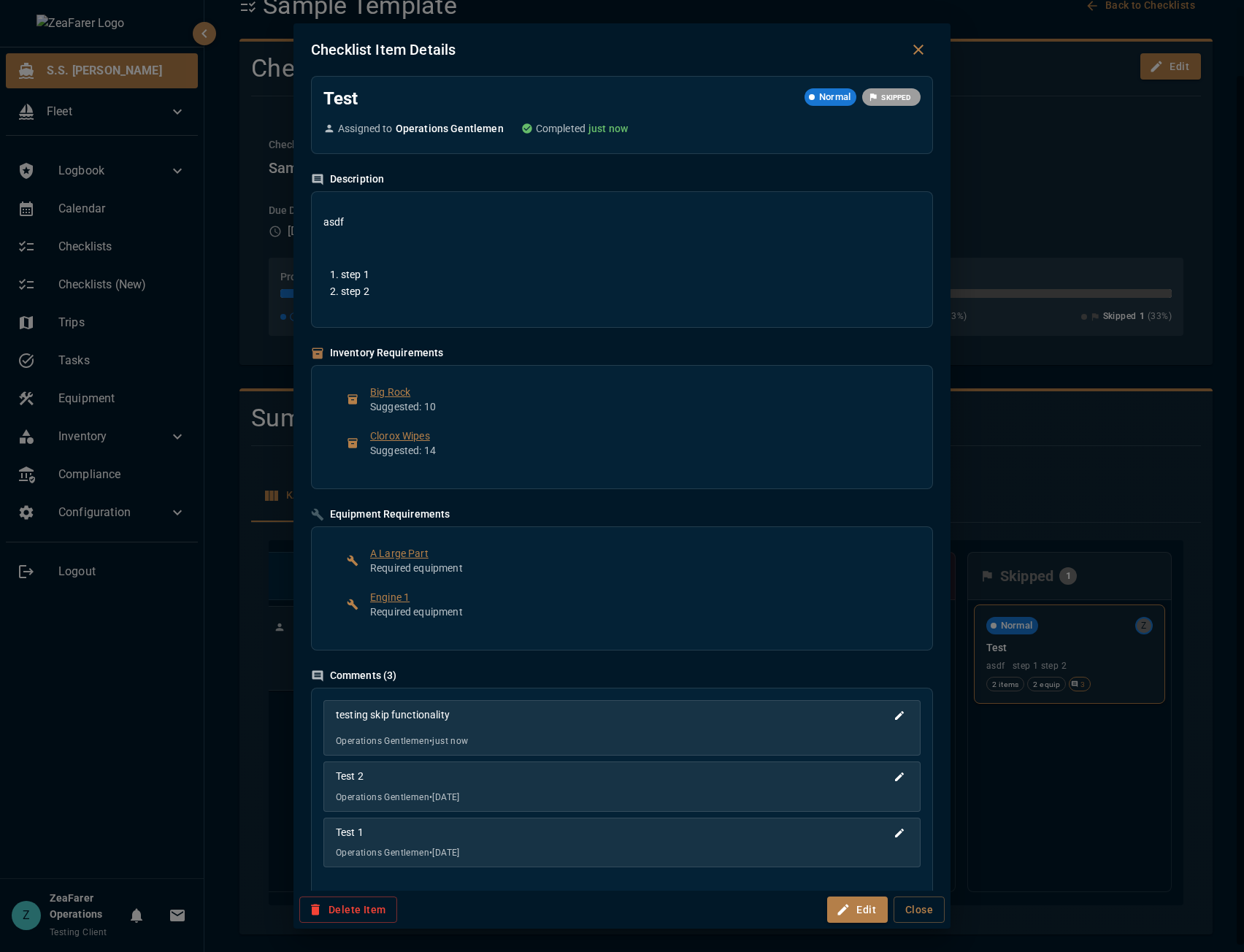
scroll to position [0, 0]
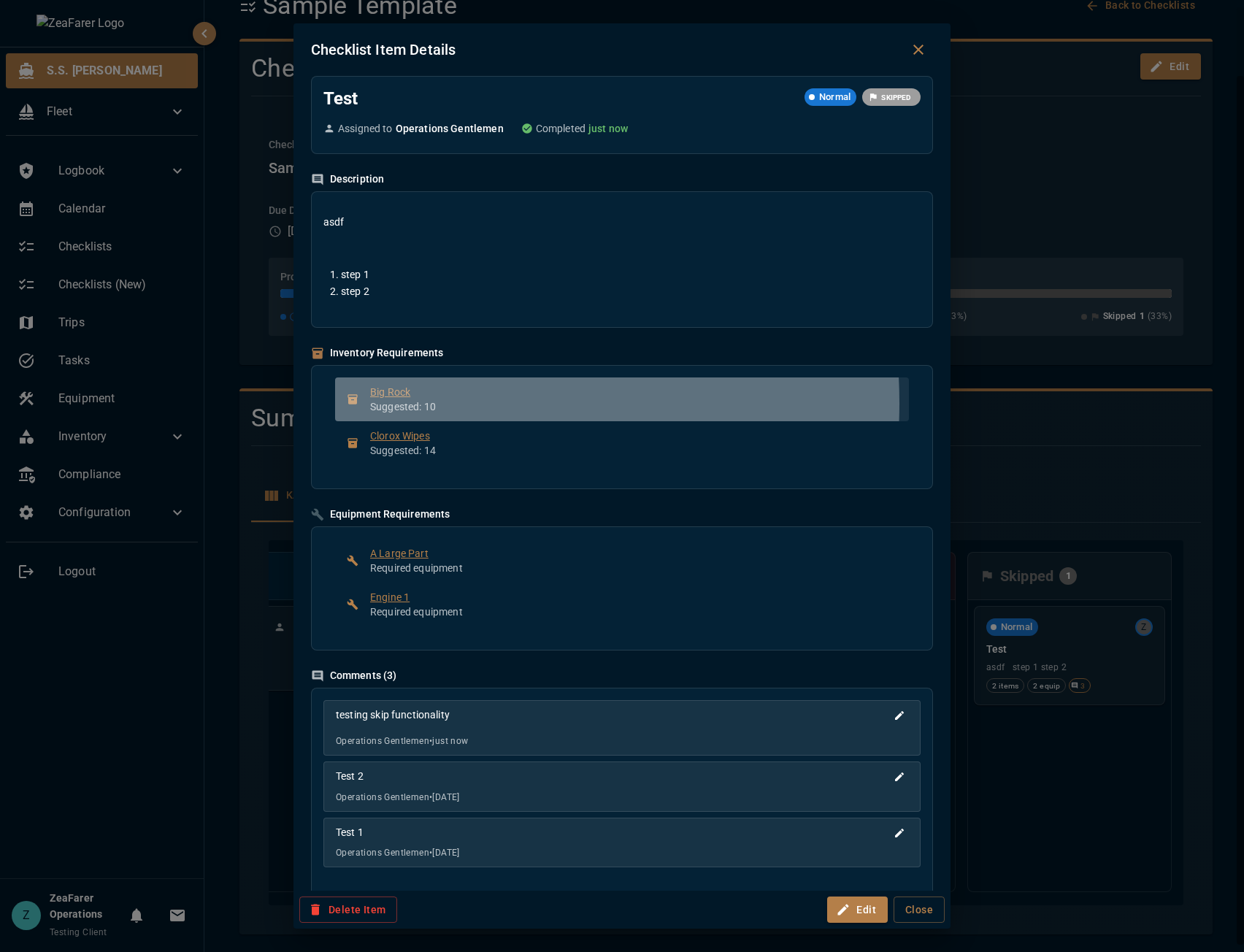
click at [412, 403] on p "Suggested: 10" at bounding box center [634, 407] width 528 height 15
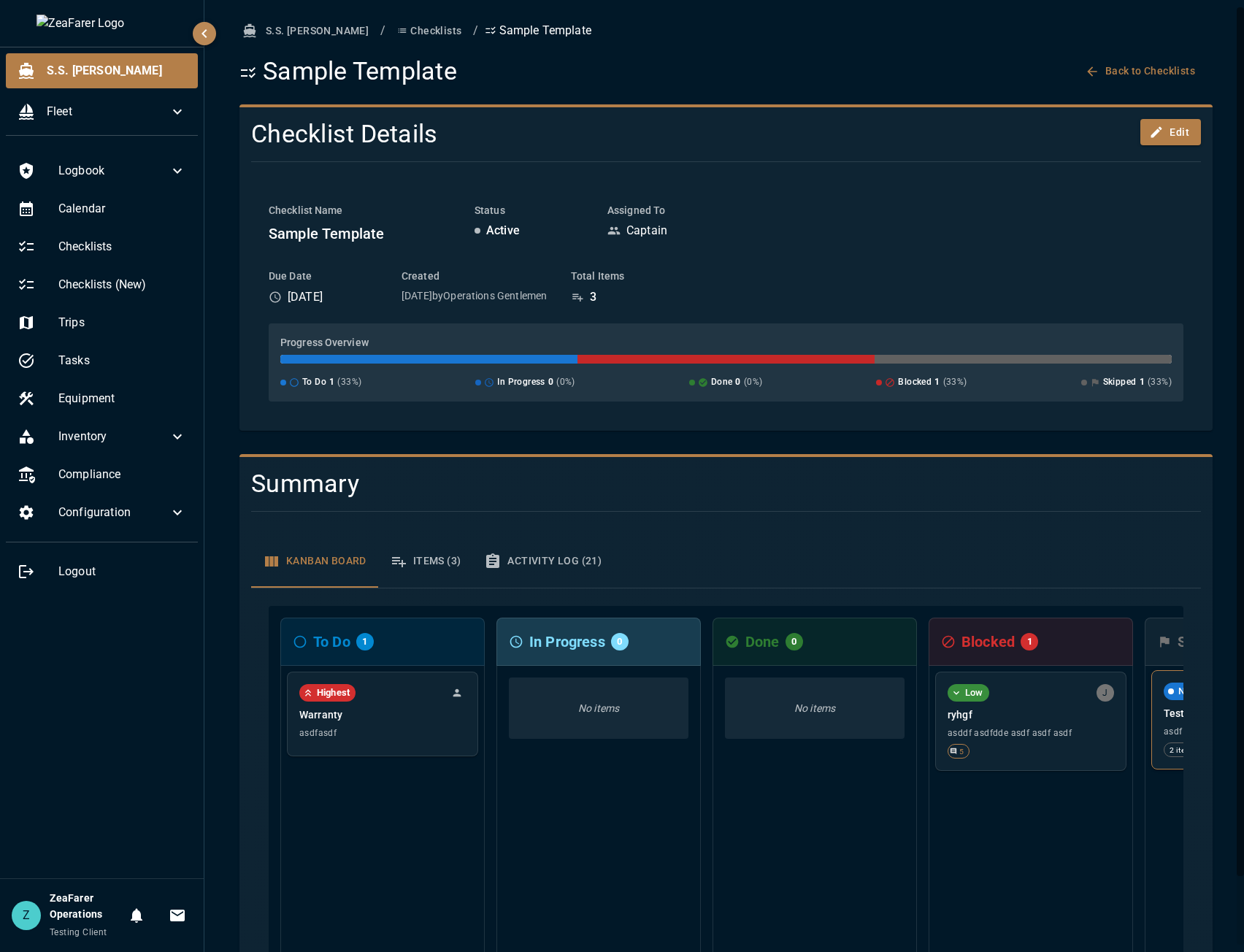
click at [1162, 715] on div "Normal Z Test asdf step 1 step 2 2 items 2 equip 3" at bounding box center [1247, 720] width 190 height 98
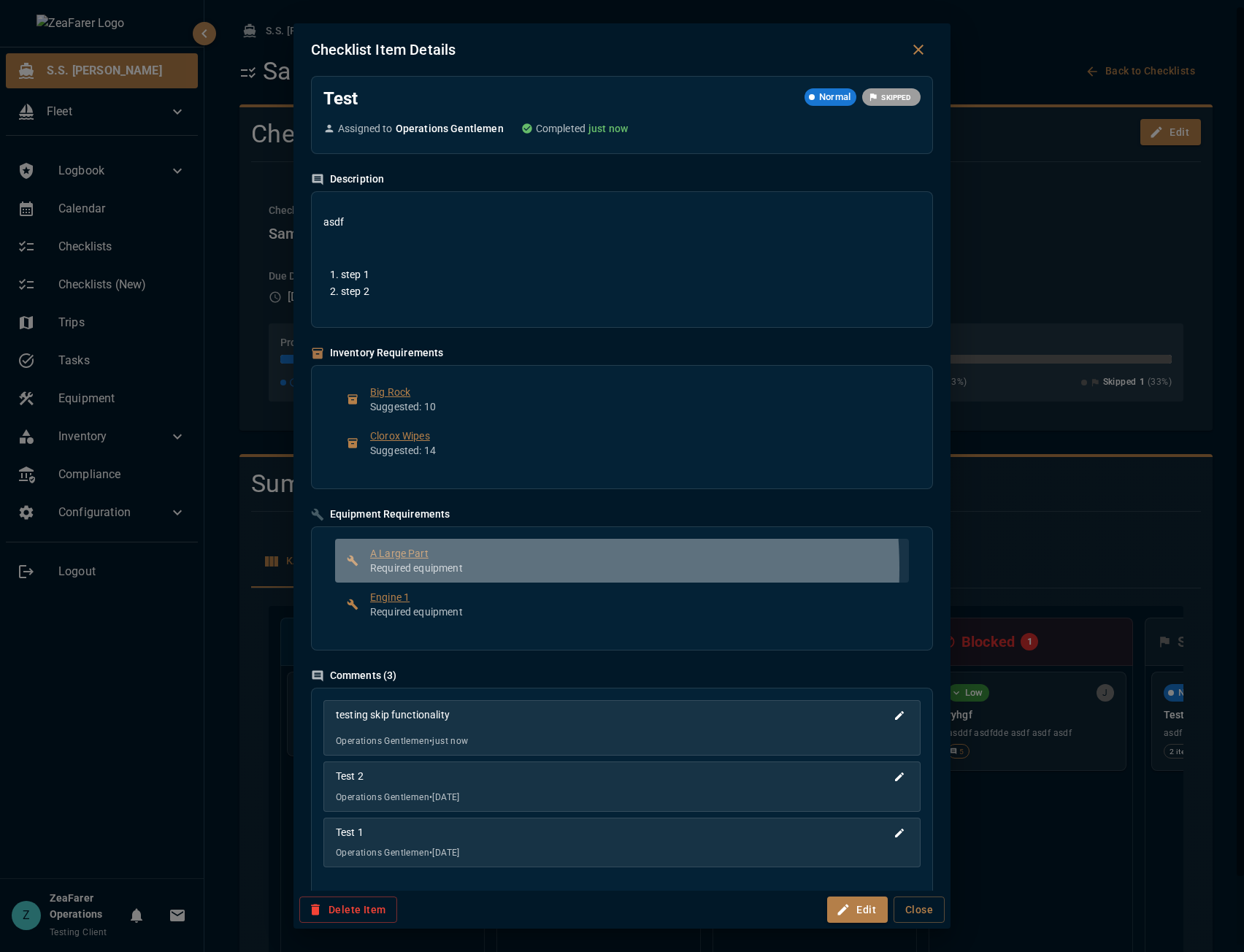
click at [460, 569] on p "Required equipment" at bounding box center [634, 568] width 528 height 15
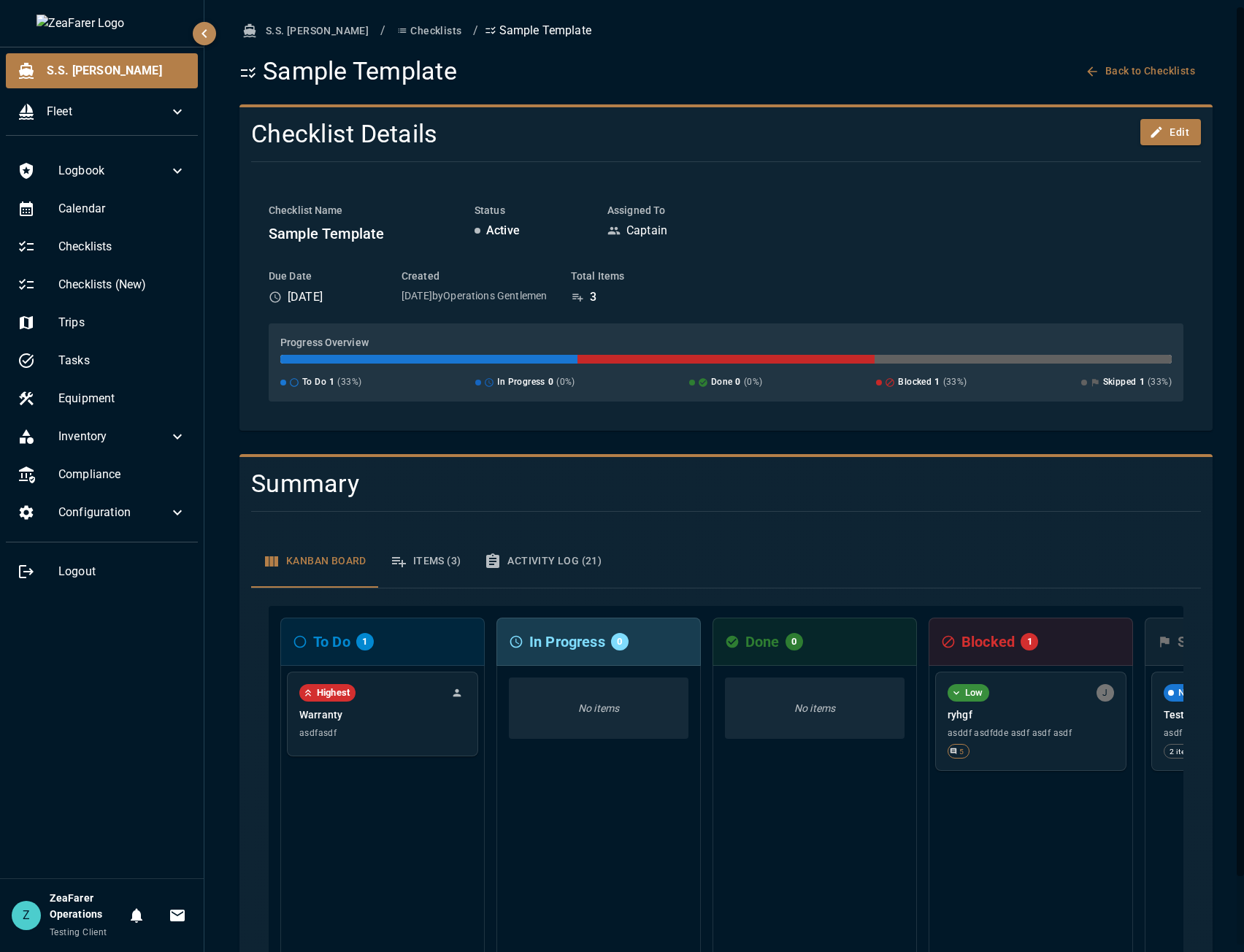
click at [980, 715] on div "Low J ryhgf asddf asdfdde asdf asdf asdf 5" at bounding box center [1031, 812] width 204 height 292
click at [1160, 715] on div "Normal Z Test asdf step 1 step 2 2 items 2 equip 3" at bounding box center [1247, 720] width 190 height 98
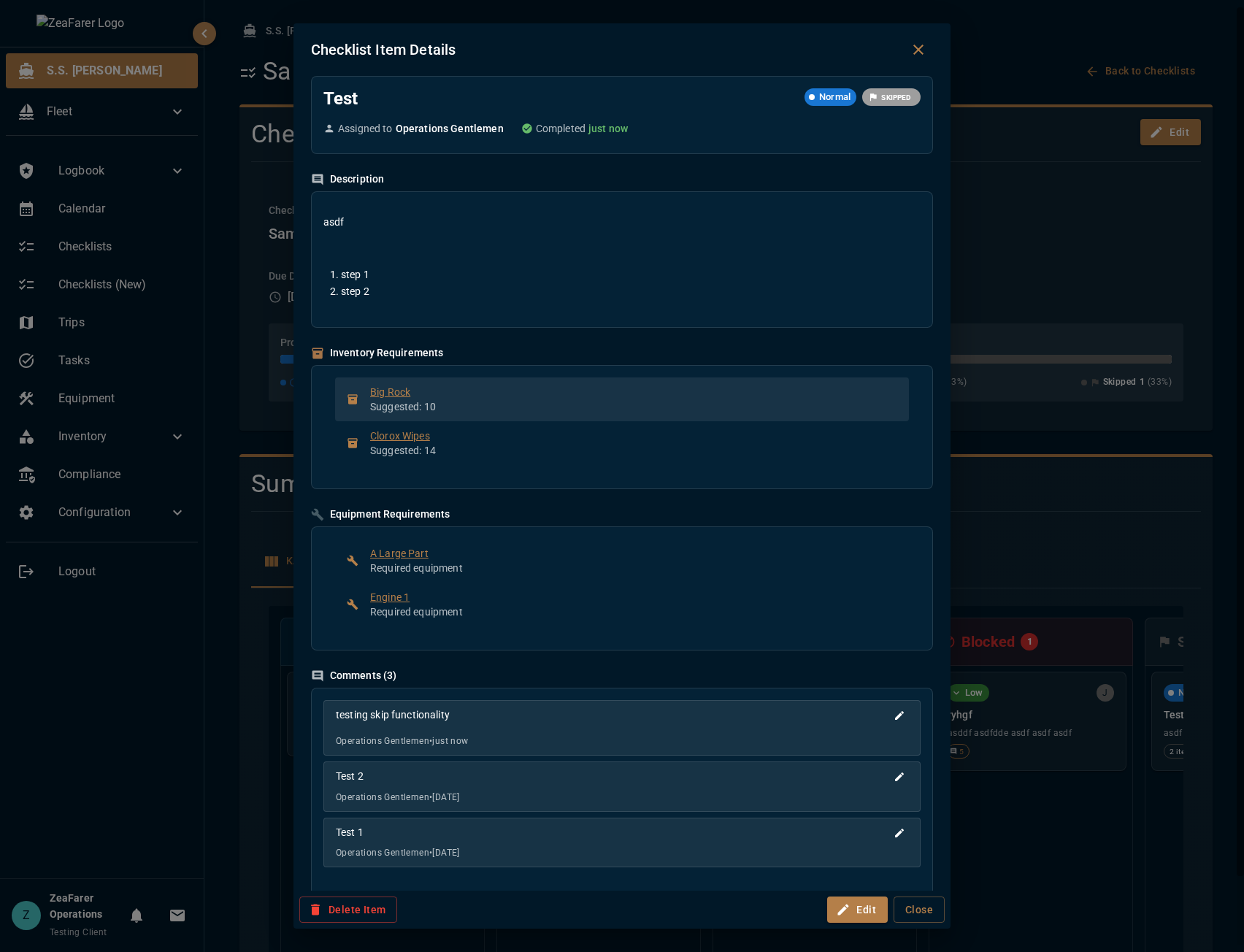
click at [530, 406] on p "Suggested: 10" at bounding box center [634, 407] width 528 height 15
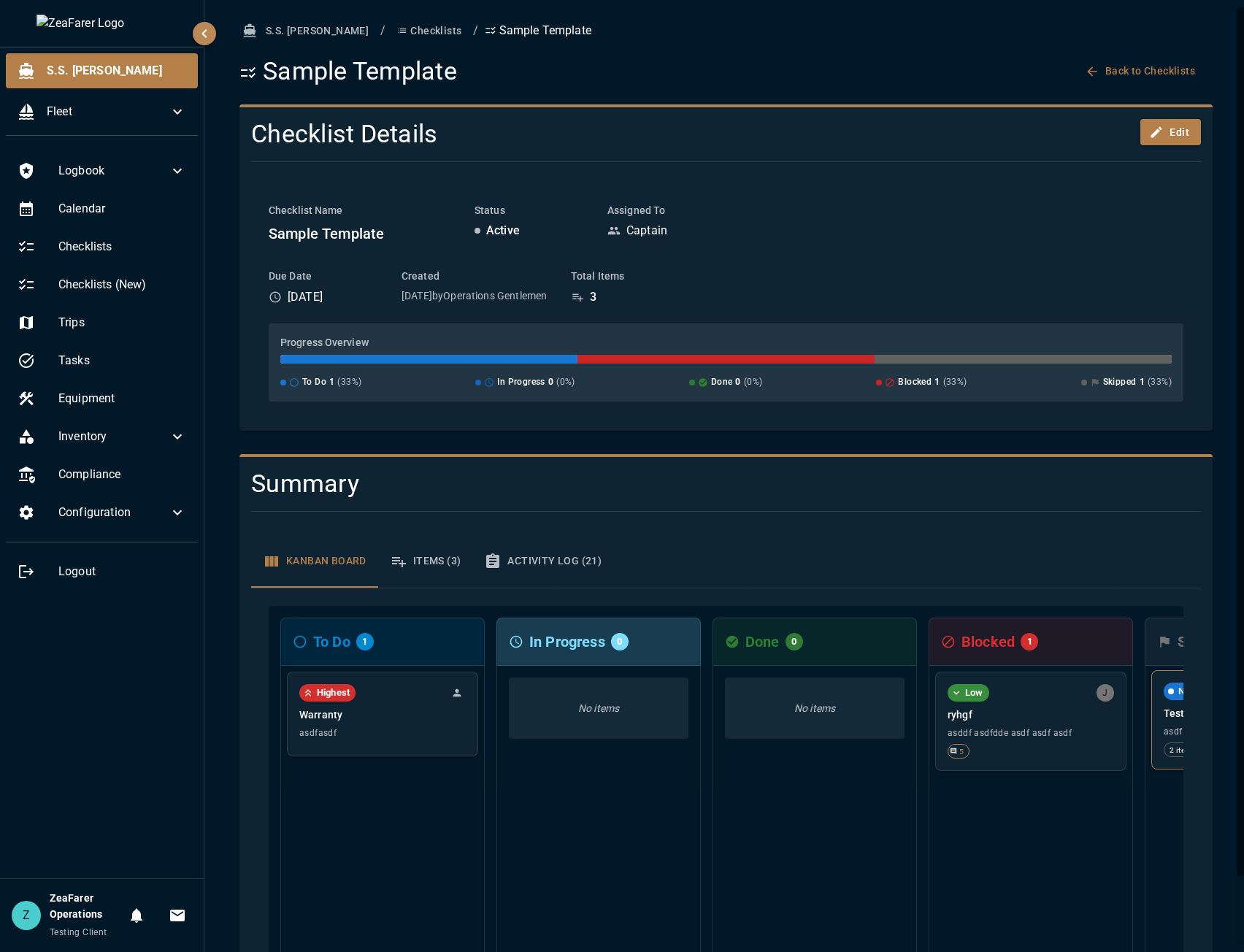
click at [1167, 715] on div "Normal Z Test asdf step 1 step 2 2 items 2 equip 3" at bounding box center [1247, 720] width 190 height 98
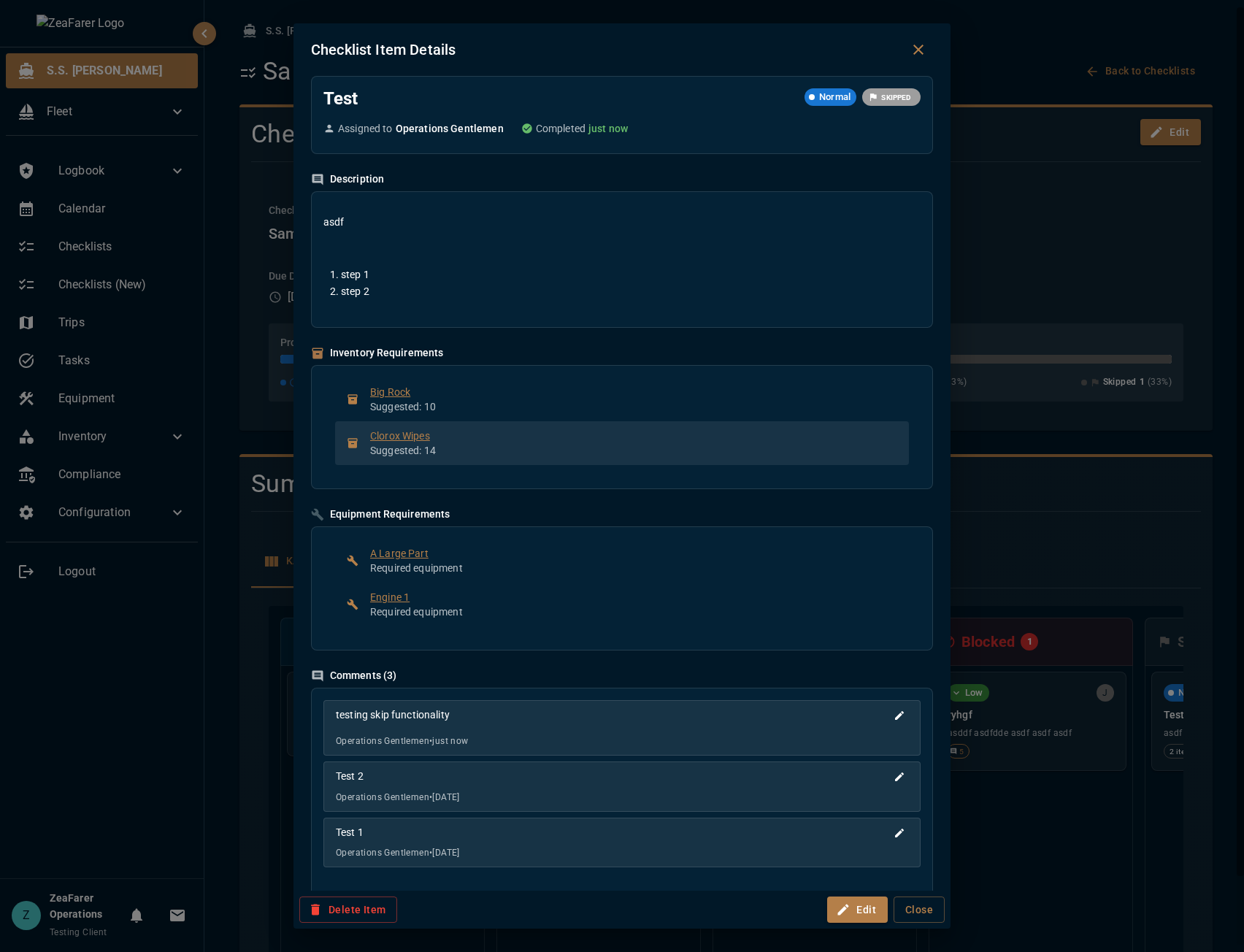
click at [604, 448] on p "Suggested: 14" at bounding box center [634, 451] width 528 height 15
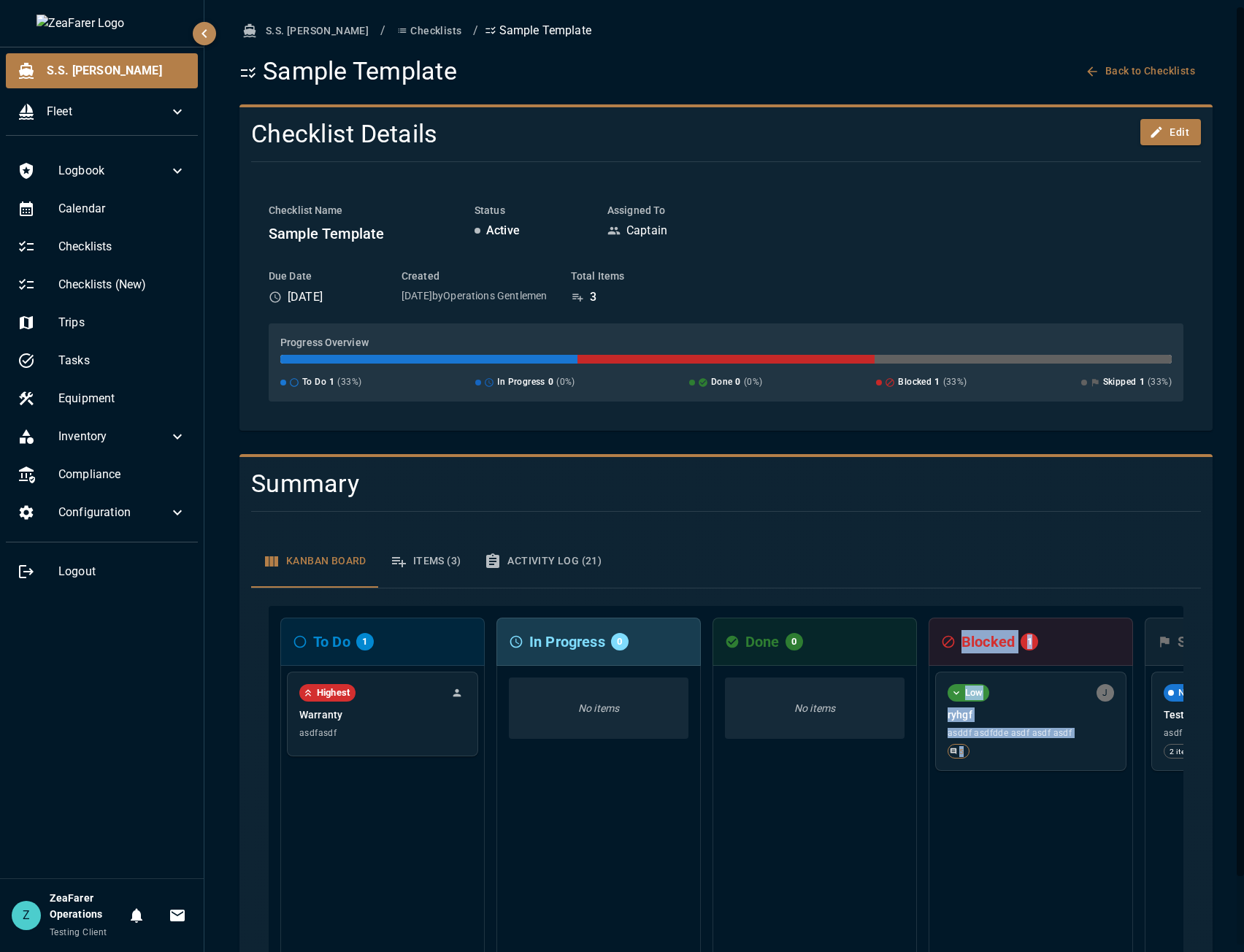
drag, startPoint x: 1055, startPoint y: 875, endPoint x: 841, endPoint y: 839, distance: 217.0
click at [841, 715] on div "To Do 1 Highest Warranty asdfasdf In Progress 0 No items Done 0 No items Blocke…" at bounding box center [726, 788] width 915 height 365
click at [899, 496] on h4 "Summary" at bounding box center [646, 484] width 790 height 30
click at [413, 551] on button "Items (3)" at bounding box center [425, 561] width 95 height 53
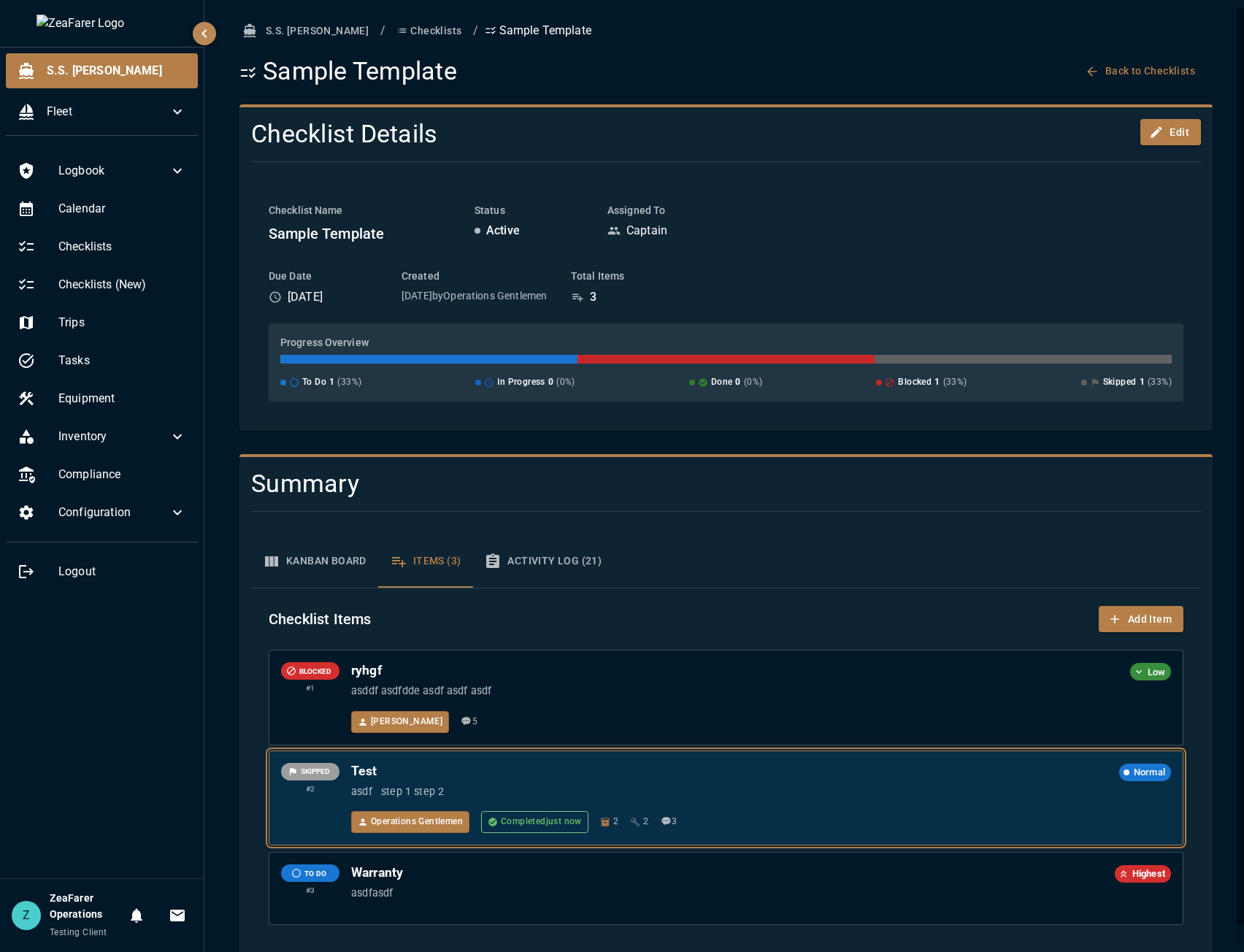
click at [792, 715] on div "Operations Gentlemen Completed just now 2 2 💬 3" at bounding box center [761, 822] width 820 height 22
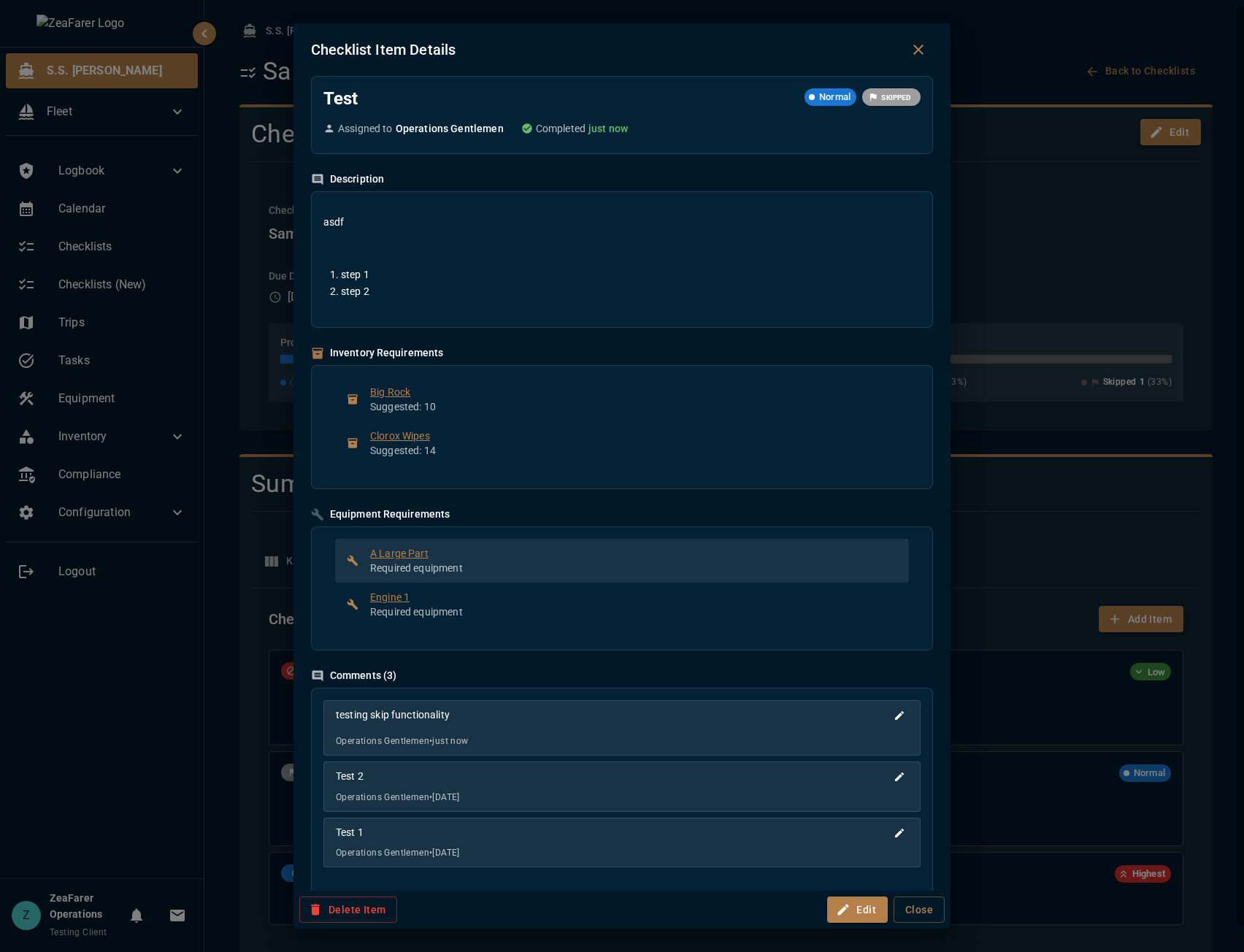
click at [517, 570] on p "Required equipment" at bounding box center [634, 568] width 528 height 15
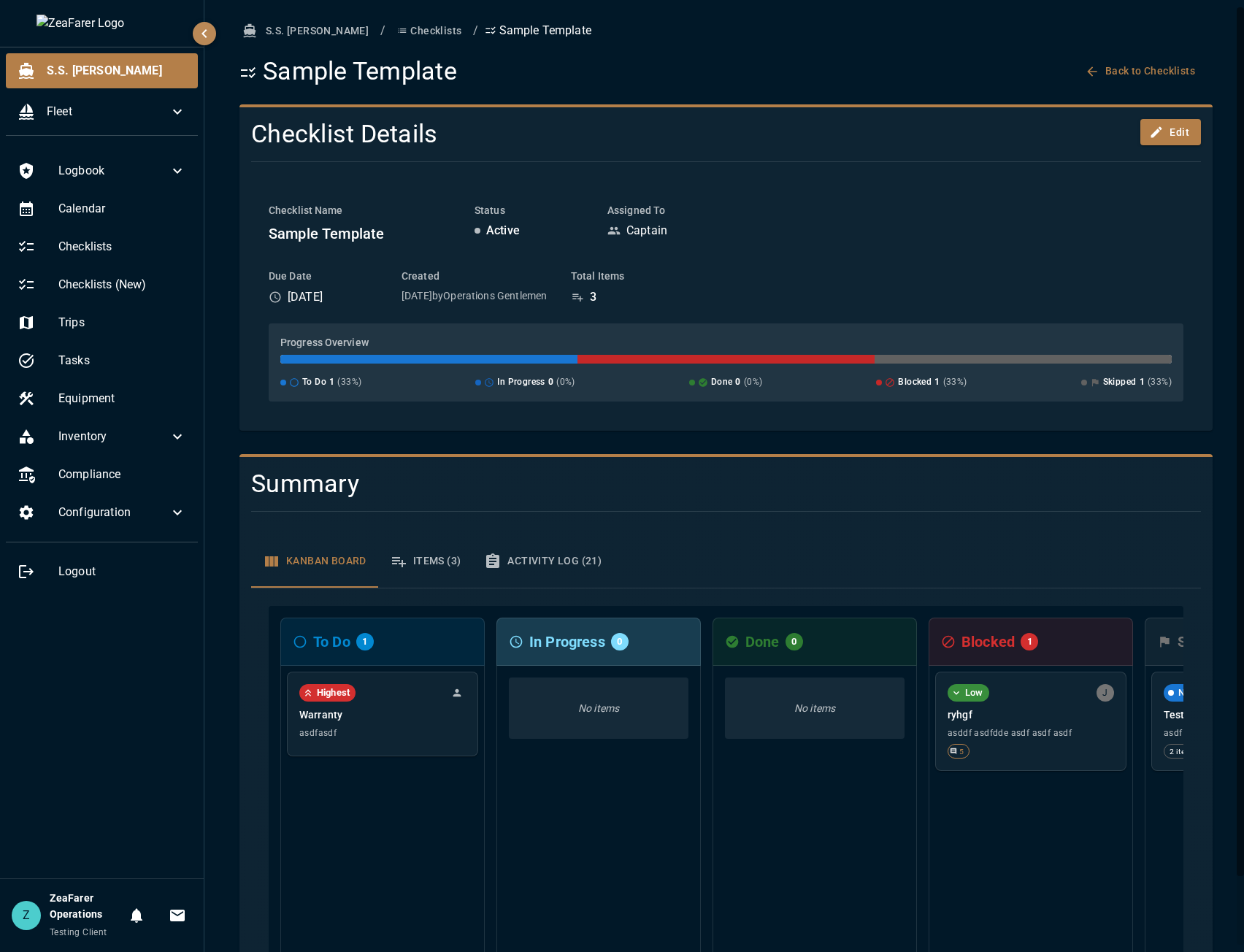
click at [453, 565] on button "Items (3)" at bounding box center [425, 561] width 95 height 53
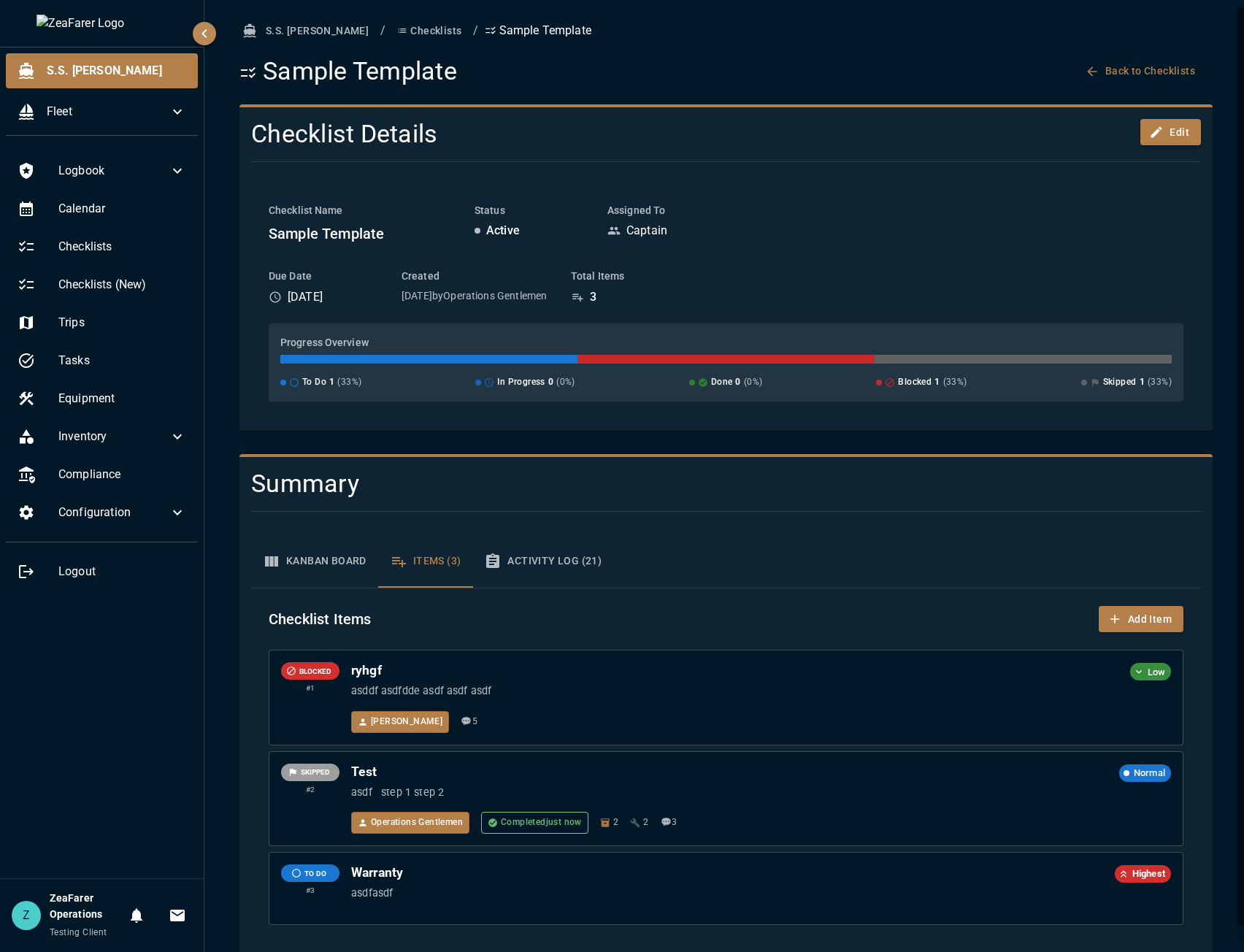
click at [526, 564] on button "Activity Log (21)" at bounding box center [542, 561] width 141 height 53
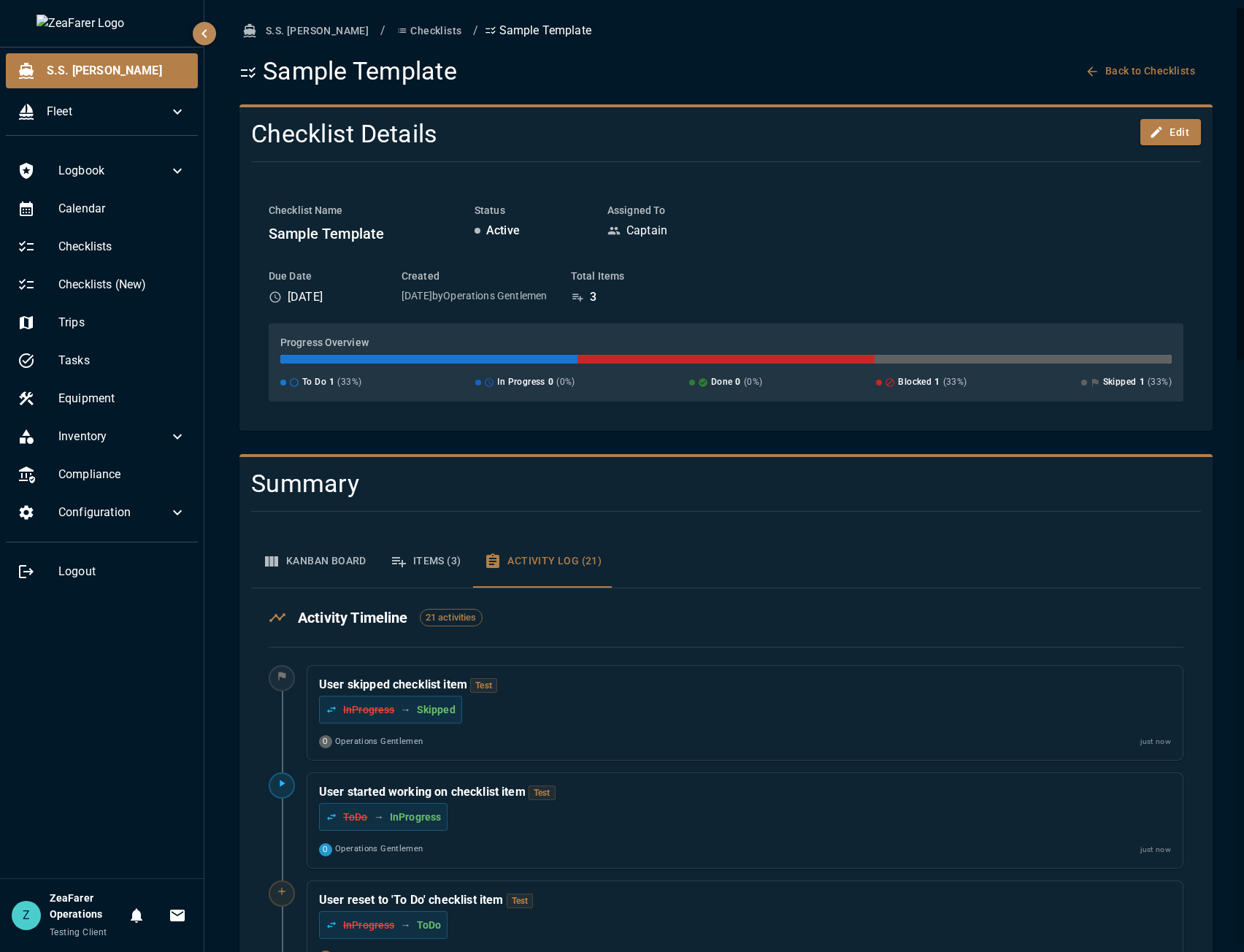
click at [439, 575] on button "Items (3)" at bounding box center [425, 561] width 95 height 53
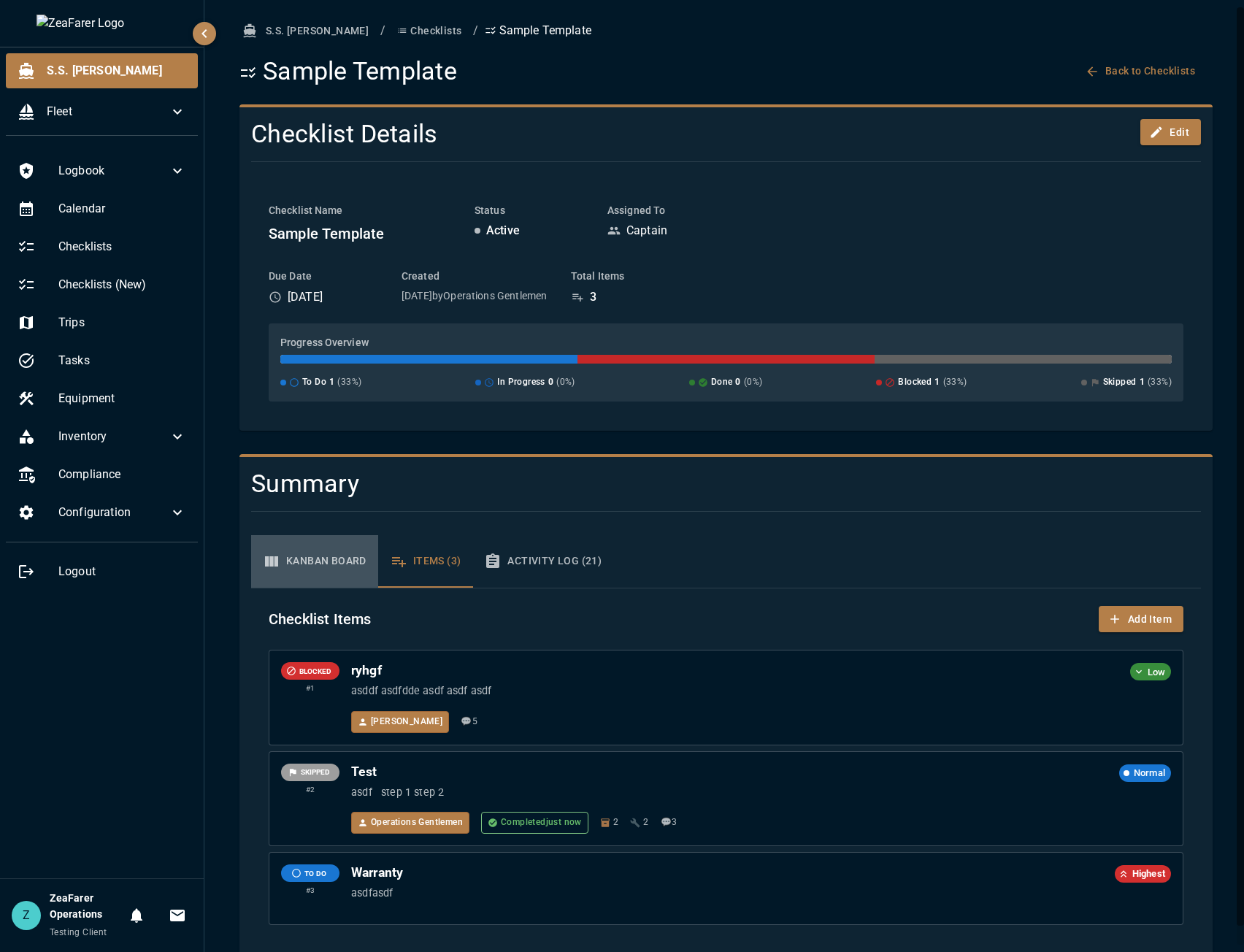
click at [340, 566] on button "Kanban Board" at bounding box center [315, 561] width 127 height 53
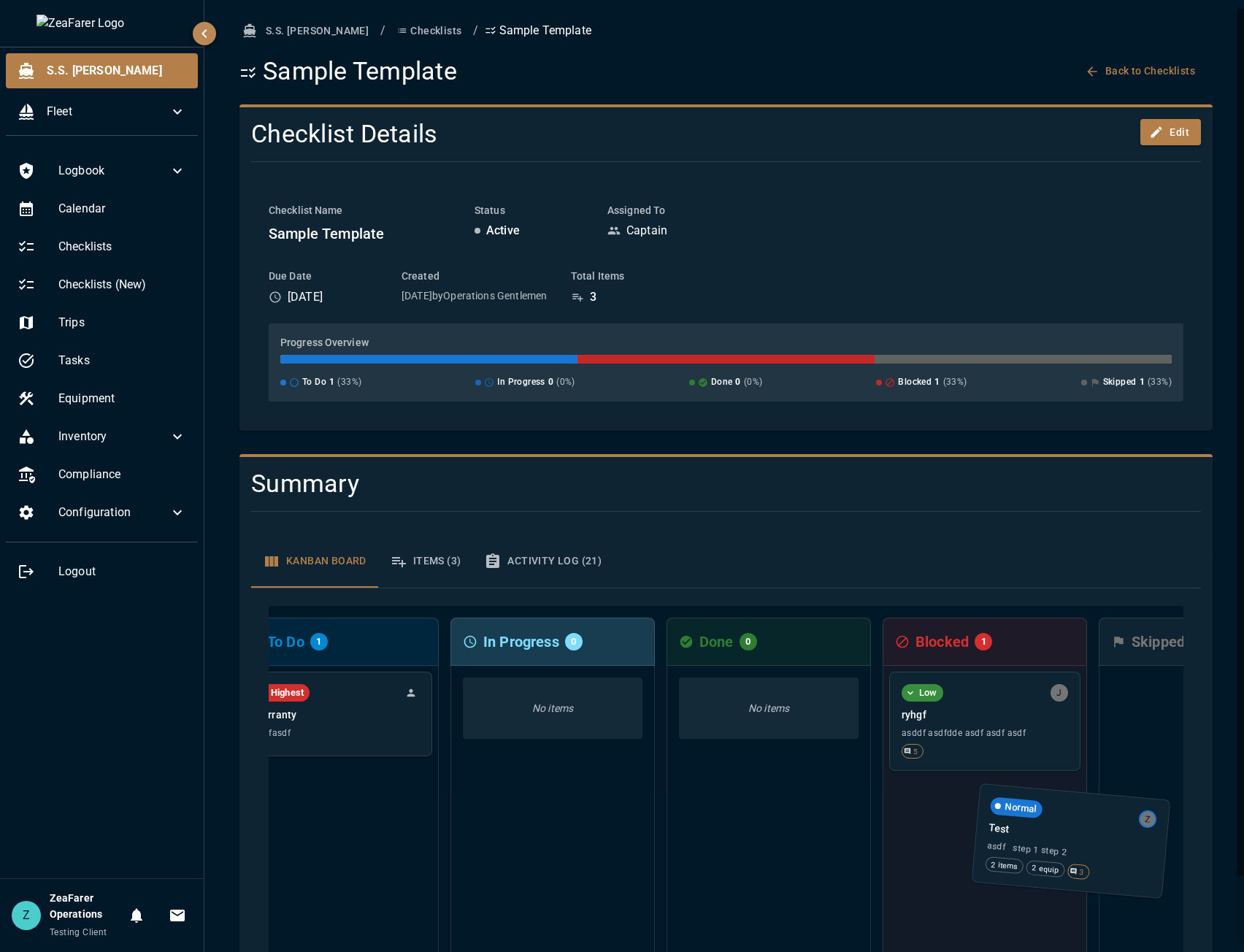
scroll to position [0, 48]
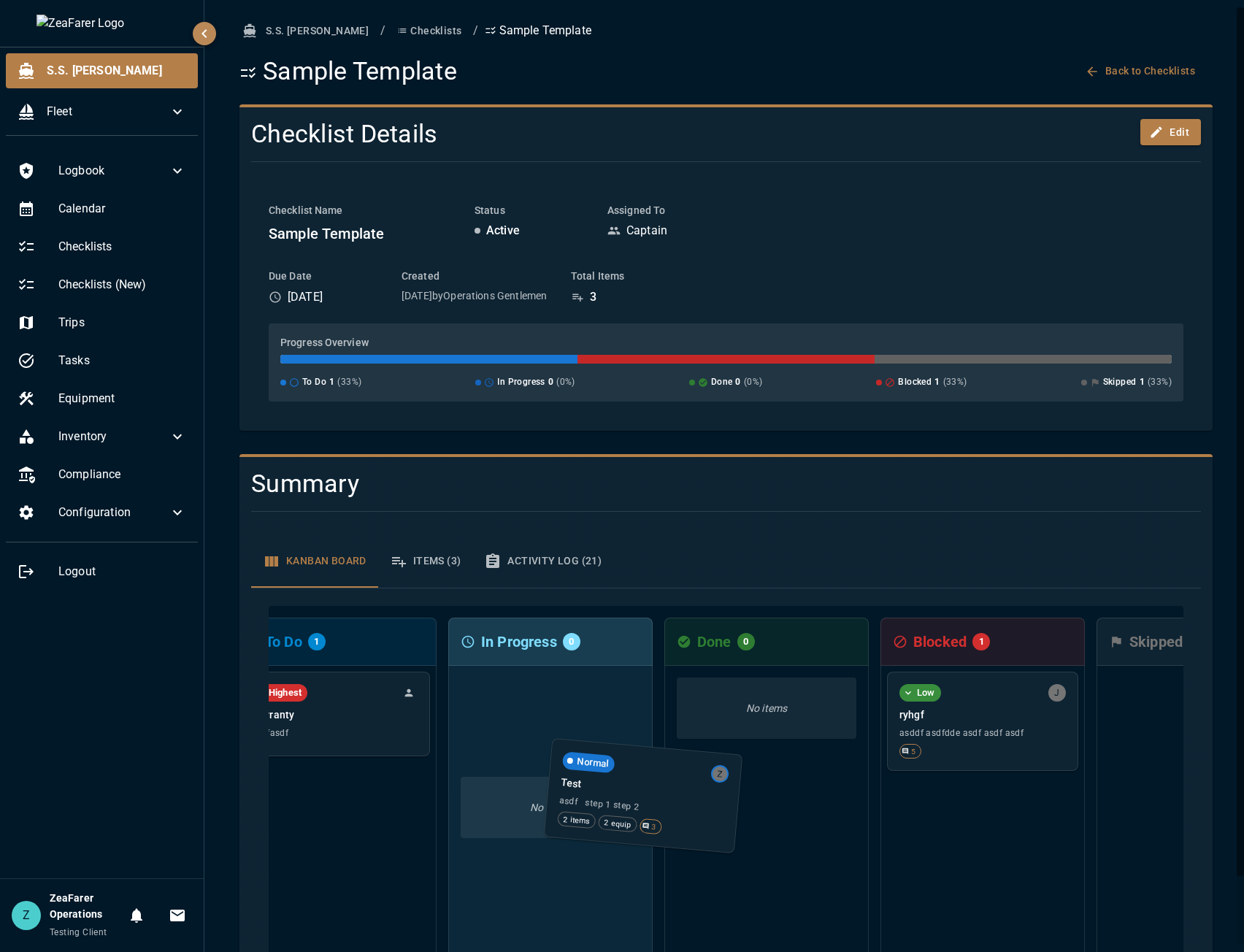
drag, startPoint x: 1171, startPoint y: 725, endPoint x: 560, endPoint y: 802, distance: 615.8
click at [560, 715] on div "To Do 1 Highest Warranty asdfasdf In Progress 0 No items Done 0 No items Blocke…" at bounding box center [726, 788] width 915 height 365
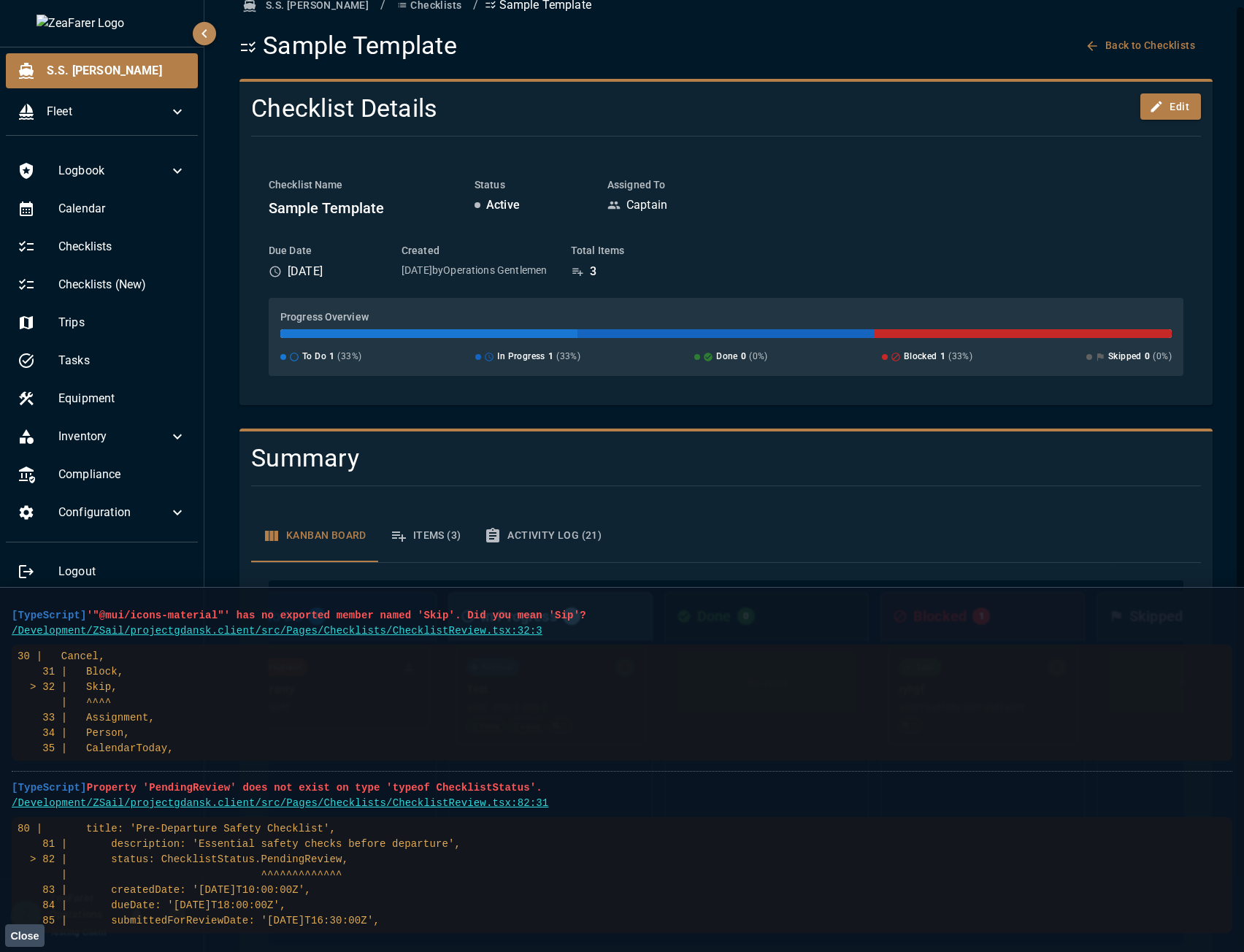
scroll to position [75, 0]
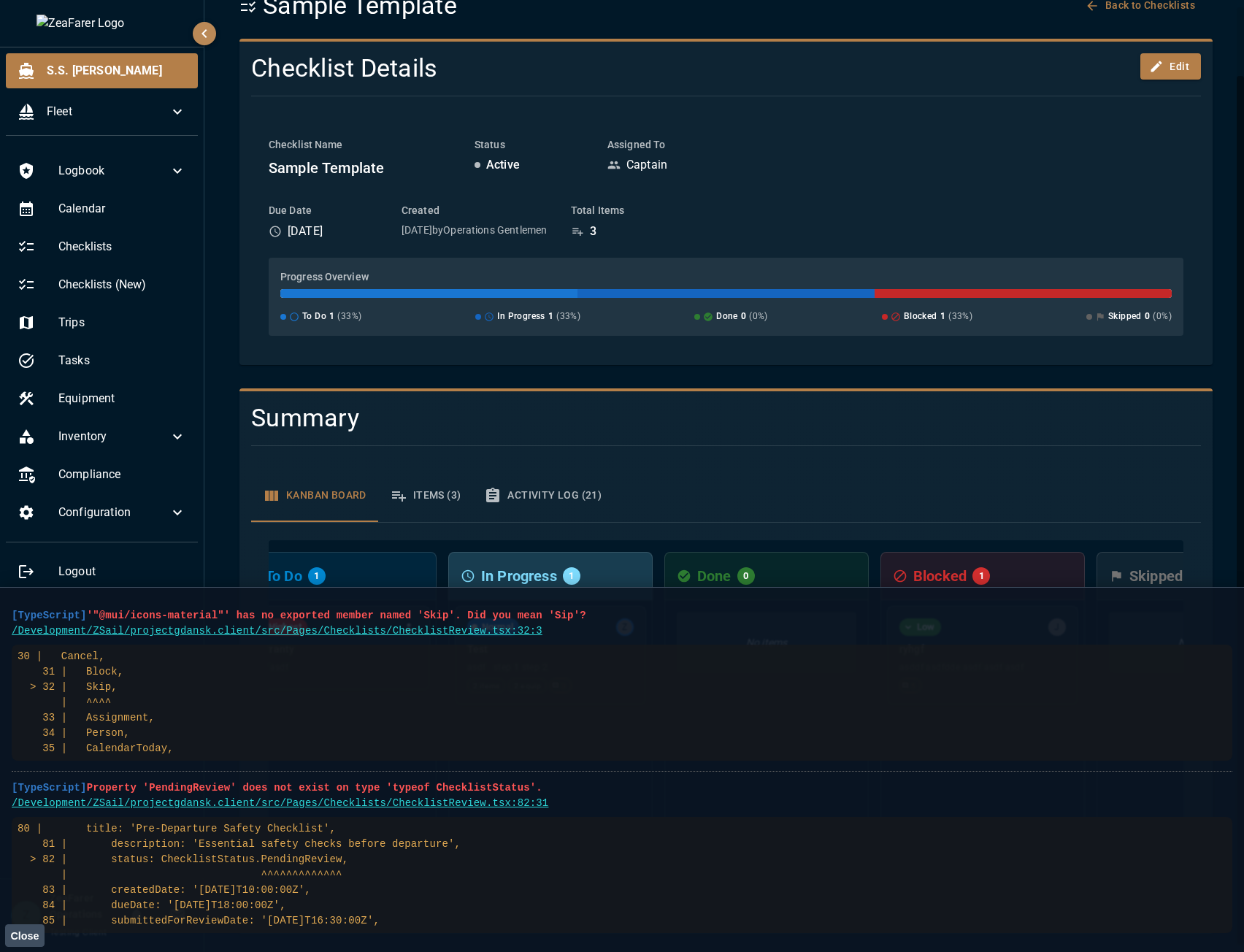
drag, startPoint x: 407, startPoint y: 925, endPoint x: -22, endPoint y: 598, distance: 539.4
click at [0, 598] on html "S.S. [PERSON_NAME] Fleet Logbook Calendar Checklists Checklists (New) Trips Tas…" at bounding box center [622, 476] width 1244 height 952
click at [430, 715] on pre "80 | title: 'Pre-Departure Safety Checklist', 81 | description: 'Essential safe…" at bounding box center [622, 875] width 1221 height 116
drag, startPoint x: 378, startPoint y: 918, endPoint x: 8, endPoint y: 623, distance: 473.2
click at [8, 623] on main "[TypeScript] '"@mui/icons-material"' has no exported member named 'Skip'. Did y…" at bounding box center [622, 769] width 1244 height 365
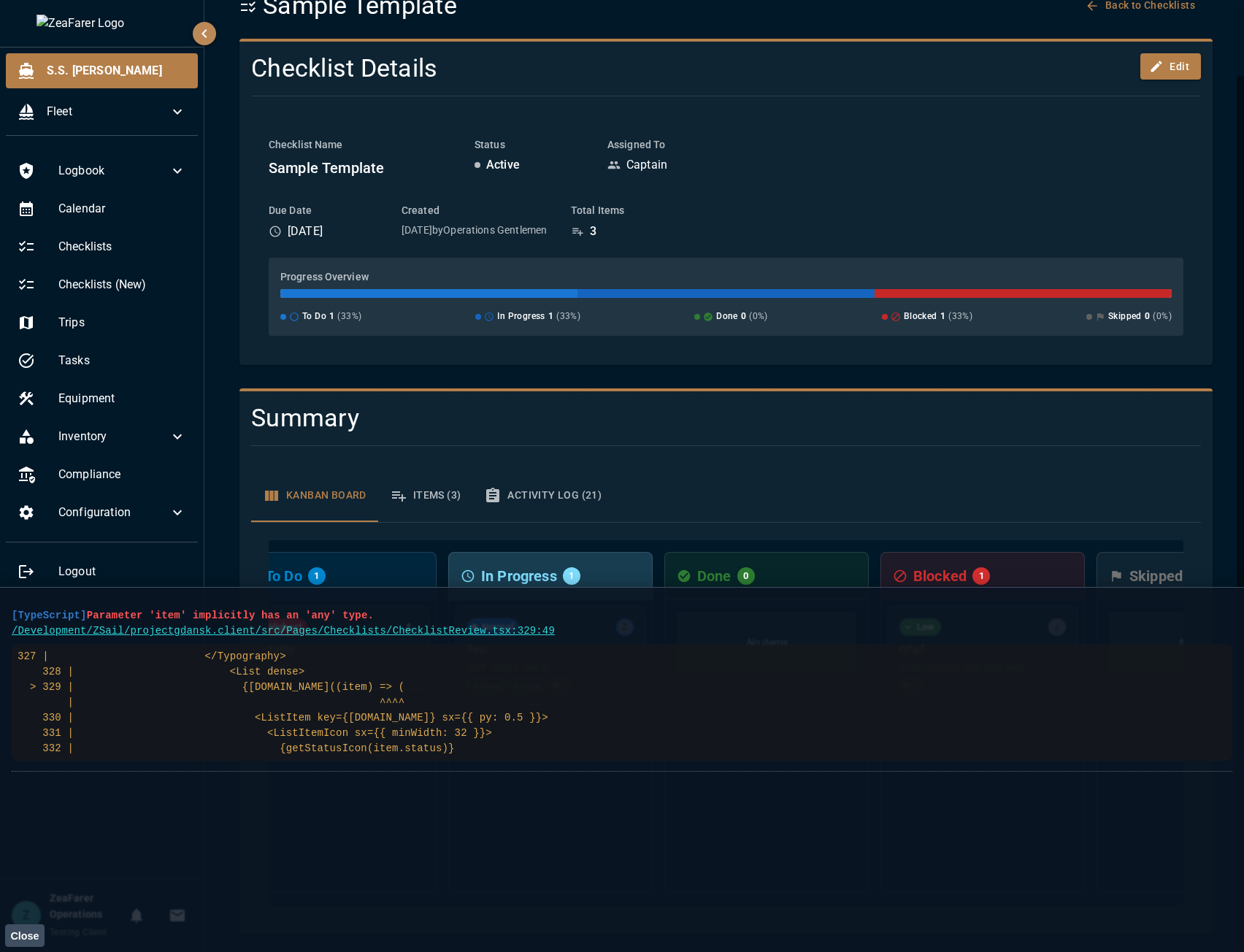
drag, startPoint x: 489, startPoint y: 757, endPoint x: -3, endPoint y: 605, distance: 514.9
click at [0, 605] on html "S.S. [PERSON_NAME] Fleet Logbook Calendar Checklists Checklists (New) Trips Tas…" at bounding box center [622, 476] width 1244 height 952
click at [481, 708] on pre "327 | </Typography> 328 | <List dense> > 329 | {[DOMAIN_NAME]((item) => ( | ^^^…" at bounding box center [622, 702] width 1221 height 116
click at [368, 715] on code "327 | </Typography> 328 | <List dense> > 329 | {[DOMAIN_NAME]((item) => ( | ^^^…" at bounding box center [283, 702] width 531 height 104
drag, startPoint x: 428, startPoint y: 755, endPoint x: 10, endPoint y: 619, distance: 439.6
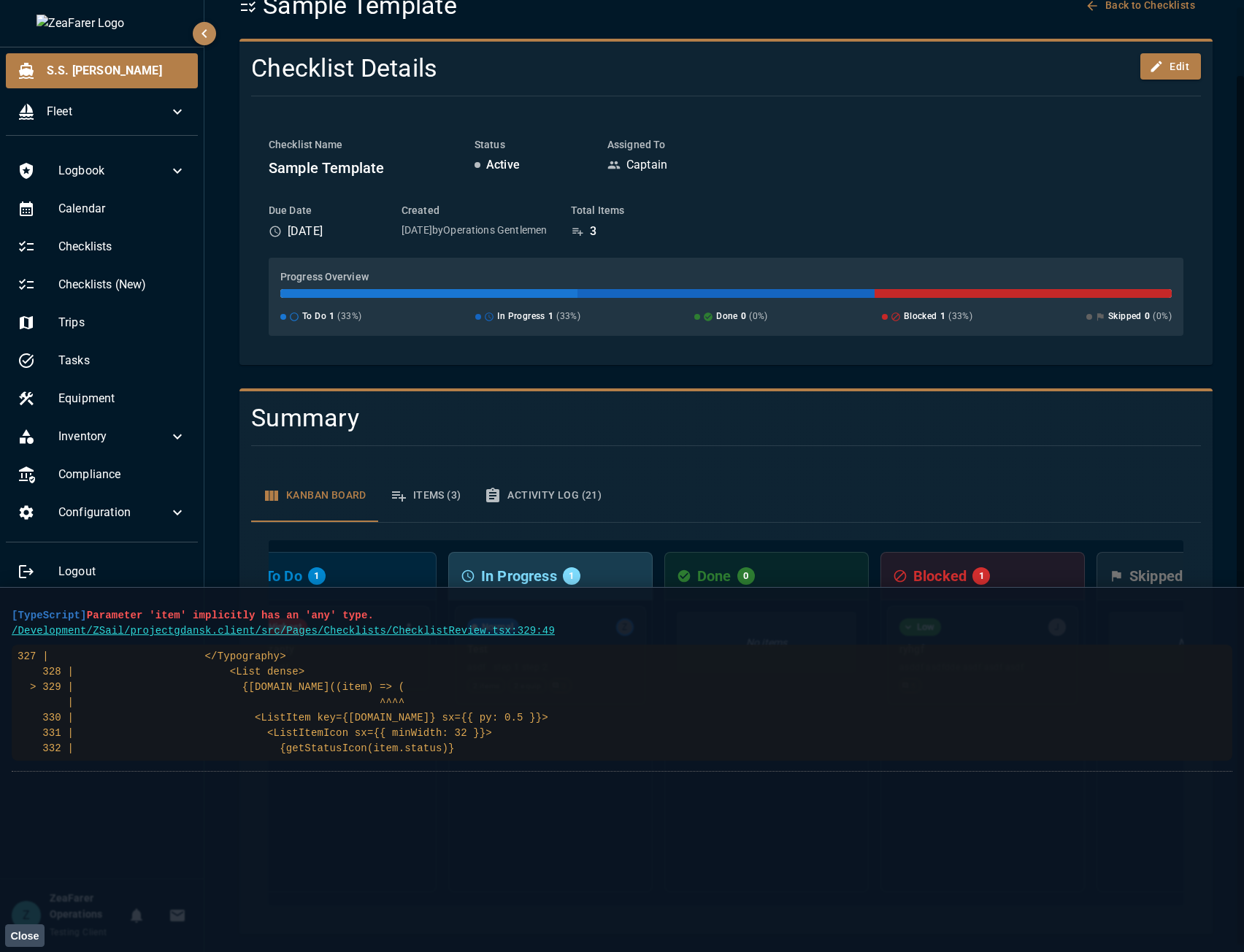
click at [10, 619] on main "[TypeScript] Parameter 'item' implicitly has an 'any' type. /Development/ZSail/…" at bounding box center [622, 769] width 1244 height 365
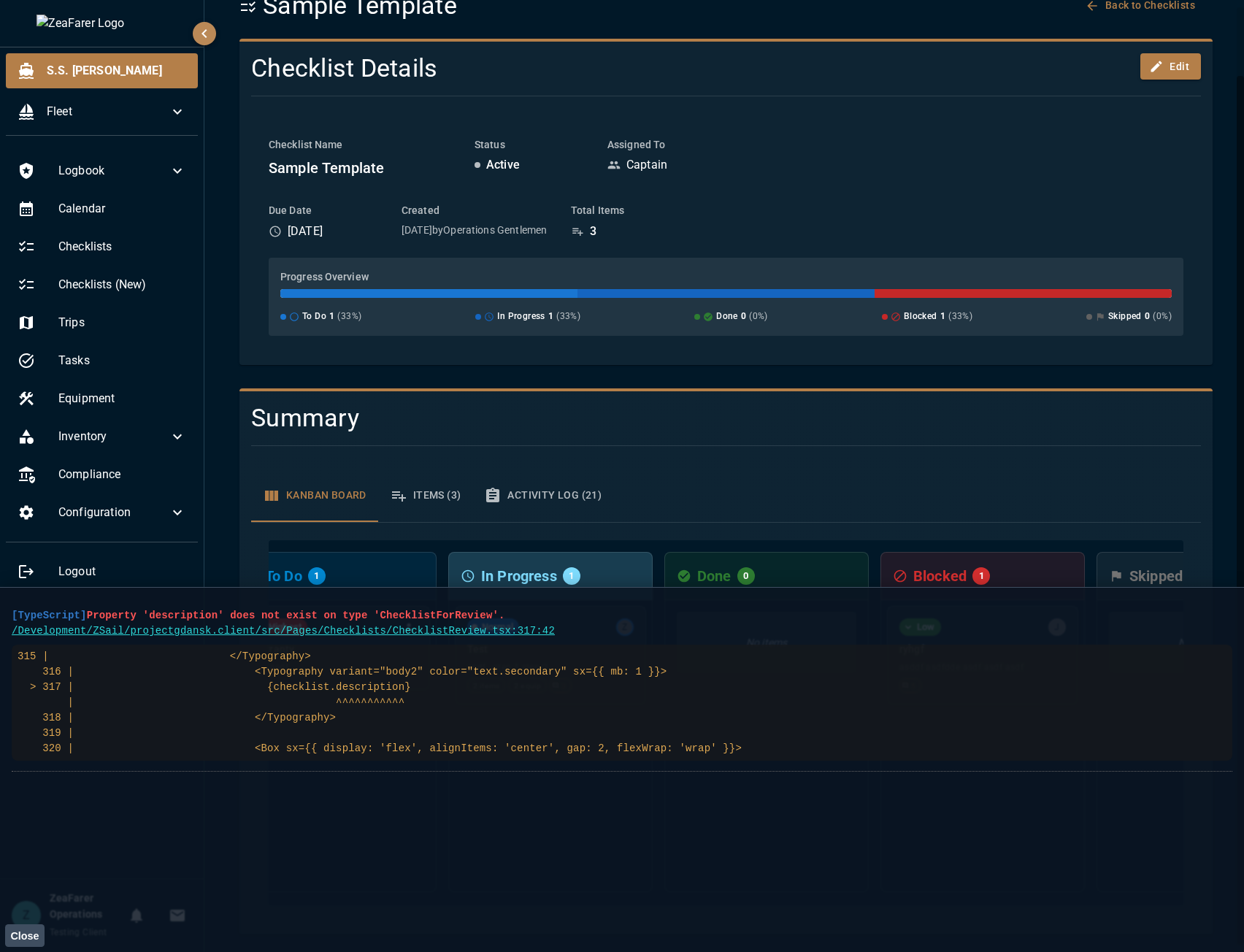
drag, startPoint x: 717, startPoint y: 753, endPoint x: 41, endPoint y: 621, distance: 688.8
click at [0, 612] on main "[TypeScript] Property 'description' does not exist on type 'ChecklistForReview'…" at bounding box center [622, 769] width 1244 height 365
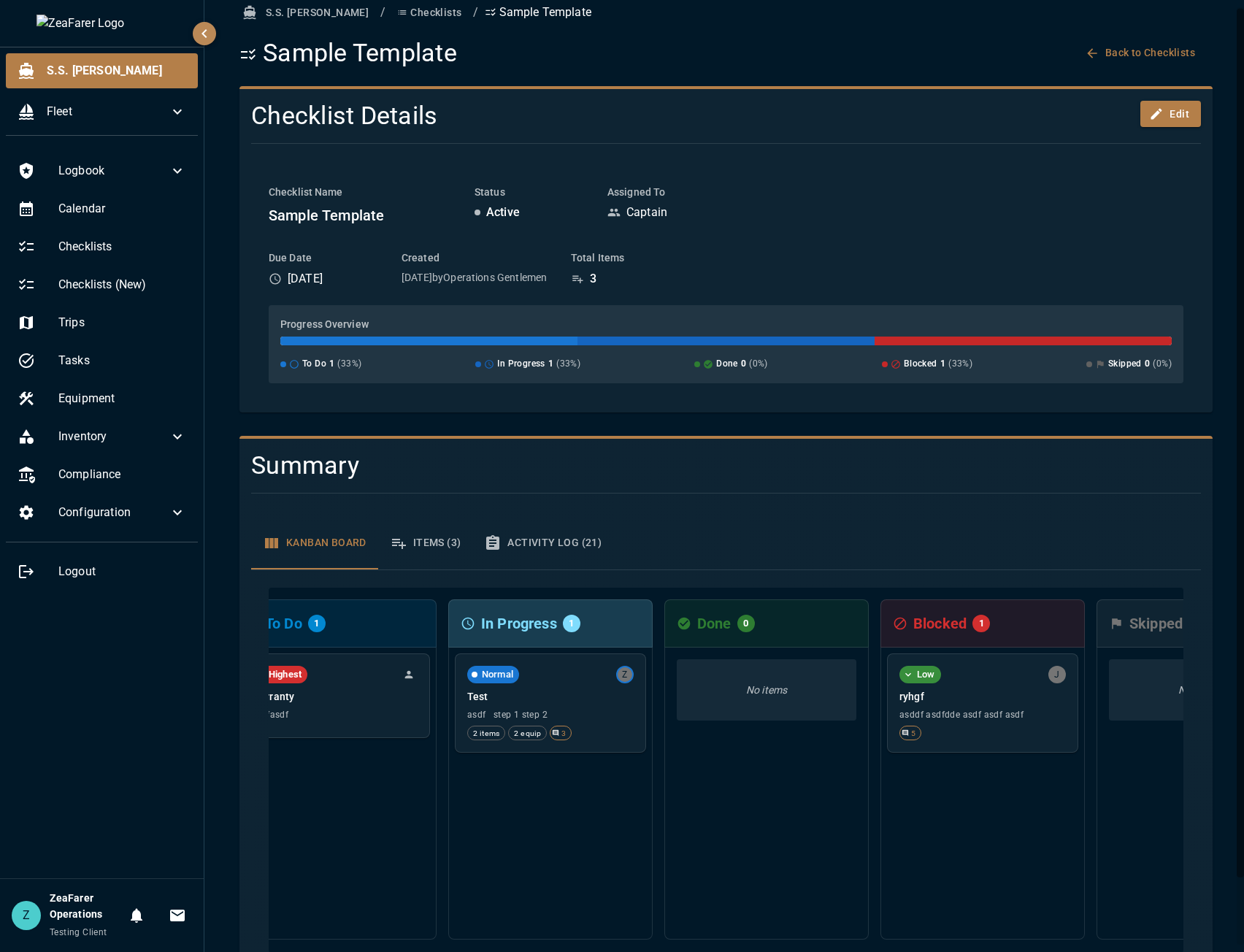
scroll to position [0, 0]
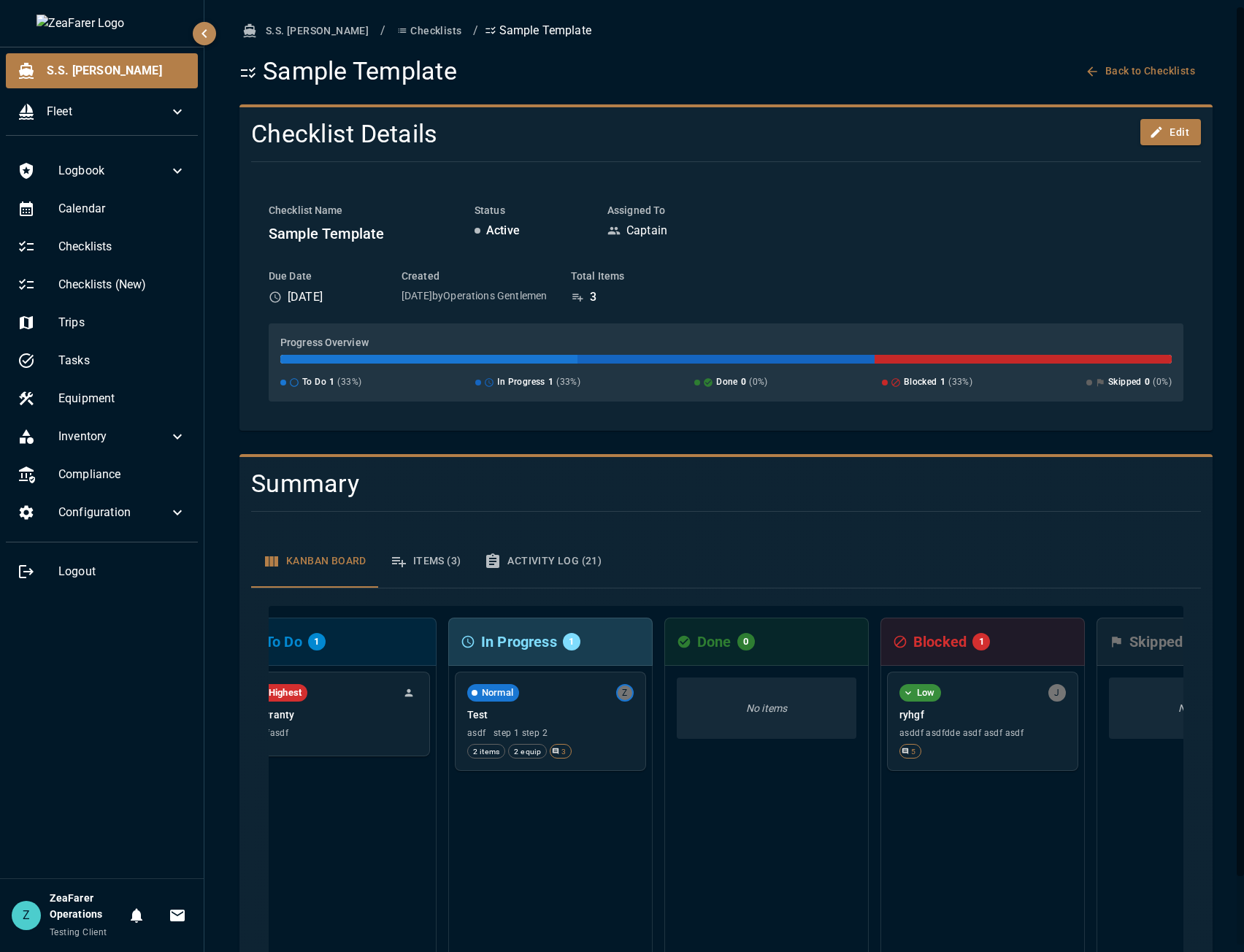
click at [400, 35] on button "Checklists" at bounding box center [430, 30] width 76 height 27
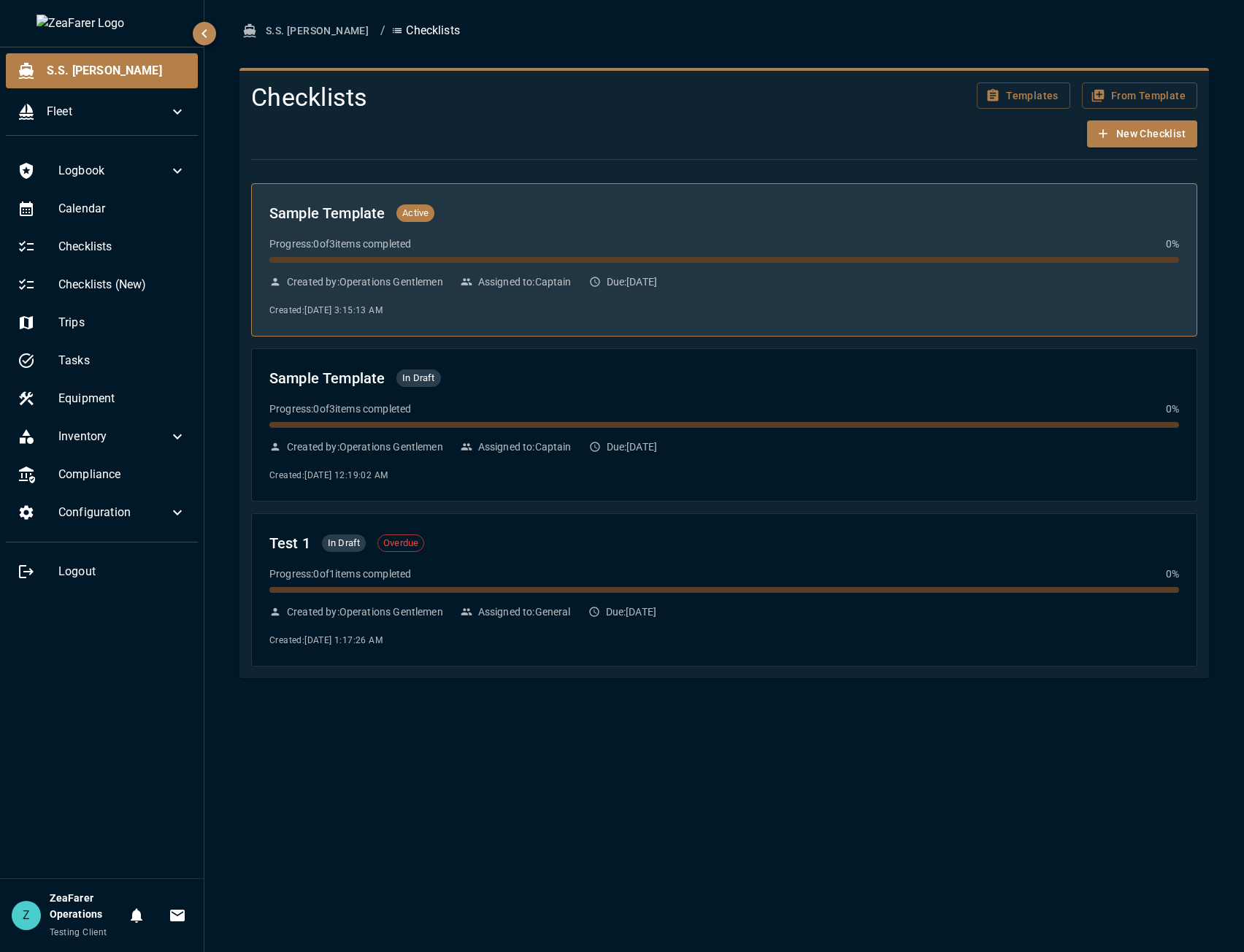
click at [546, 281] on p "Assigned to: Captain" at bounding box center [524, 282] width 93 height 15
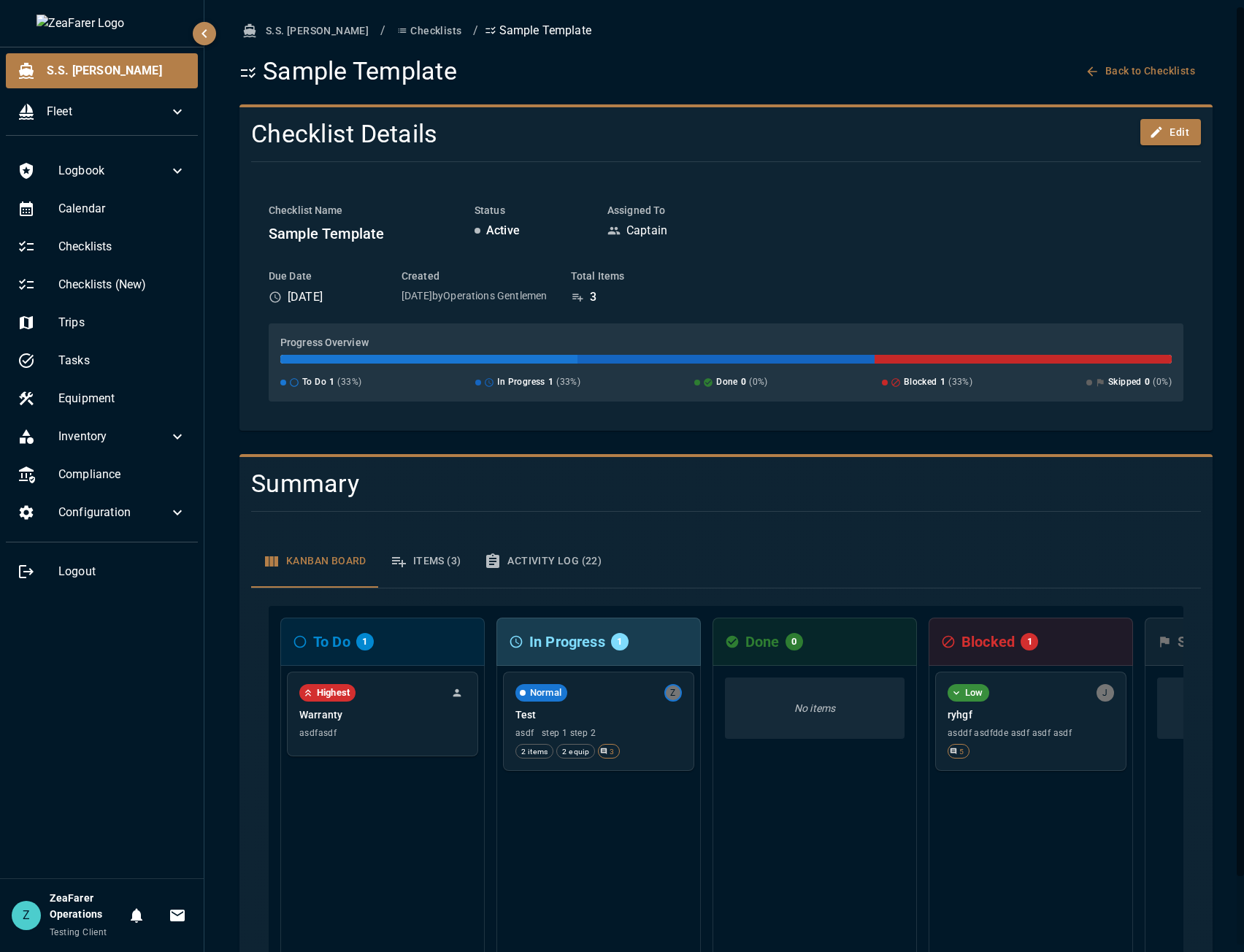
click at [392, 34] on button "Checklists" at bounding box center [430, 30] width 76 height 27
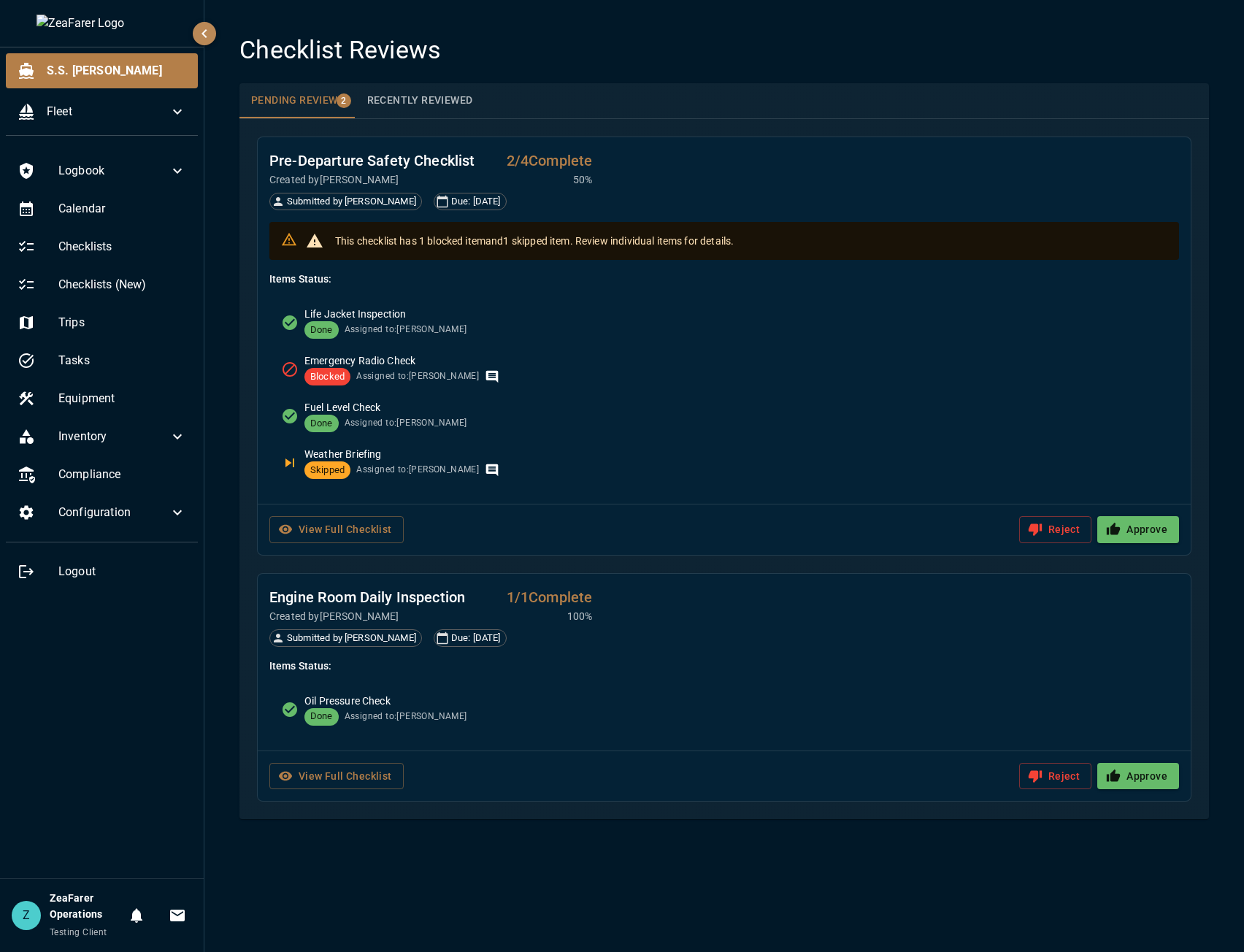
click at [428, 96] on button "Recently Reviewed" at bounding box center [420, 101] width 129 height 35
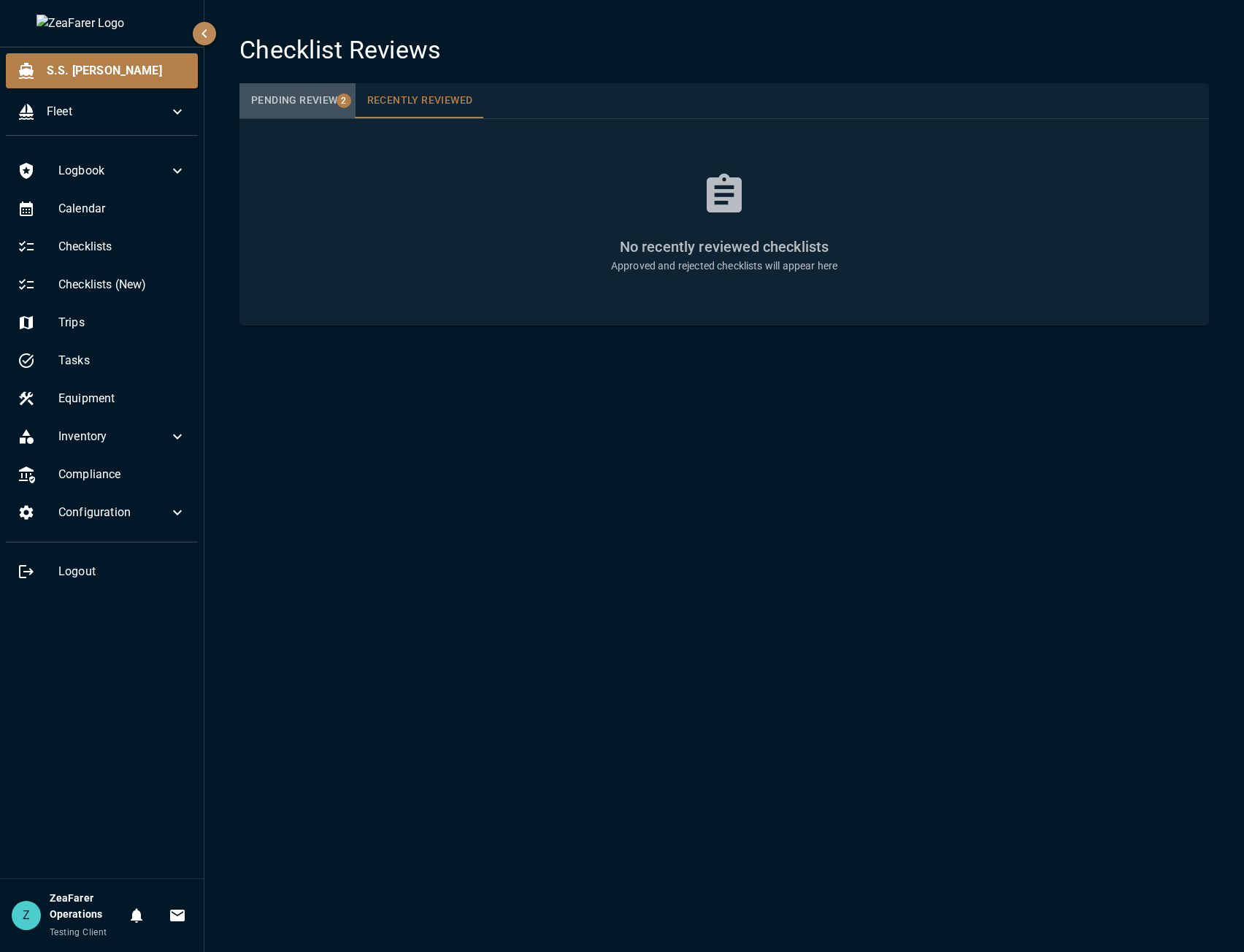
click at [317, 96] on div "Pending Review 2" at bounding box center [298, 101] width 92 height 13
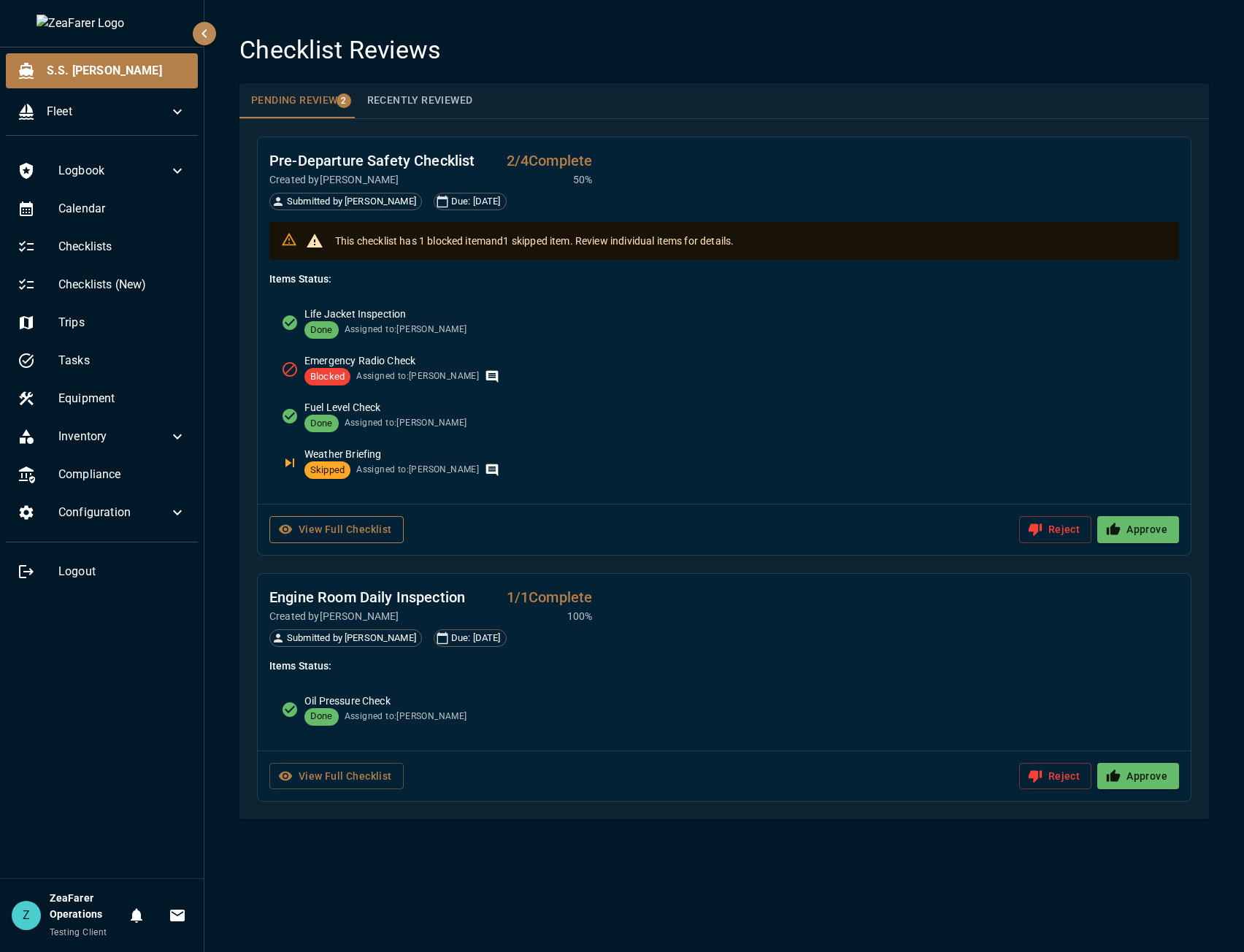
click at [338, 542] on button "View Full Checklist" at bounding box center [336, 529] width 134 height 27
click at [485, 376] on icon "Has comments" at bounding box center [492, 377] width 15 height 15
click at [486, 470] on icon "Has comments" at bounding box center [492, 470] width 12 height 12
click at [312, 464] on span "Skipped" at bounding box center [327, 470] width 46 height 14
click at [402, 456] on span "Weather Briefing" at bounding box center [735, 454] width 863 height 15
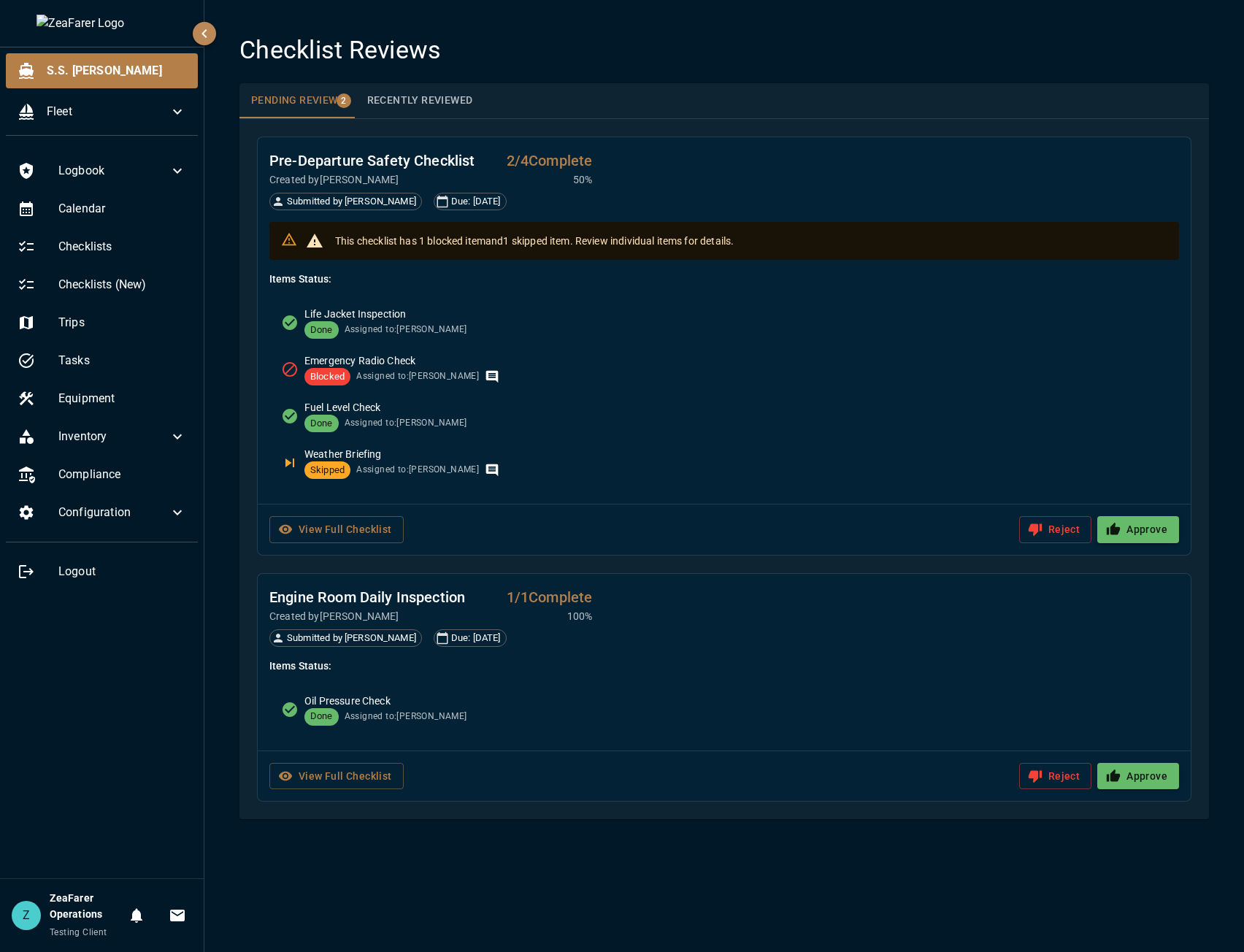
click at [514, 409] on span "Fuel Level Check" at bounding box center [735, 407] width 863 height 15
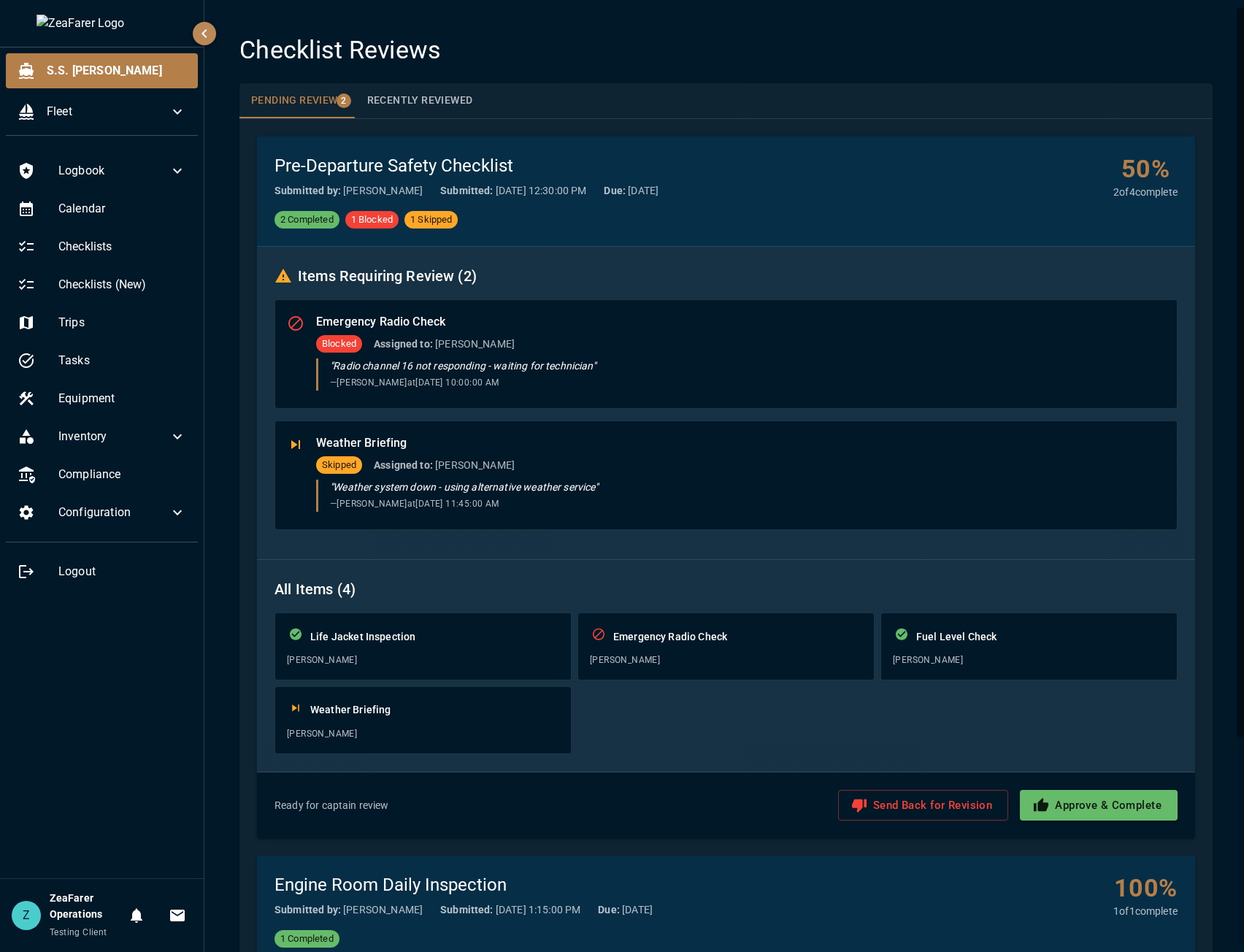
click at [414, 640] on p "Life Jacket Inspection" at bounding box center [434, 637] width 249 height 15
click at [800, 642] on p "Emergency Radio Check" at bounding box center [738, 637] width 249 height 15
click at [978, 626] on div "Fuel Level Check" at bounding box center [1029, 635] width 272 height 22
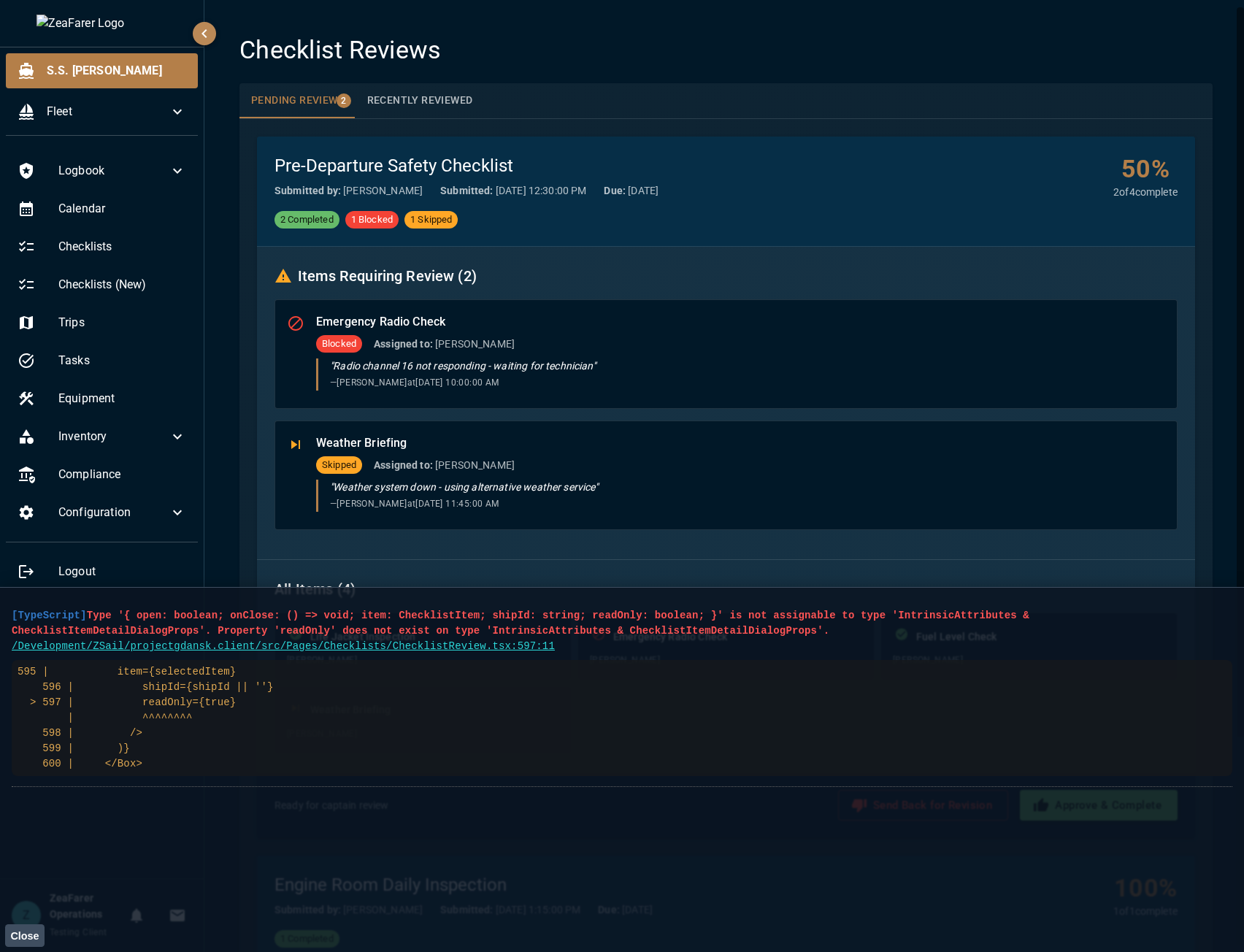
drag, startPoint x: 182, startPoint y: 773, endPoint x: 12, endPoint y: 617, distance: 230.7
click at [12, 617] on li "[TypeScript] Type '{ open: boolean; onClose: () => void; item: ChecklistItem; s…" at bounding box center [622, 693] width 1221 height 188
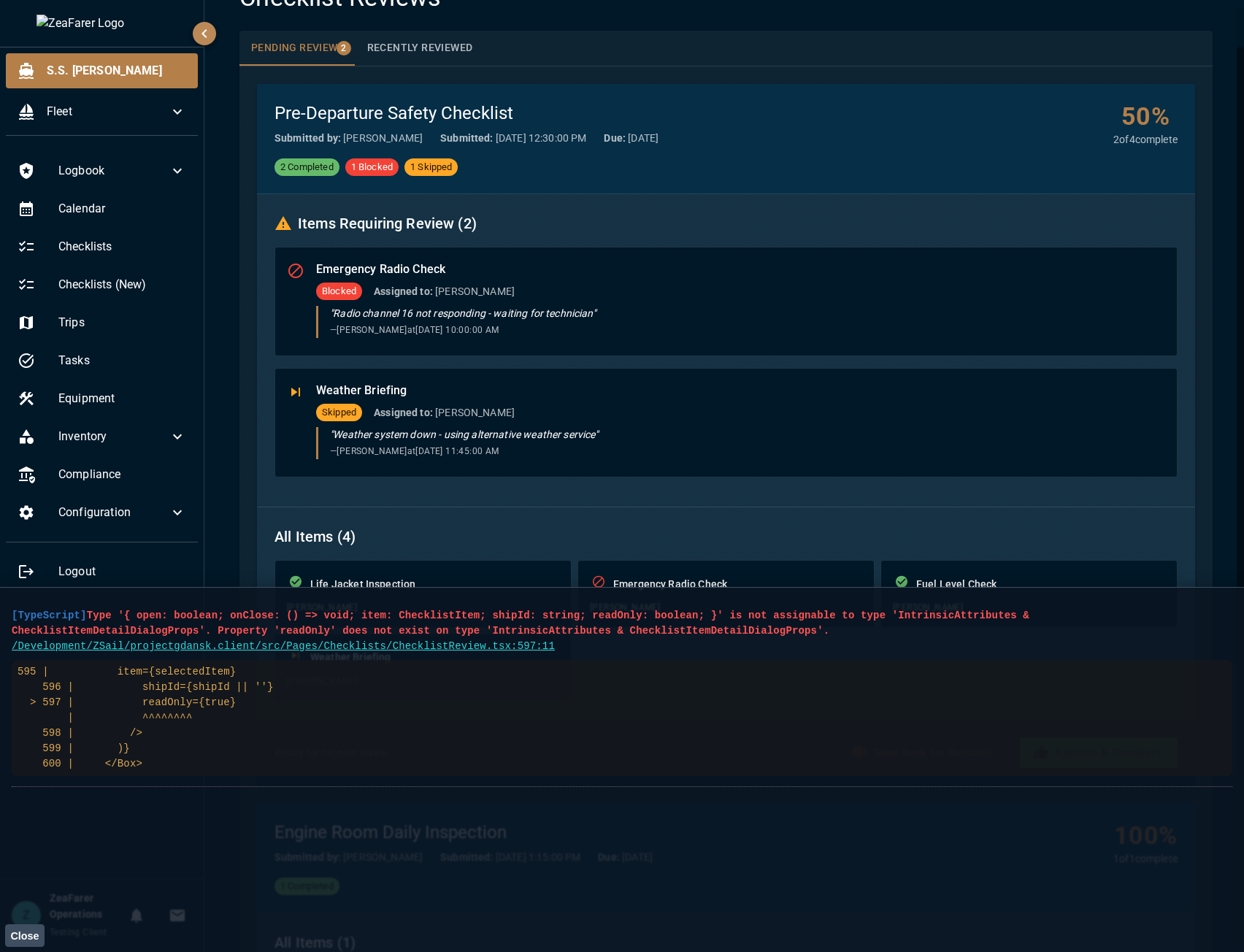
scroll to position [52, 0]
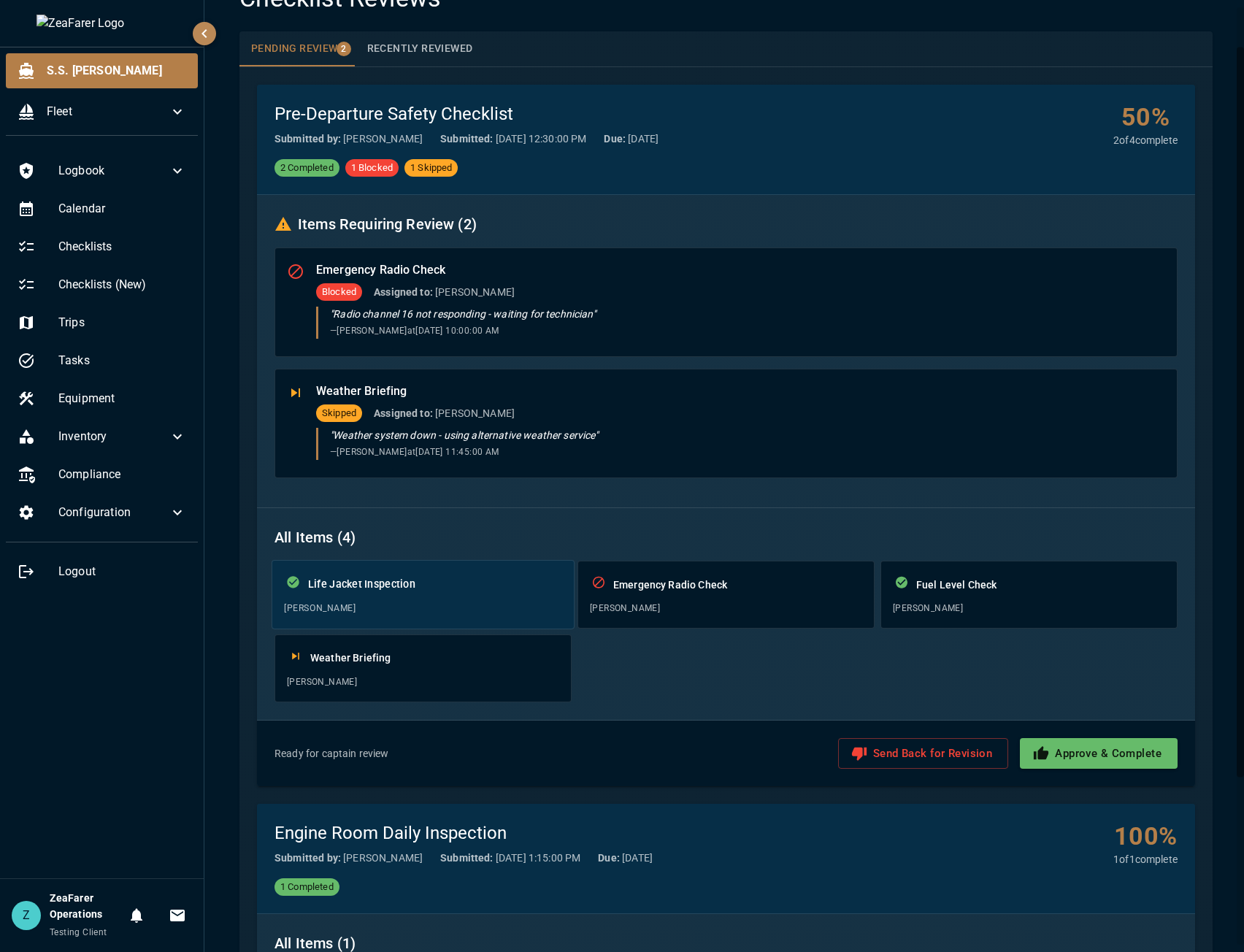
click at [391, 603] on span "John Smith" at bounding box center [423, 609] width 278 height 15
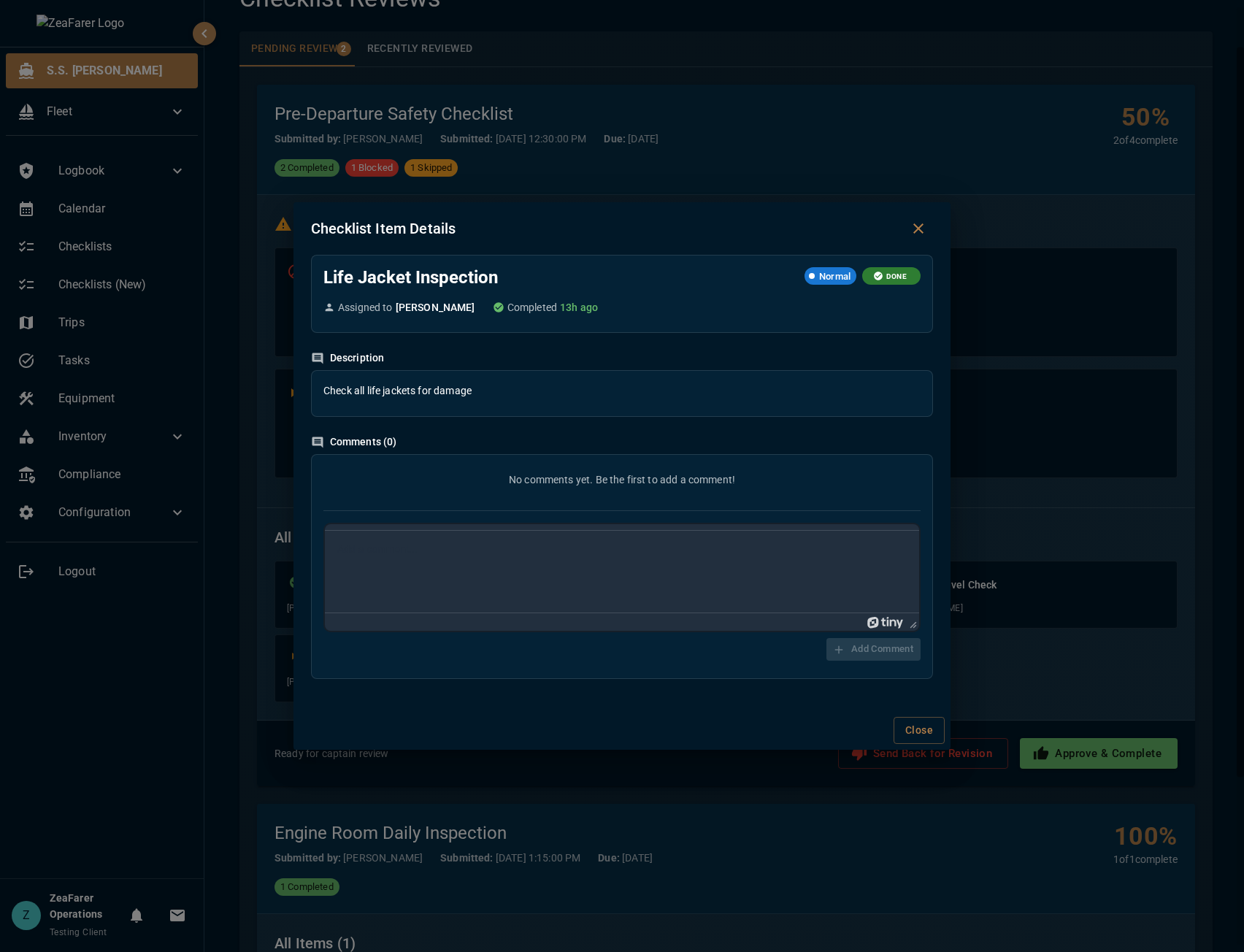
scroll to position [0, 0]
click at [584, 853] on div "Checklist Item Details Life Jacket Inspection Normal DONE Assigned to John Smit…" at bounding box center [622, 476] width 1244 height 952
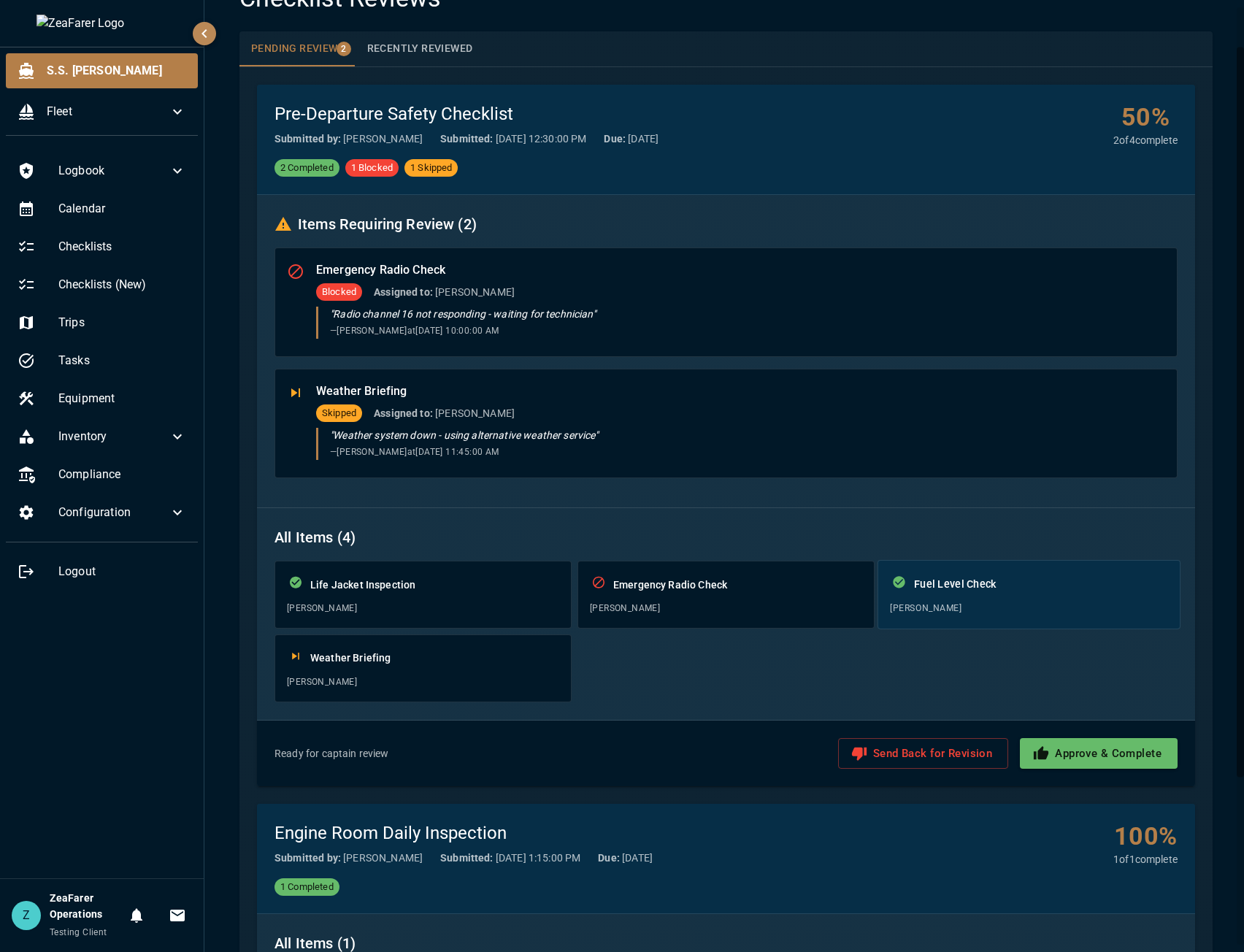
click at [906, 584] on div "Fuel Level Check" at bounding box center [1029, 584] width 278 height 23
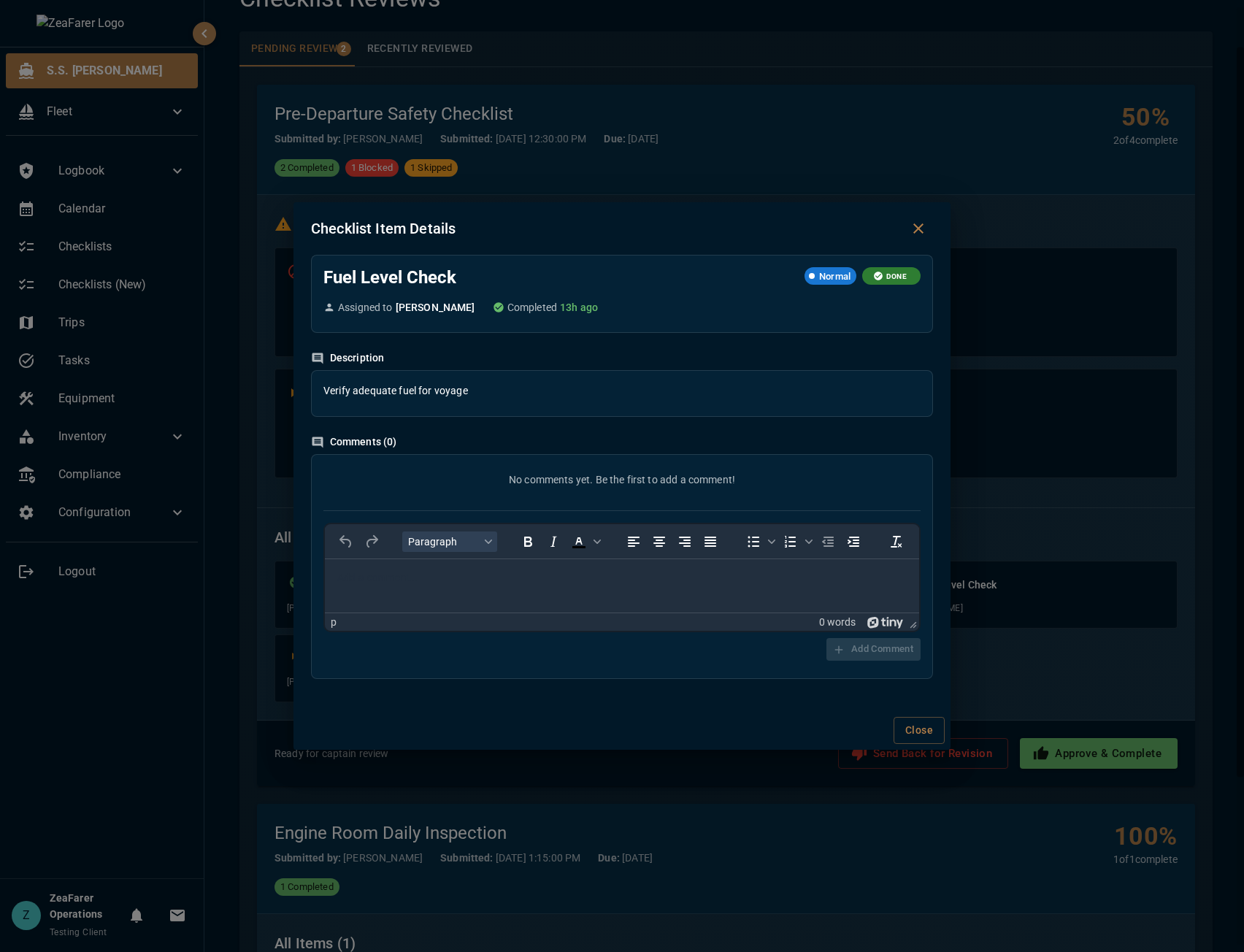
click at [622, 853] on div "Checklist Item Details Fuel Level Check Normal DONE Assigned to John Smith Comp…" at bounding box center [622, 476] width 1244 height 952
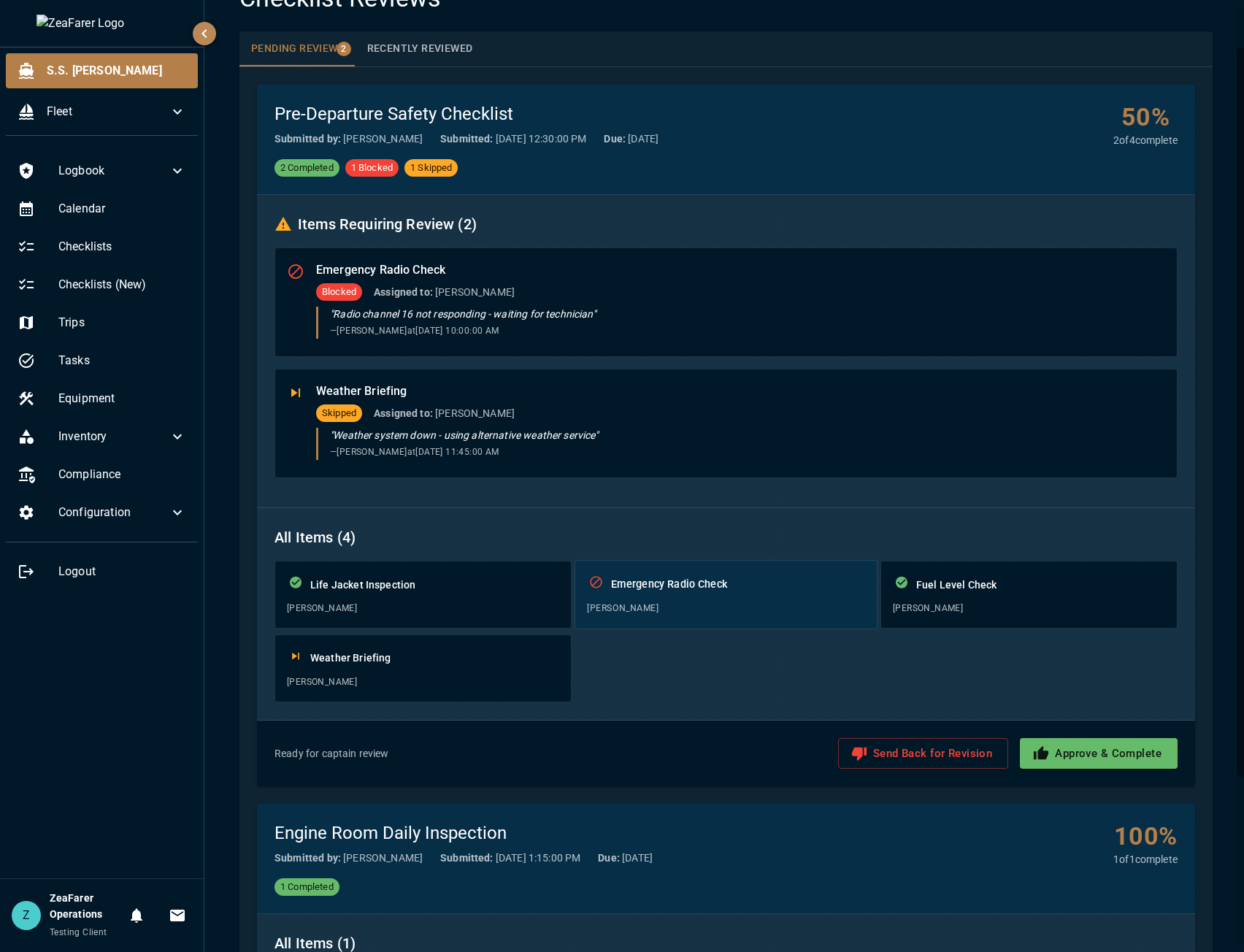
click at [653, 608] on span "Jane Doe" at bounding box center [725, 609] width 278 height 15
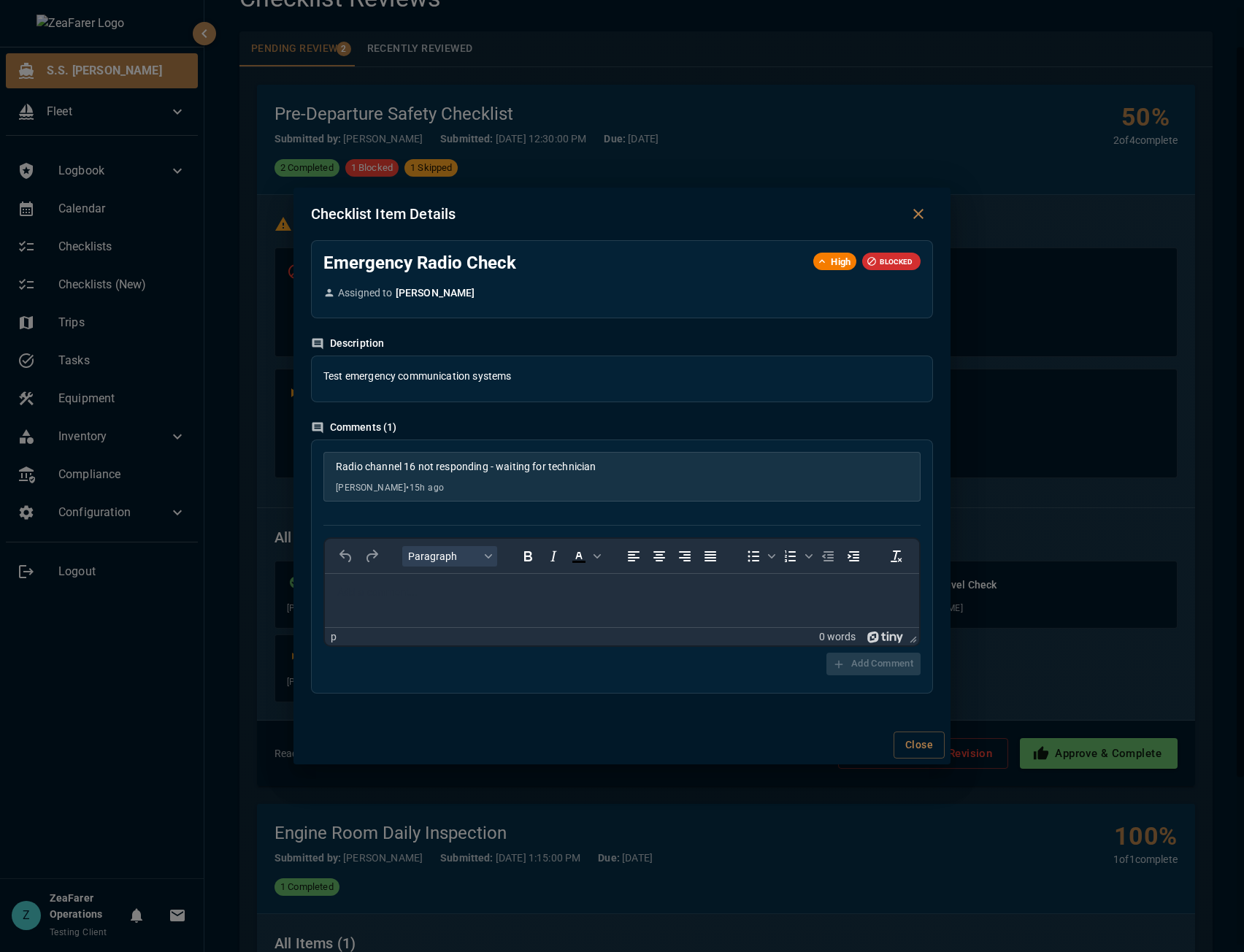
click at [581, 853] on div "Checklist Item Details Emergency Radio Check High BLOCKED Assigned to Jane Doe …" at bounding box center [622, 476] width 1244 height 952
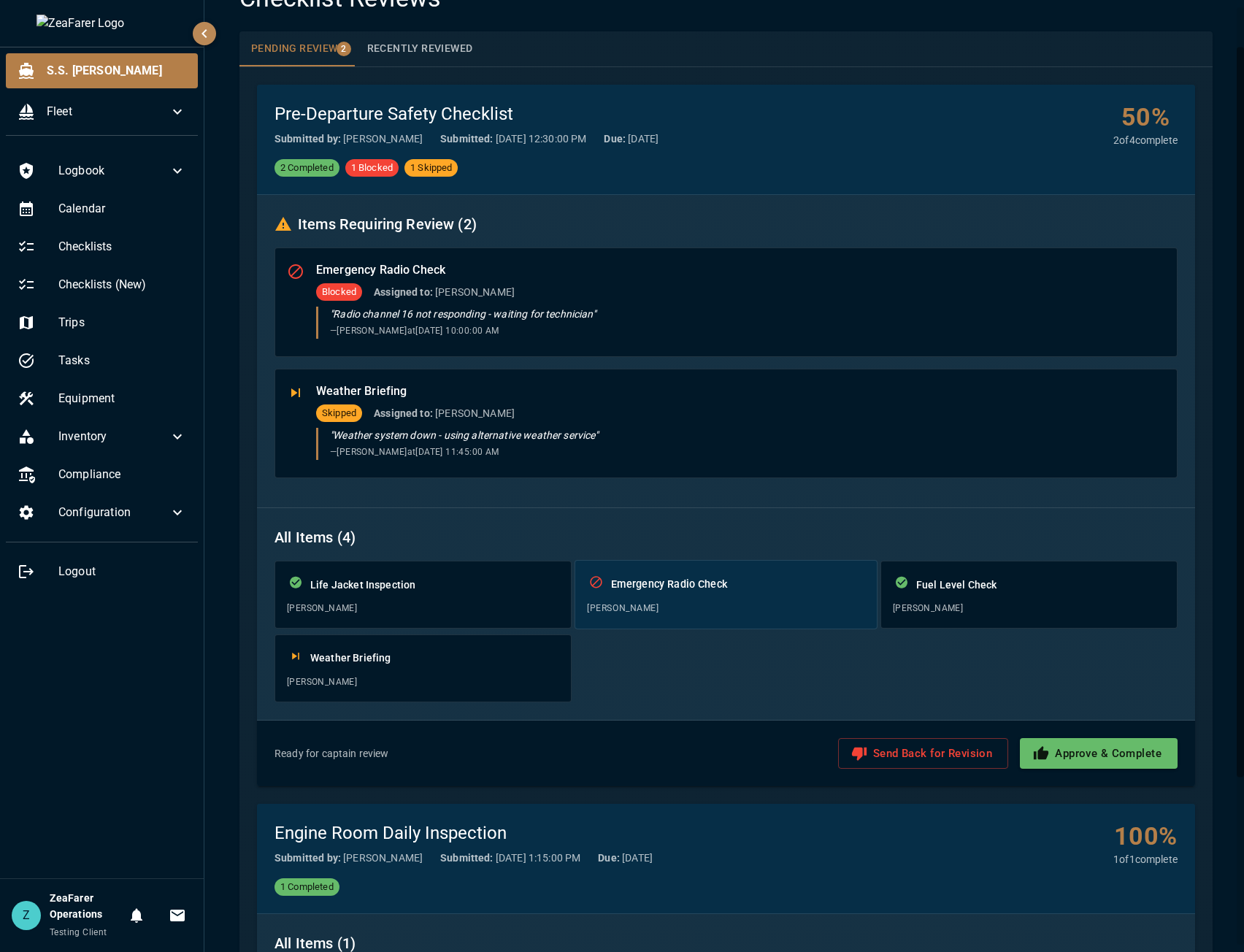
click at [641, 613] on span "Jane Doe" at bounding box center [725, 609] width 278 height 15
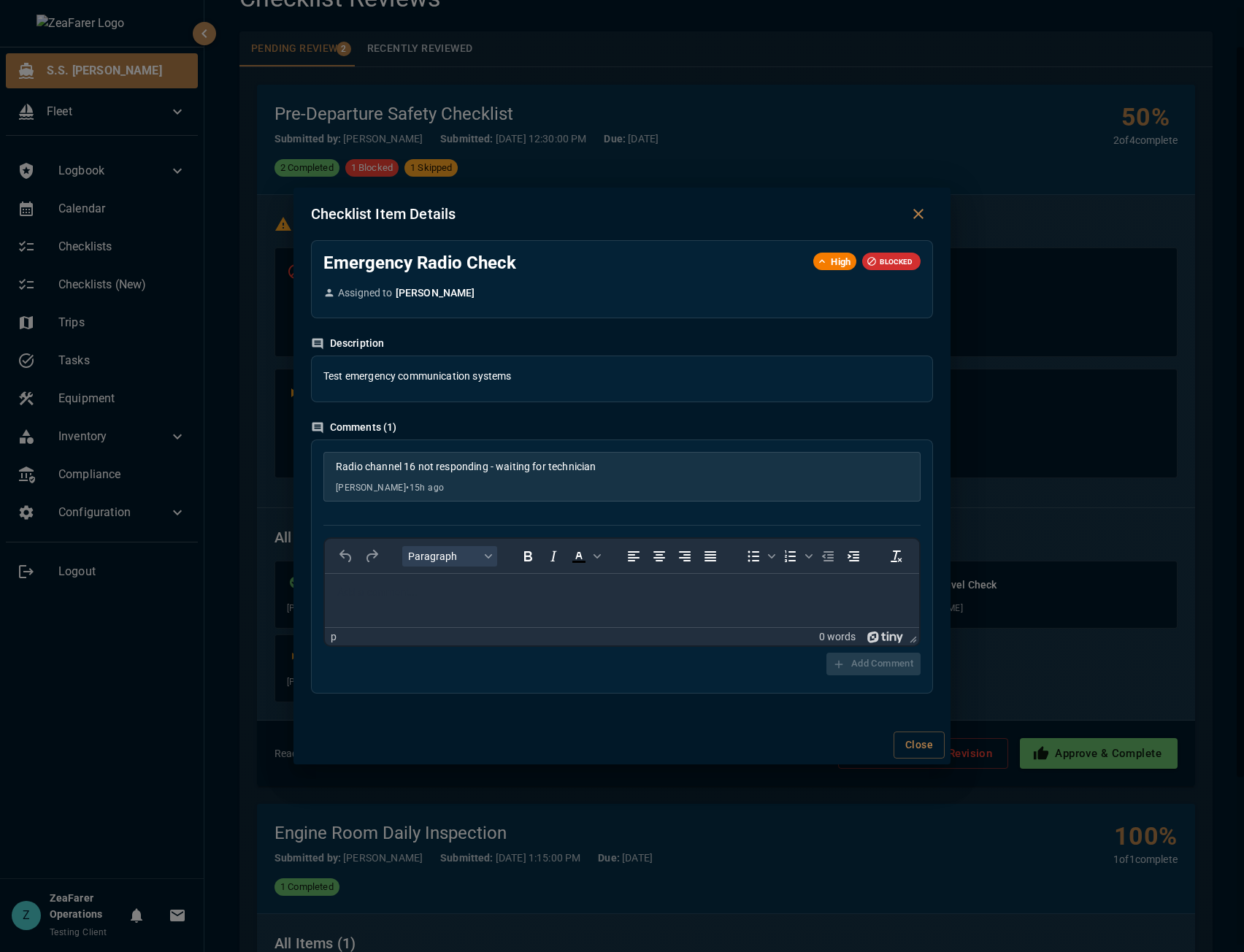
click at [580, 832] on div "Checklist Item Details Emergency Radio Check High BLOCKED Assigned to Jane Doe …" at bounding box center [622, 476] width 1244 height 952
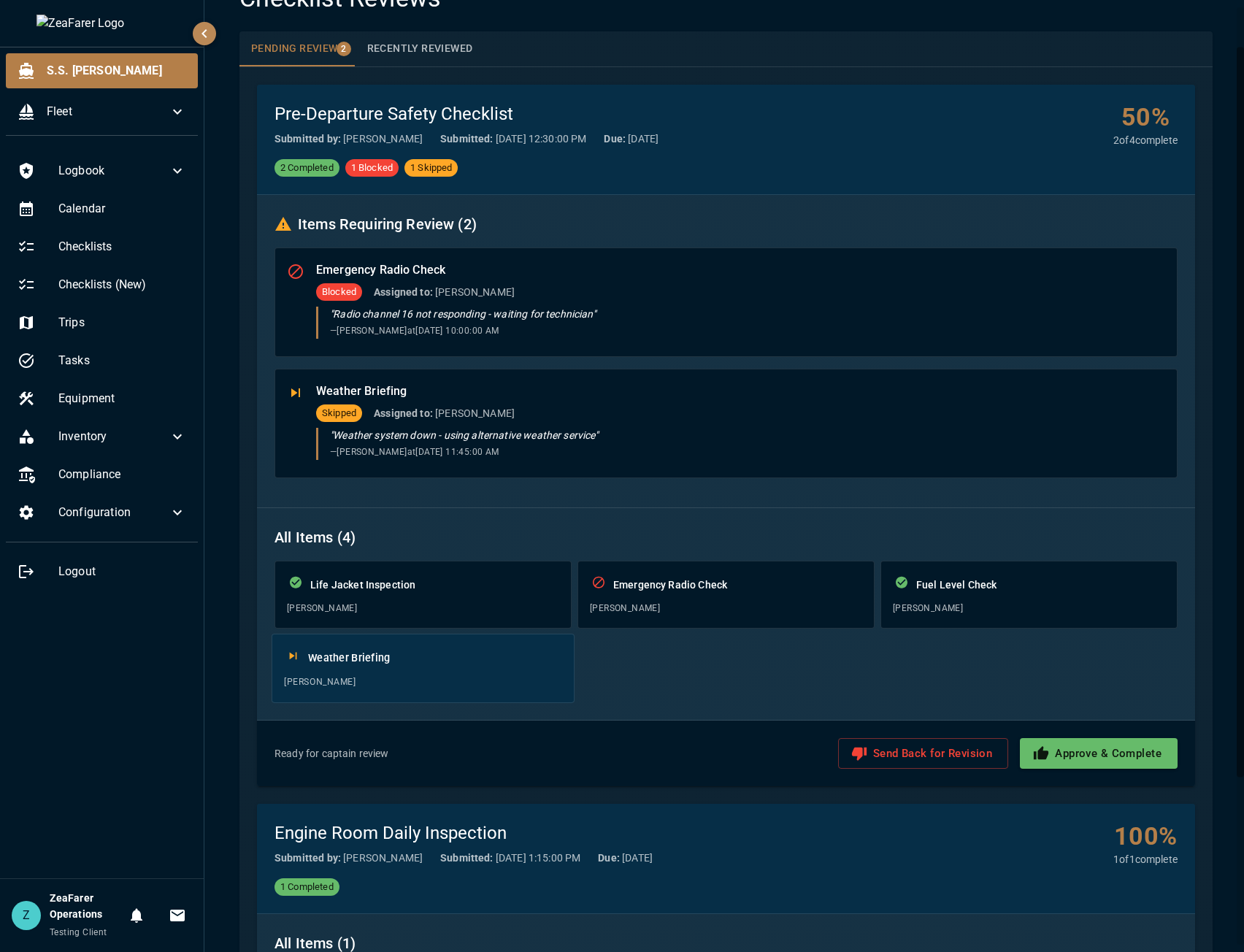
click at [444, 680] on span "Bob Wilson" at bounding box center [423, 682] width 278 height 15
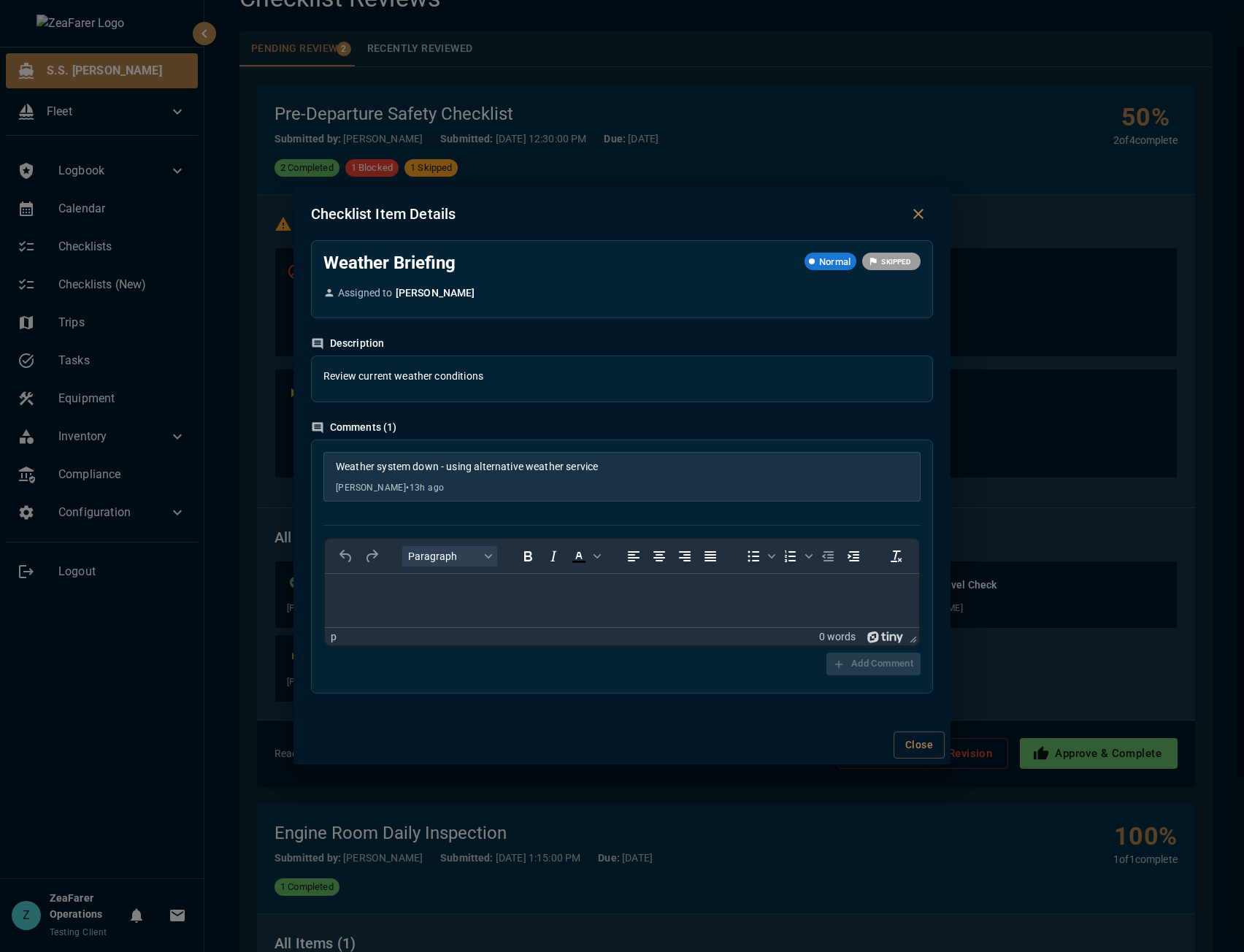
click at [690, 862] on div "Checklist Item Details Weather Briefing Normal SKIPPED Assigned to Bob Wilson D…" at bounding box center [622, 476] width 1244 height 952
